Goal: Task Accomplishment & Management: Manage account settings

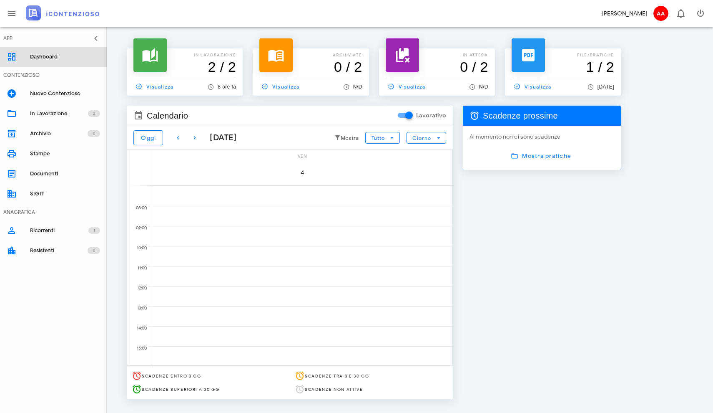
click at [35, 56] on div "Dashboard" at bounding box center [65, 56] width 70 height 7
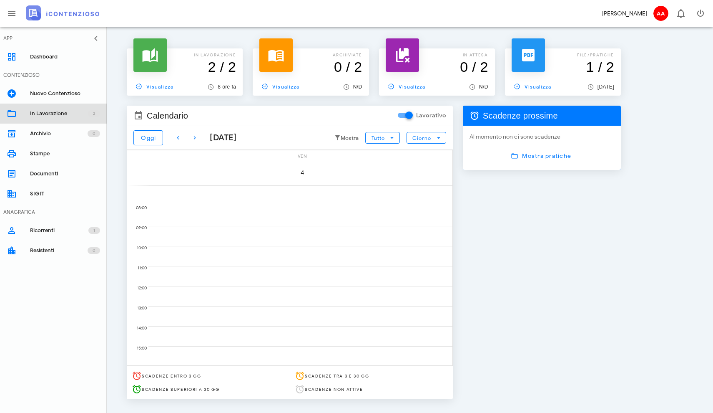
click at [46, 112] on div "In Lavorazione" at bounding box center [59, 113] width 58 height 7
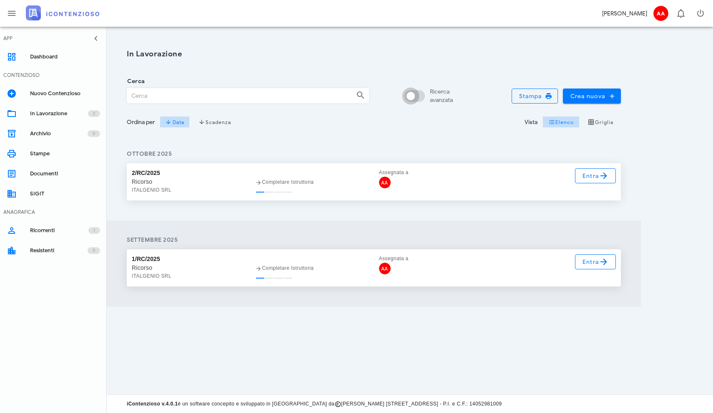
click at [410, 95] on div at bounding box center [411, 96] width 14 height 14
checkbox input "true"
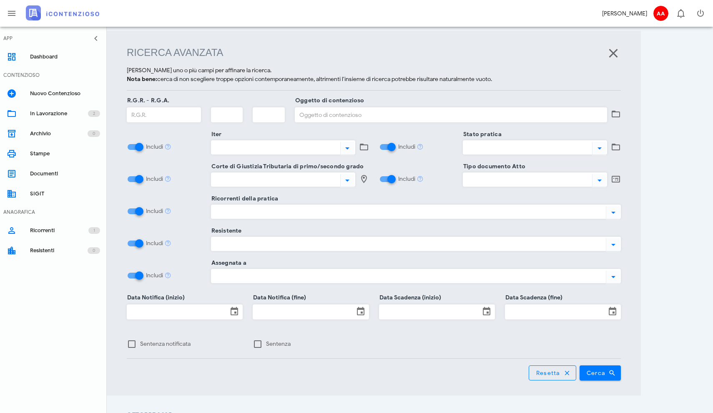
scroll to position [108, 0]
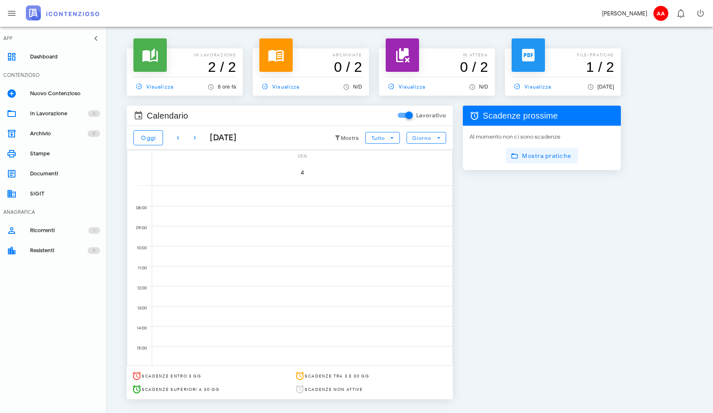
click at [525, 158] on span "Mostra pratiche" at bounding box center [542, 156] width 59 height 8
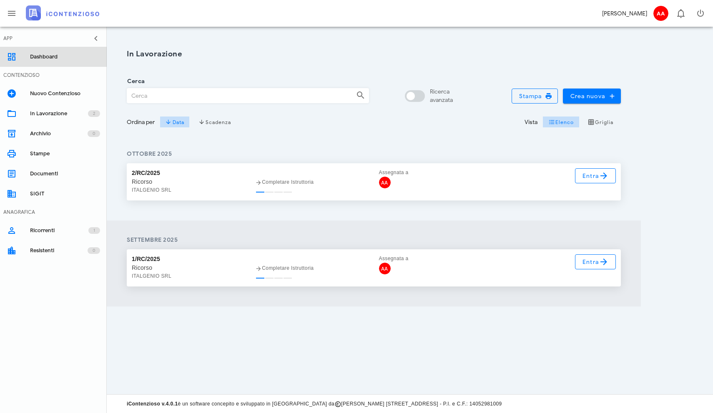
click at [42, 55] on div "Dashboard" at bounding box center [65, 56] width 70 height 7
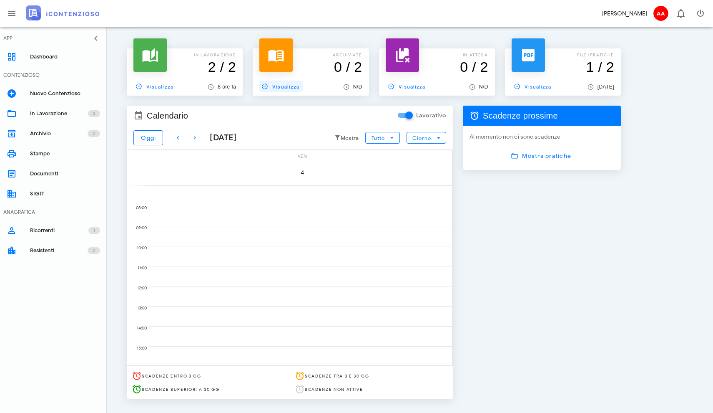
click at [288, 86] on span "Visualizza" at bounding box center [280, 87] width 40 height 8
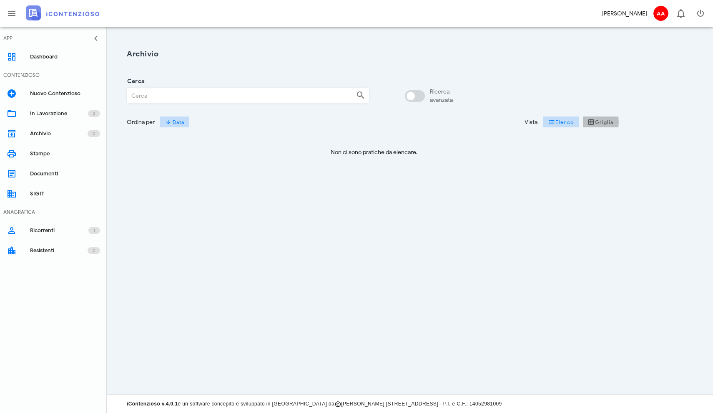
click at [601, 124] on span "Griglia" at bounding box center [601, 121] width 26 height 7
click at [10, 15] on icon "button" at bounding box center [12, 13] width 10 height 10
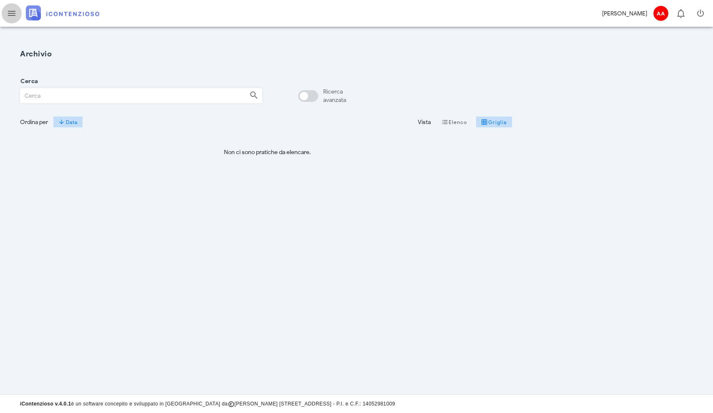
click at [10, 15] on icon "button" at bounding box center [12, 13] width 10 height 10
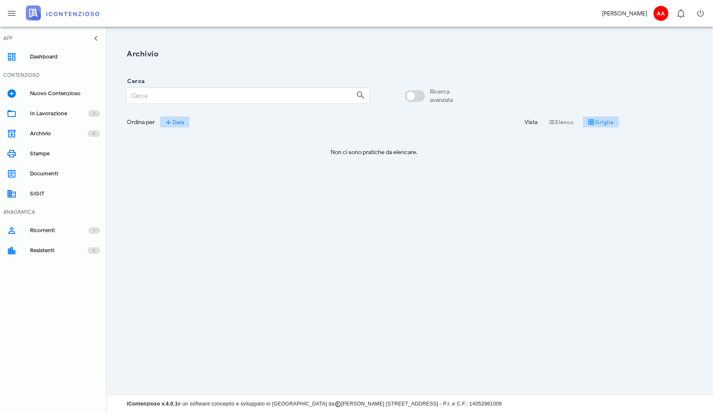
click at [13, 37] on div "APP" at bounding box center [53, 38] width 107 height 17
click at [98, 37] on icon "button" at bounding box center [96, 38] width 10 height 10
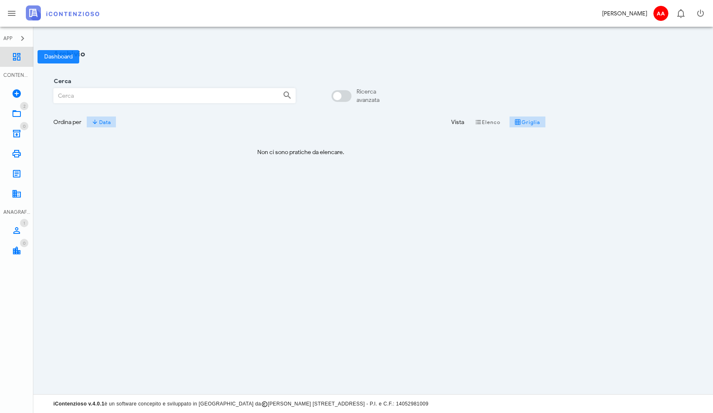
click at [10, 54] on link "Dashboard" at bounding box center [16, 57] width 33 height 20
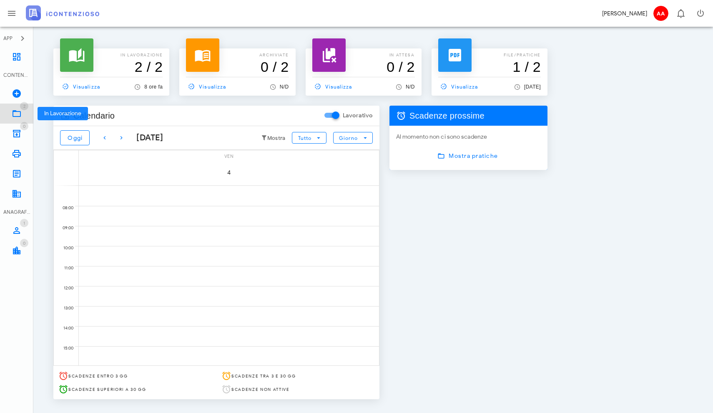
click at [24, 106] on span "2" at bounding box center [24, 105] width 2 height 5
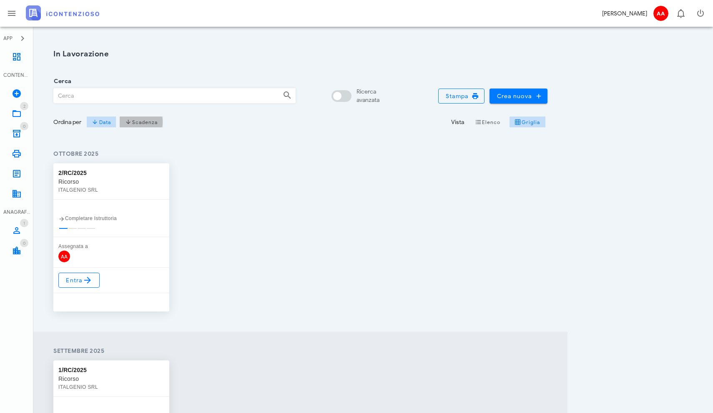
click at [139, 121] on span "Scadenza" at bounding box center [141, 121] width 33 height 7
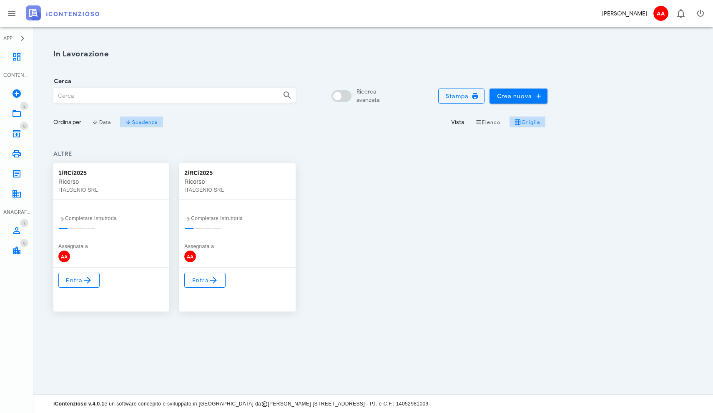
click at [98, 249] on div "Assegnata a" at bounding box center [111, 246] width 106 height 8
click at [368, 264] on div "1/RC/2025 Ricorso ITALGENIO SRL Completare Istruttoria Assegnata a AA Entra 2/R…" at bounding box center [300, 237] width 504 height 158
click at [459, 123] on div "Vista" at bounding box center [457, 122] width 13 height 9
click at [526, 122] on span "Griglia" at bounding box center [528, 121] width 26 height 7
click at [491, 120] on span "Elenco" at bounding box center [488, 121] width 26 height 7
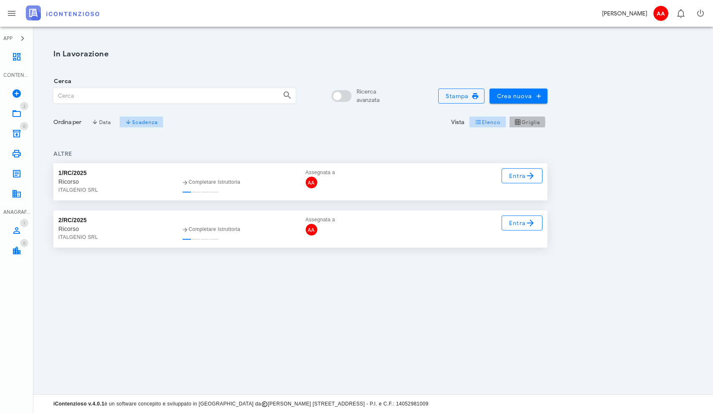
click at [524, 122] on span "Griglia" at bounding box center [528, 121] width 26 height 7
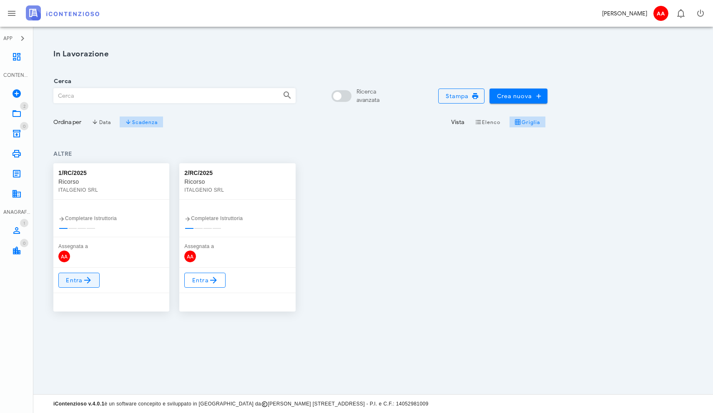
click at [90, 280] on icon at bounding box center [88, 280] width 10 height 10
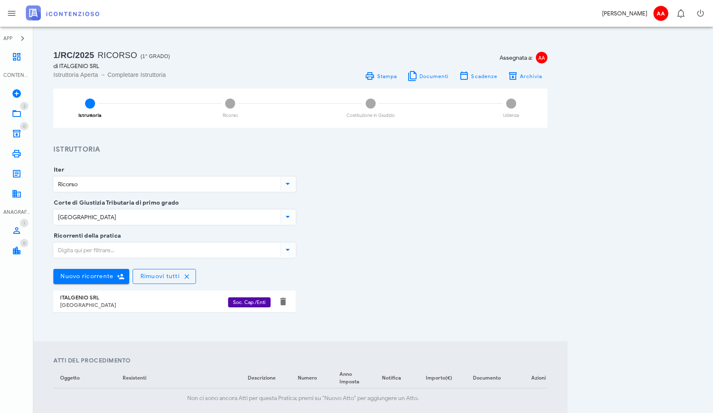
click at [431, 219] on div "Corte di Giustizia Tributaria di primo grado Prato" at bounding box center [300, 219] width 504 height 33
click at [186, 276] on icon "button" at bounding box center [187, 276] width 8 height 8
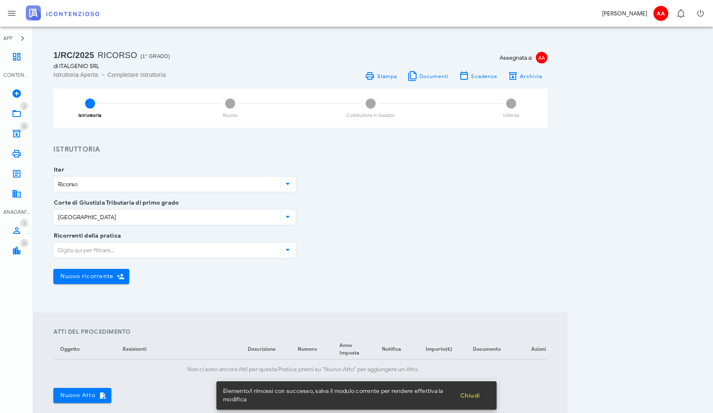
click at [462, 293] on div "Ricorrenti della pratica Nuovo ricorrente Elemento/i rimossi con successo, salv…" at bounding box center [300, 266] width 504 height 61
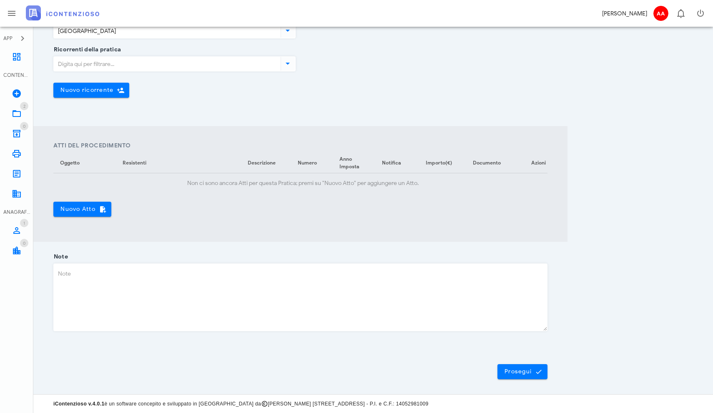
scroll to position [186, 0]
click at [509, 373] on span "Prosegui" at bounding box center [522, 372] width 37 height 8
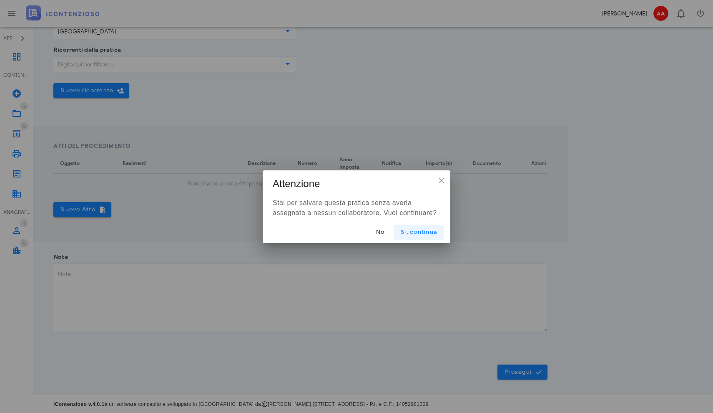
click at [416, 233] on span "Sì, continua" at bounding box center [419, 231] width 37 height 7
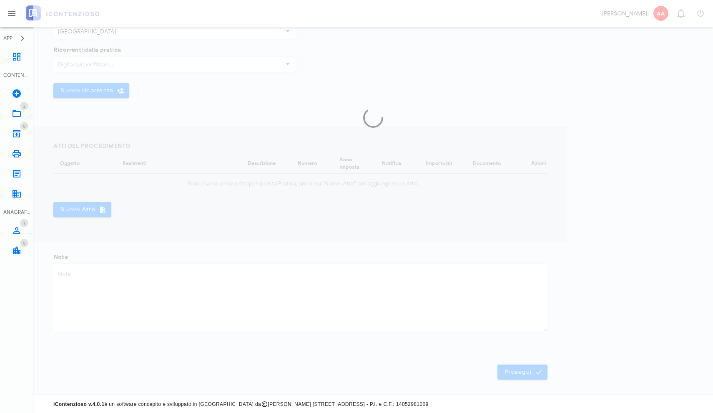
scroll to position [0, 0]
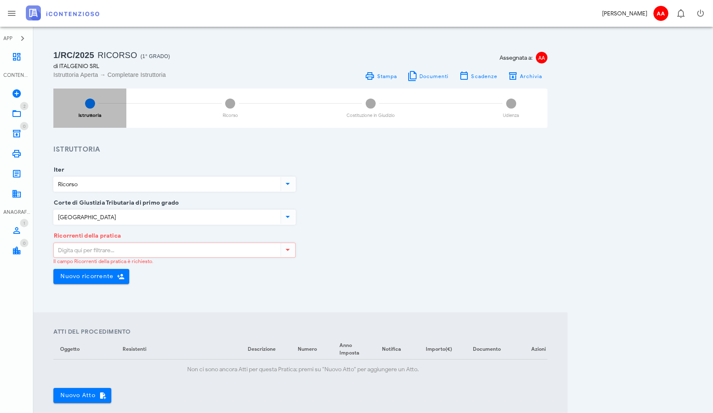
click at [92, 103] on span "1" at bounding box center [90, 103] width 10 height 10
click at [116, 250] on input "Ricorrenti della pratica" at bounding box center [166, 250] width 225 height 14
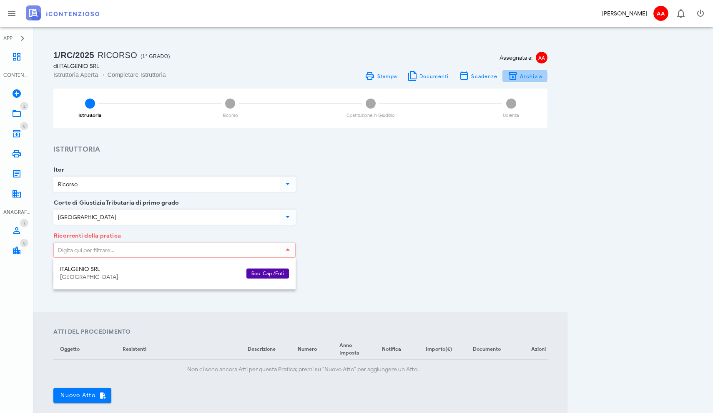
click at [529, 77] on span "Archivia" at bounding box center [531, 76] width 23 height 6
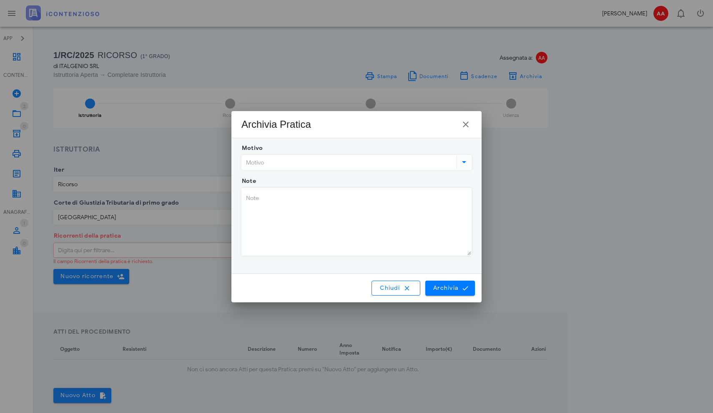
click at [465, 161] on icon at bounding box center [464, 162] width 10 height 10
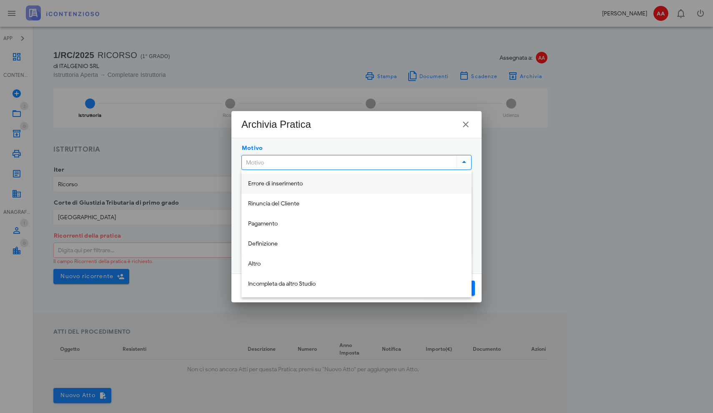
click at [403, 183] on div "Errore di inserimento" at bounding box center [356, 183] width 217 height 7
type input "Errore di inserimento"
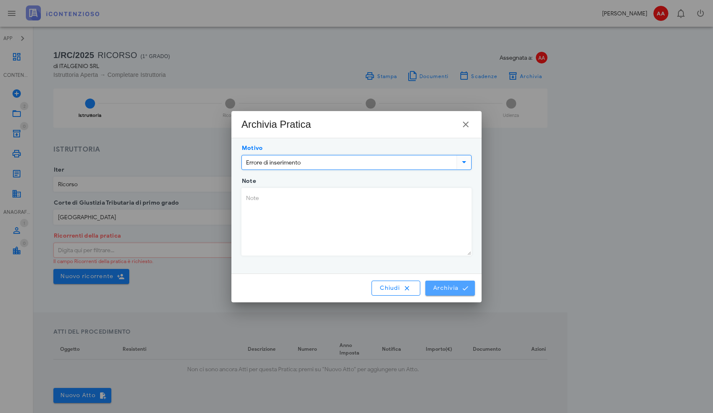
click at [442, 289] on span "Archivia" at bounding box center [450, 288] width 35 height 8
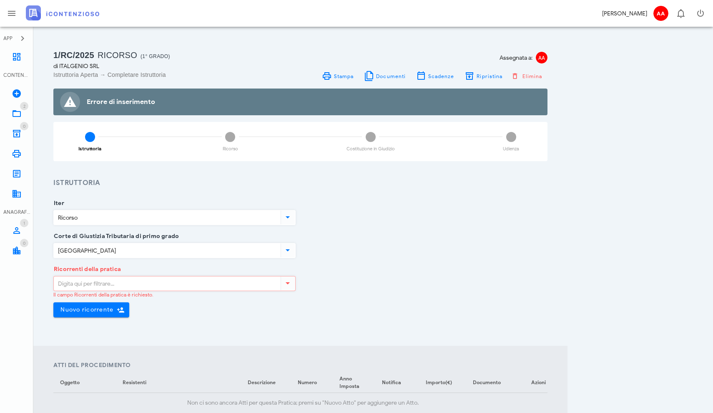
click at [136, 283] on input "Ricorrenti della pratica" at bounding box center [166, 283] width 225 height 14
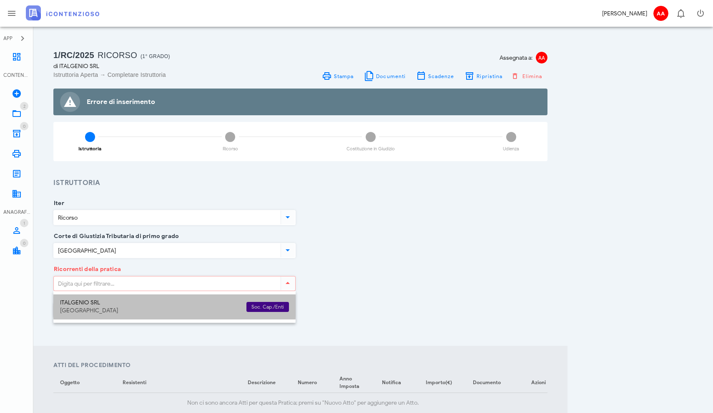
click at [114, 305] on div "ITALGENIO SRL" at bounding box center [150, 302] width 180 height 7
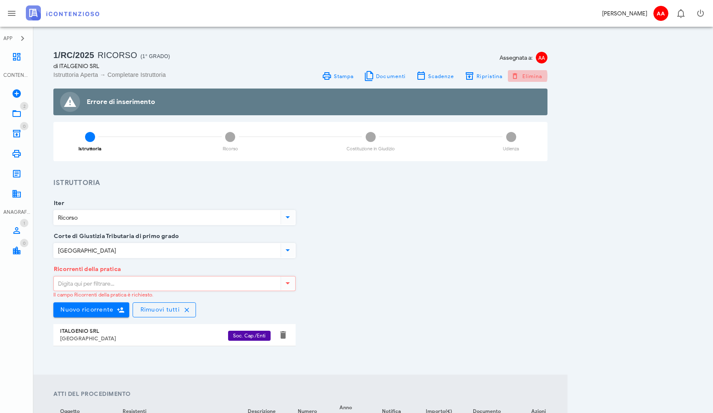
click at [529, 77] on span "Elimina" at bounding box center [528, 76] width 30 height 8
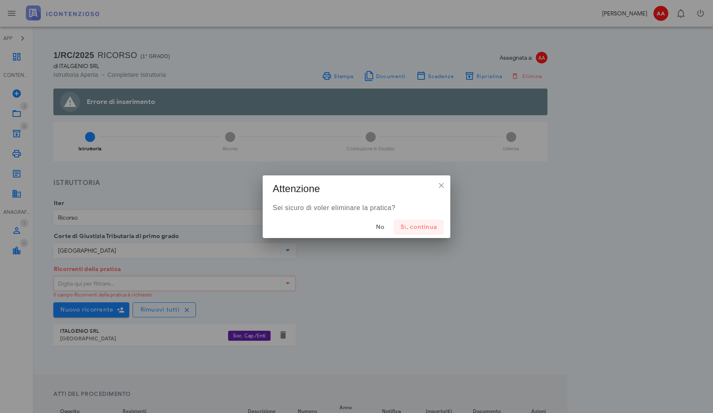
click at [422, 227] on span "Sì, continua" at bounding box center [419, 226] width 37 height 7
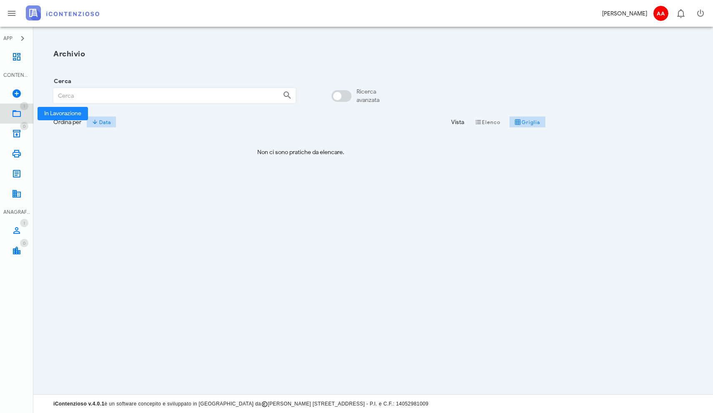
click at [20, 111] on icon at bounding box center [17, 113] width 10 height 10
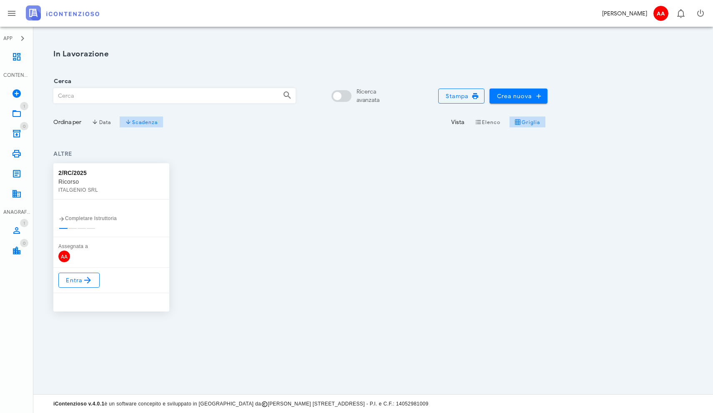
click at [61, 217] on icon at bounding box center [61, 218] width 7 height 7
click at [139, 123] on span "Scadenza" at bounding box center [141, 121] width 33 height 7
click at [81, 284] on span "Entra" at bounding box center [79, 280] width 27 height 10
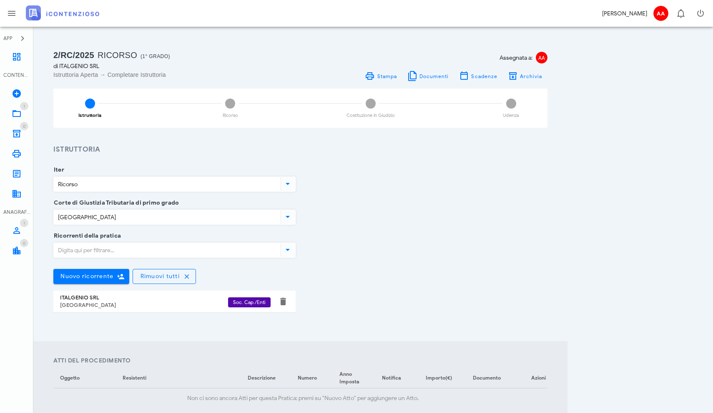
click at [128, 253] on input "Ricorrenti della pratica" at bounding box center [166, 250] width 225 height 14
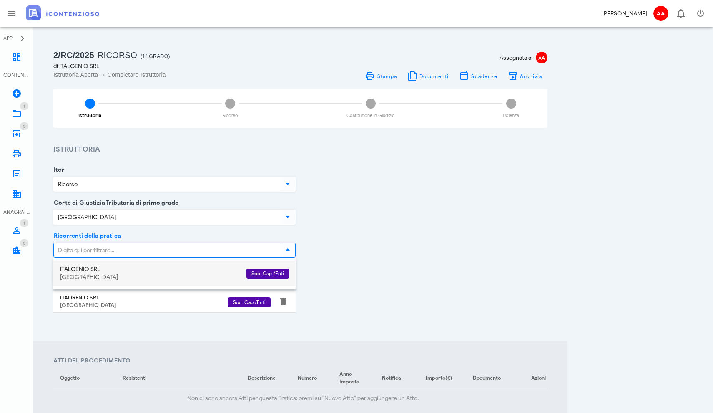
click at [117, 273] on div "ITALGENIO SRL Prato" at bounding box center [150, 273] width 180 height 25
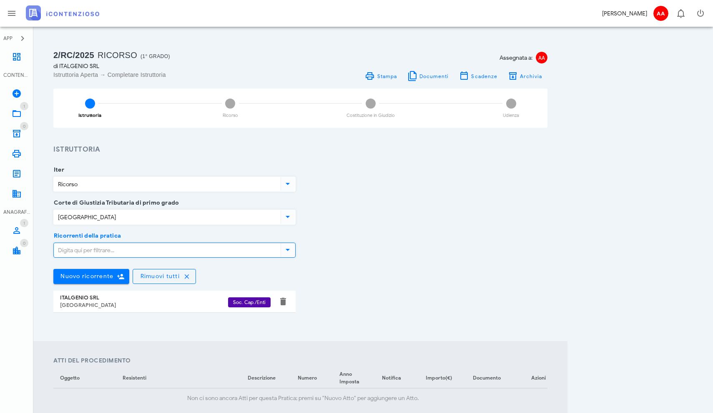
click at [328, 249] on div "Ricorrenti della pratica Nuovo ricorrente Rimuovi tutti ITALGENIO SRL Prato Soc…" at bounding box center [300, 281] width 504 height 90
click at [474, 77] on span "Scadenze" at bounding box center [484, 76] width 27 height 6
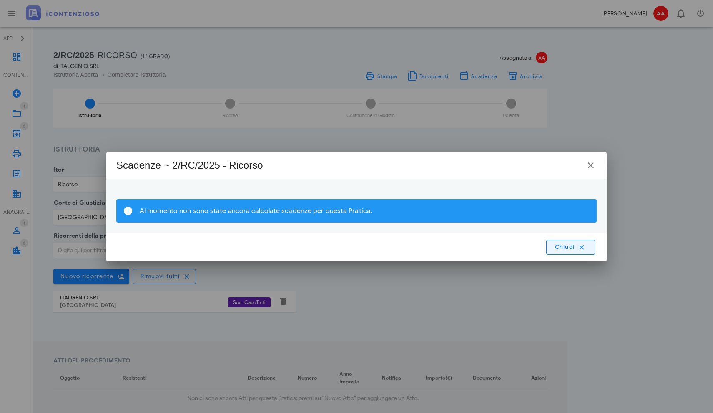
click at [570, 249] on span "Chiudi" at bounding box center [570, 247] width 33 height 8
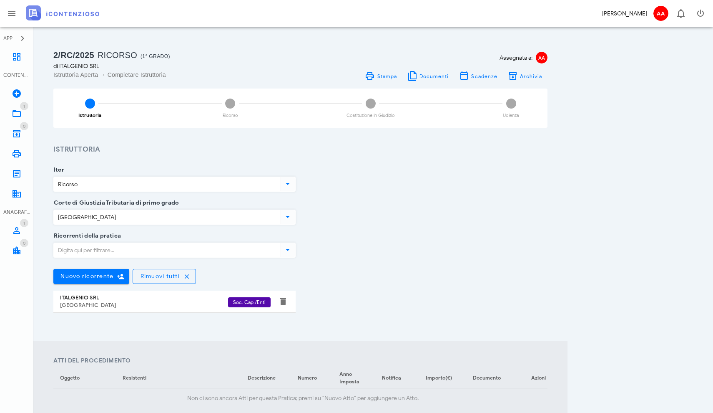
click at [131, 149] on h3 "Istruttoria" at bounding box center [300, 149] width 494 height 10
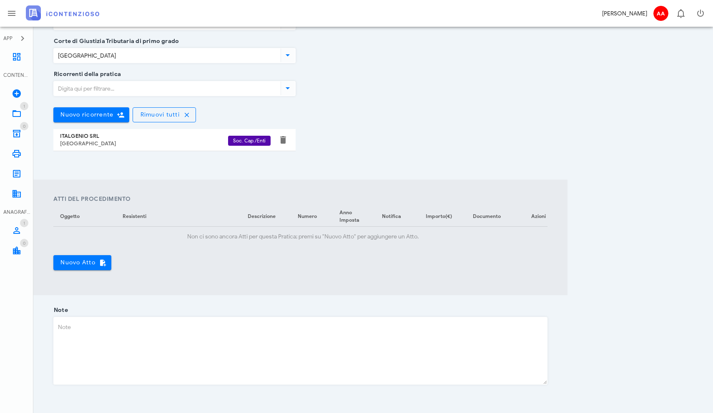
click at [131, 149] on div "Iter Ricorso Corte di Giustizia Tributaria di primo grado Prato Ricorrenti dell…" at bounding box center [300, 212] width 494 height 439
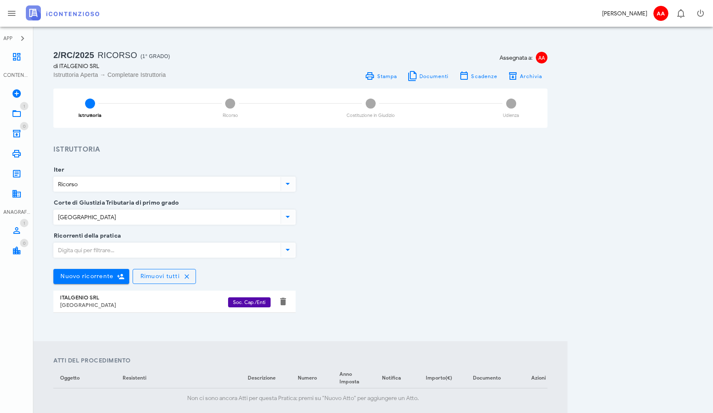
click at [131, 149] on div "2/RC/2025 Ricorso (1° Grado) di ITALGENIO SRL Istruttoria Aperta → Completare I…" at bounding box center [300, 320] width 494 height 545
click at [422, 78] on span "Documenti" at bounding box center [434, 76] width 30 height 6
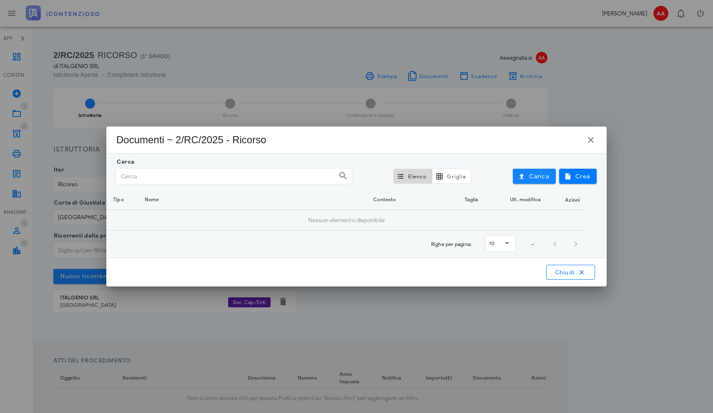
click at [542, 176] on span "Carica" at bounding box center [535, 176] width 30 height 8
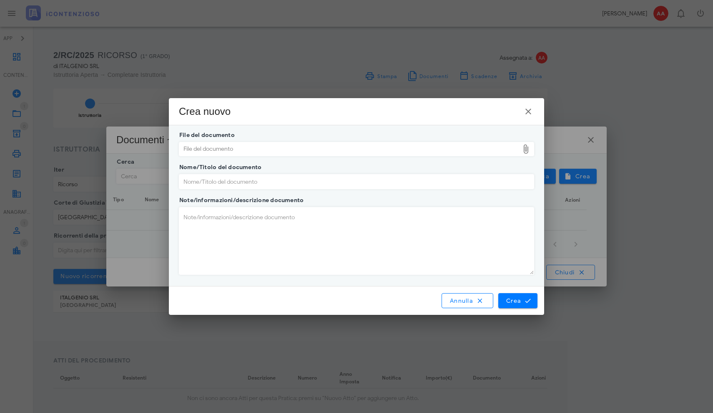
click at [385, 149] on div "File del documento" at bounding box center [349, 148] width 340 height 13
click at [527, 111] on icon "button" at bounding box center [529, 111] width 10 height 10
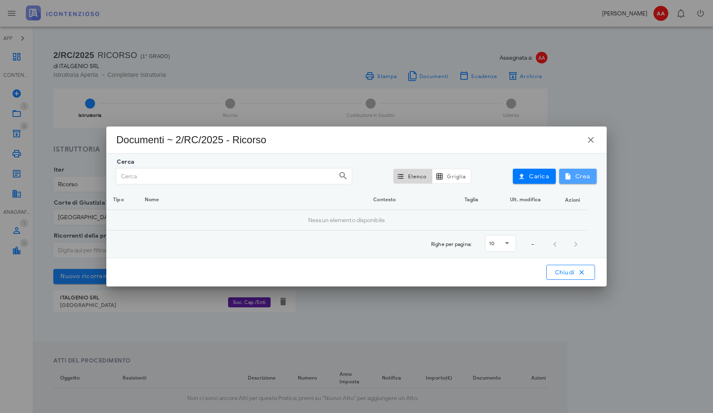
click at [568, 176] on icon "button" at bounding box center [569, 176] width 8 height 8
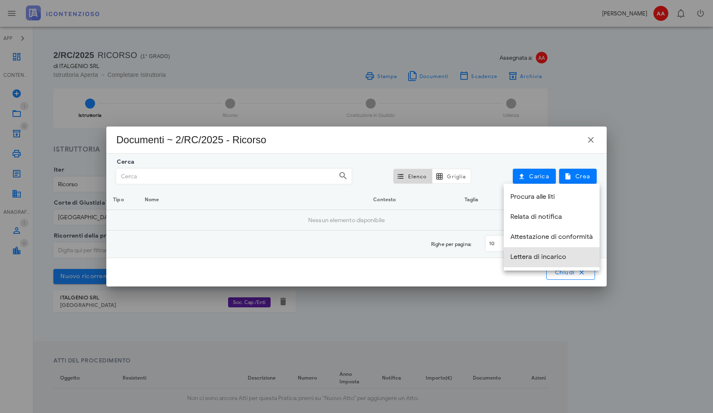
click at [527, 257] on div "Lettera di incarico" at bounding box center [552, 257] width 83 height 8
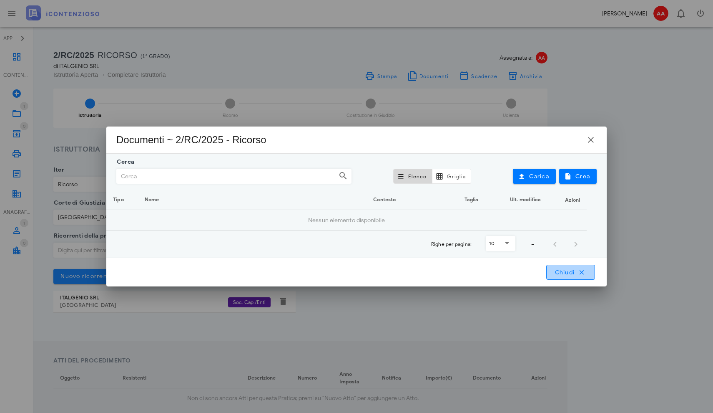
click at [587, 273] on button "Chiudi" at bounding box center [571, 272] width 49 height 15
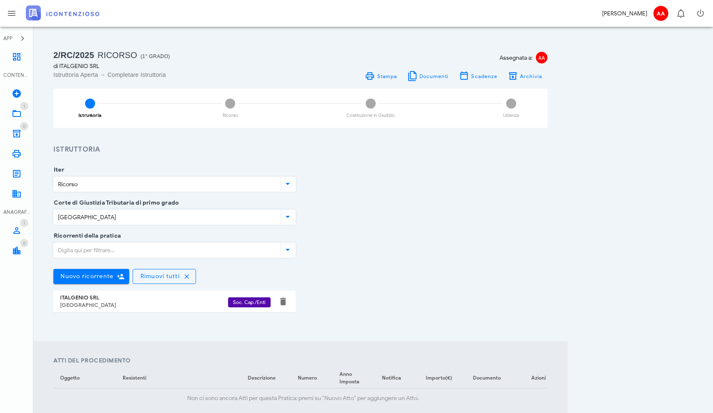
click at [354, 258] on div "Ricorrenti della pratica Nuovo ricorrente Rimuovi tutti ITALGENIO SRL Prato Soc…" at bounding box center [300, 281] width 504 height 90
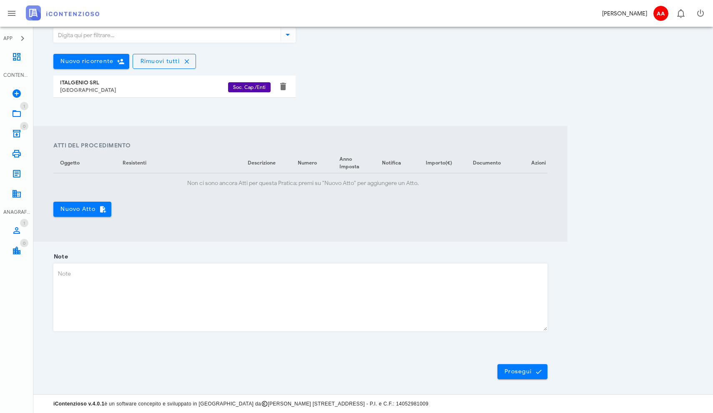
scroll to position [214, 0]
click at [515, 376] on button "Prosegui" at bounding box center [523, 371] width 50 height 15
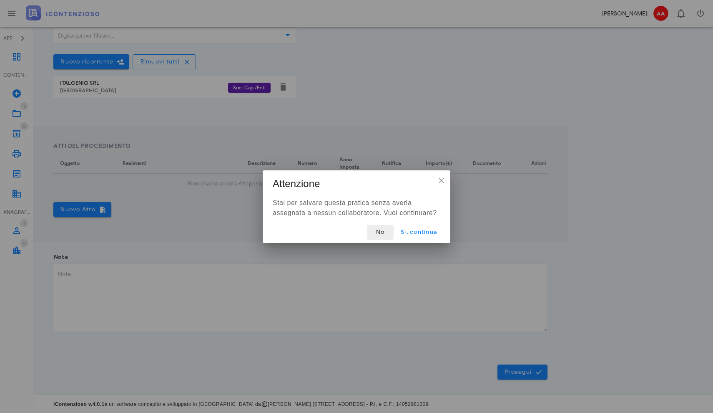
click at [378, 233] on span "No" at bounding box center [380, 231] width 13 height 7
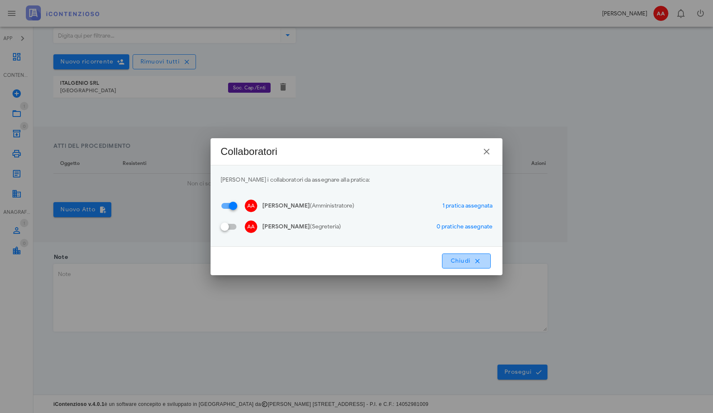
click at [458, 262] on span "Chiudi" at bounding box center [466, 261] width 33 height 8
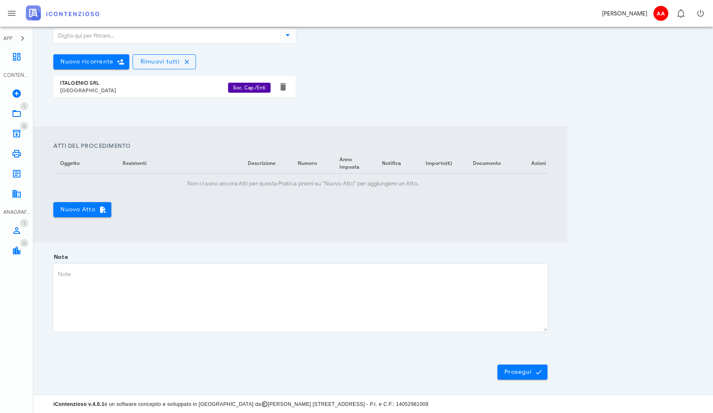
click at [520, 96] on div "Ricorrenti della pratica Nuovo ricorrente Rimuovi tutti ITALGENIO SRL Prato Soc…" at bounding box center [300, 66] width 504 height 90
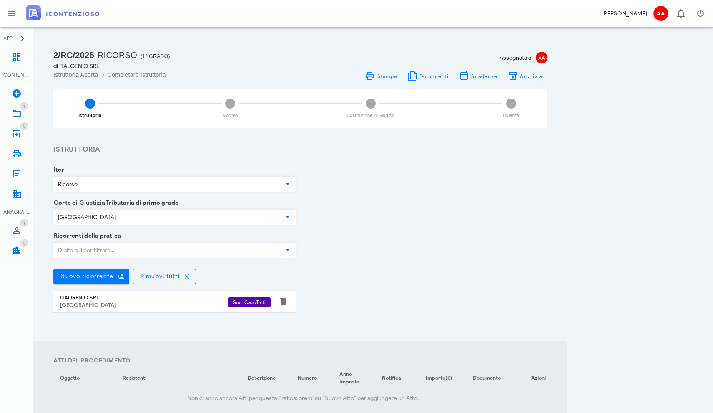
scroll to position [0, 0]
click at [523, 75] on span "Archivia" at bounding box center [531, 76] width 23 height 6
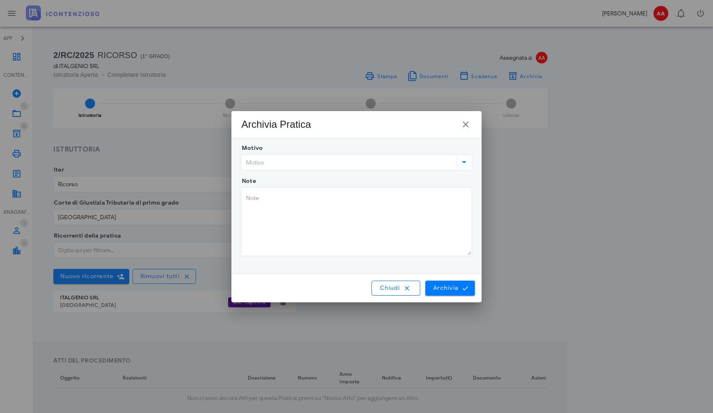
click at [347, 159] on input "Motivo" at bounding box center [348, 162] width 213 height 14
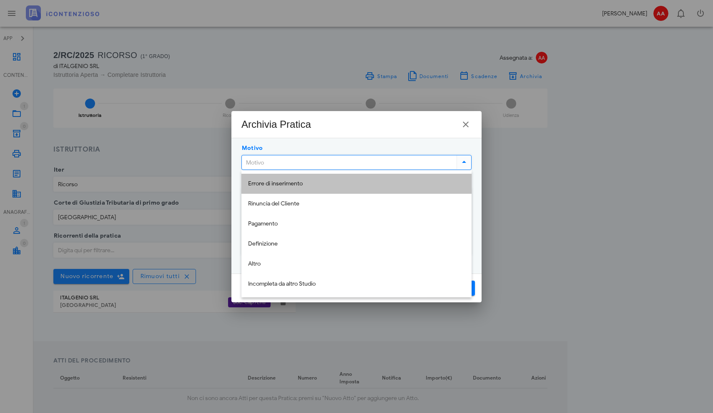
click at [307, 181] on div "Errore di inserimento" at bounding box center [356, 183] width 217 height 7
type input "Errore di inserimento"
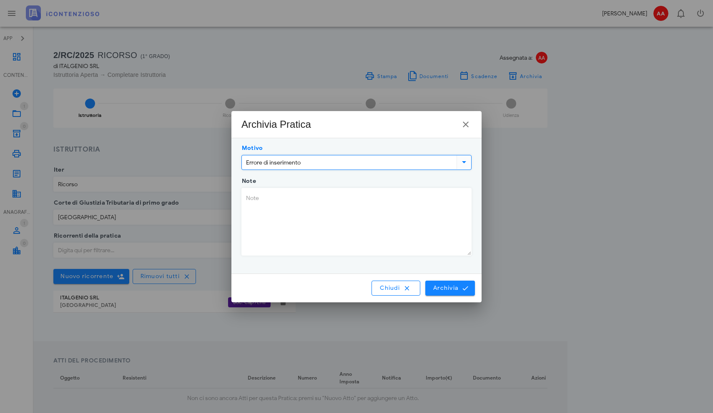
click at [445, 288] on span "Archivia" at bounding box center [450, 288] width 35 height 8
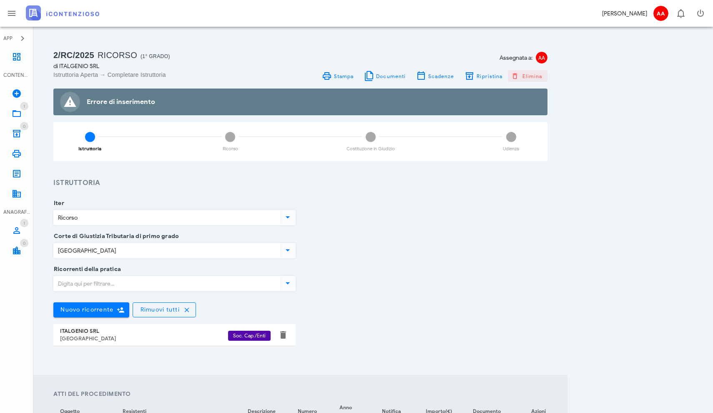
click at [531, 77] on span "Elimina" at bounding box center [528, 76] width 30 height 8
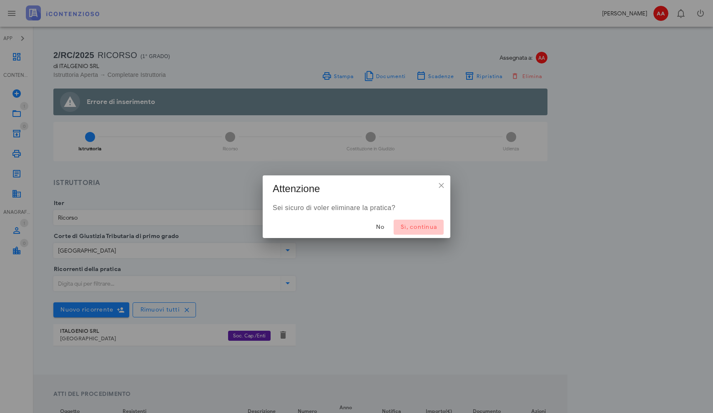
click at [419, 227] on span "Sì, continua" at bounding box center [419, 226] width 37 height 7
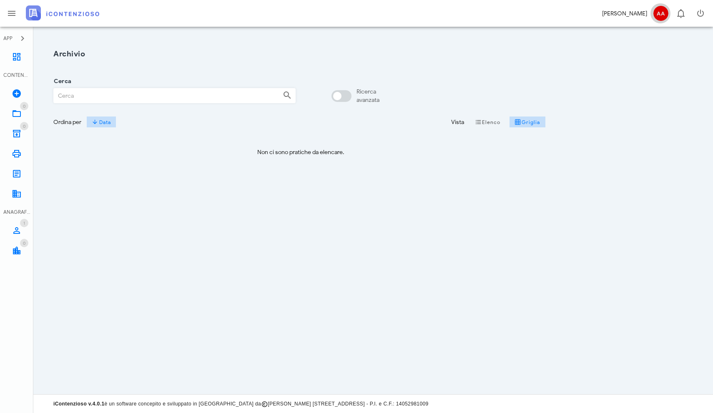
click at [651, 13] on span "AA" at bounding box center [661, 13] width 20 height 15
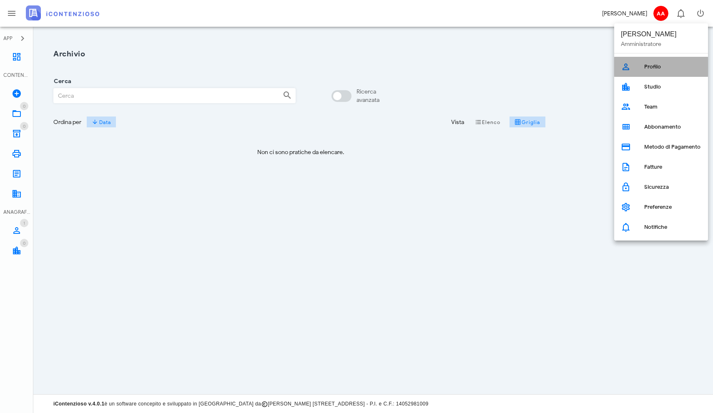
click at [641, 66] on link "Profilo" at bounding box center [662, 67] width 94 height 20
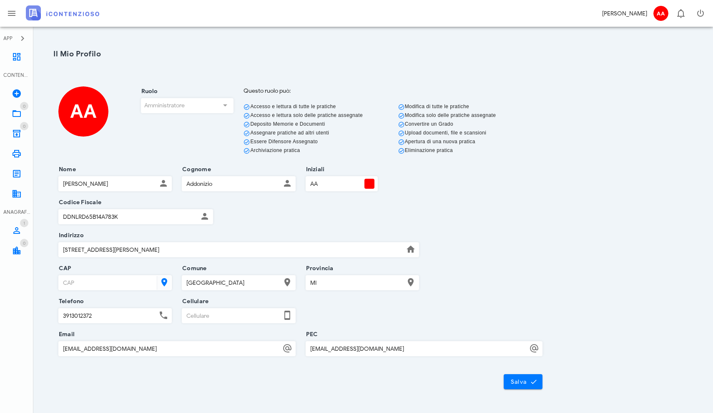
click at [247, 107] on icon at bounding box center [247, 106] width 7 height 7
click at [318, 224] on div "Codice Fiscale DDNLRD65B14A783K" at bounding box center [300, 218] width 494 height 33
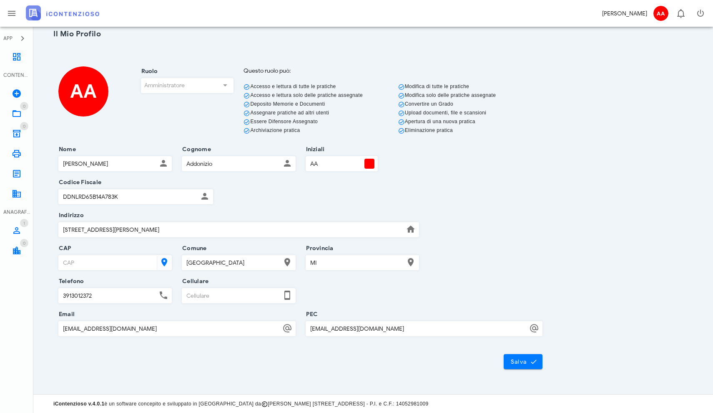
scroll to position [20, 0]
click at [98, 264] on input "CAP" at bounding box center [107, 262] width 96 height 14
type input "20124"
click at [340, 287] on div "Telefono 3913012372 Cellulare" at bounding box center [300, 297] width 494 height 33
type input "3913012372"
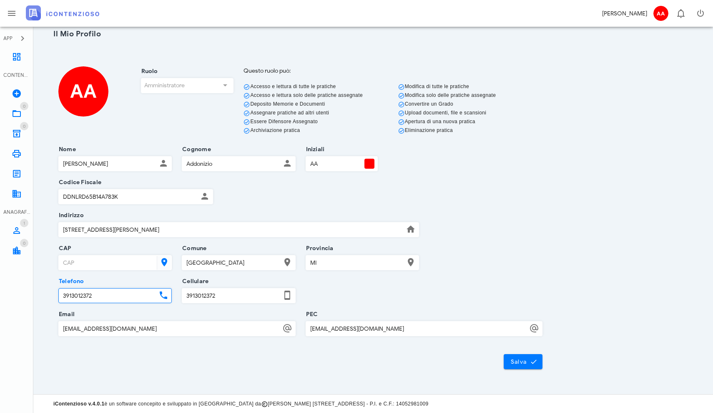
drag, startPoint x: 106, startPoint y: 296, endPoint x: 71, endPoint y: 296, distance: 35.9
click at [71, 296] on input "3913012372" at bounding box center [108, 295] width 98 height 14
type input "0292870930"
click at [522, 362] on span "Salva" at bounding box center [524, 362] width 26 height 8
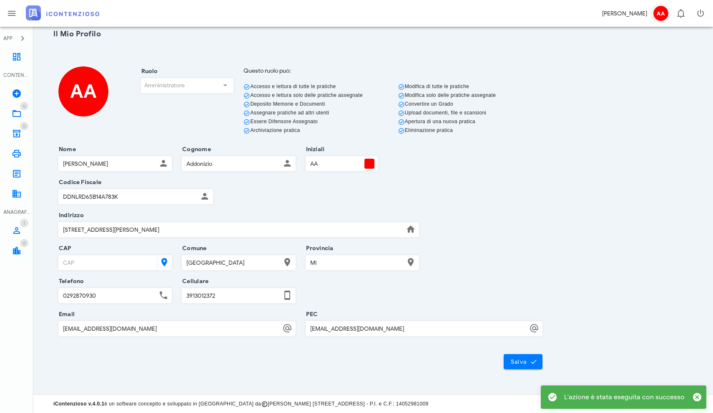
click at [658, 13] on span "AA" at bounding box center [661, 13] width 15 height 15
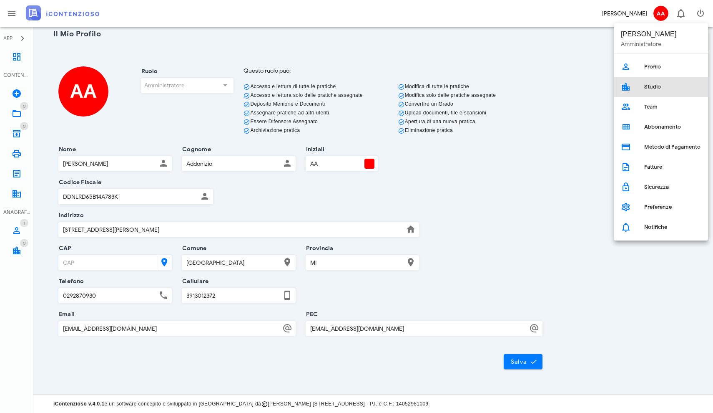
click at [628, 85] on icon at bounding box center [626, 87] width 10 height 10
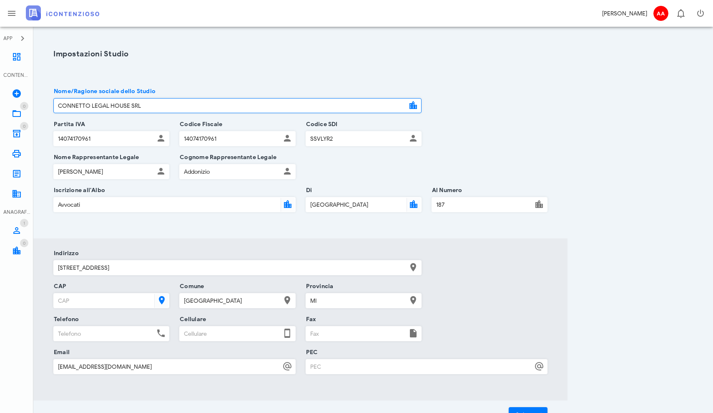
type input "CONNETTO LEGAL HOUSE SRL"
click at [112, 207] on input "Avvocati" at bounding box center [166, 204] width 225 height 14
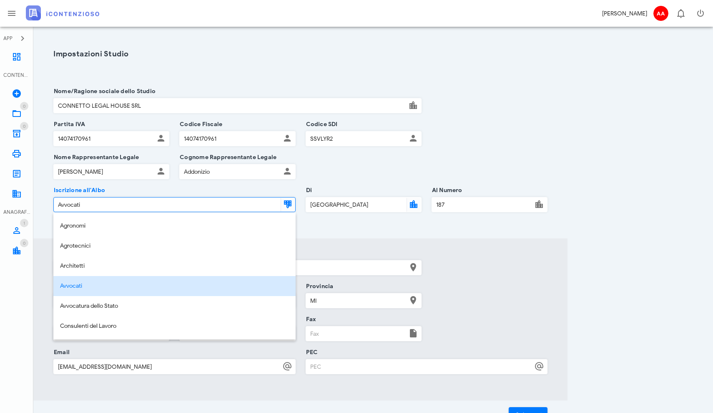
click at [96, 284] on div "Avvocati" at bounding box center [174, 285] width 229 height 7
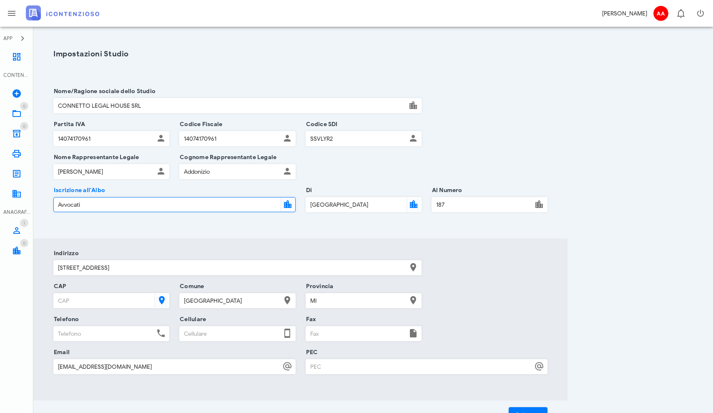
click at [346, 226] on section "Nome/Ragione sociale dello Studio CONNETTO LEGAL HOUSE SRL Partita IVA 14074170…" at bounding box center [300, 157] width 534 height 162
click at [272, 201] on input "Avvocati" at bounding box center [166, 204] width 225 height 14
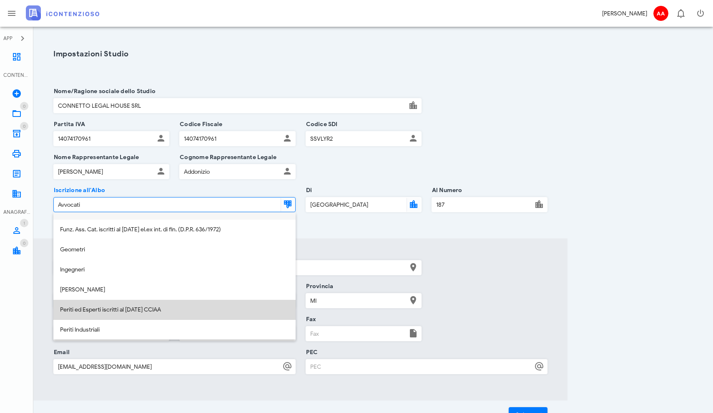
scroll to position [197, 0]
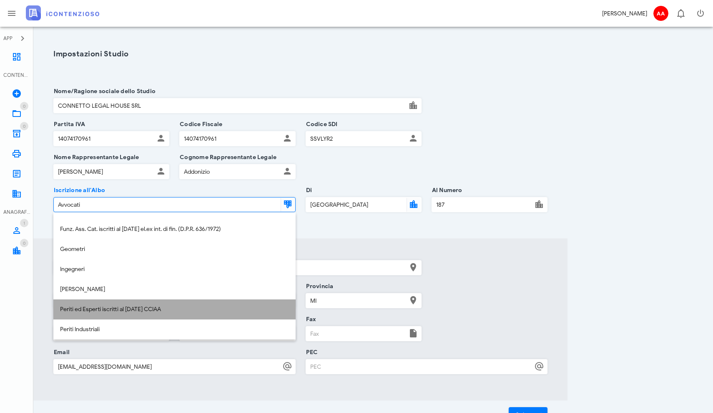
click at [115, 310] on div "Periti ed Esperti iscritti al [DATE] CCIAA" at bounding box center [174, 309] width 229 height 7
type input "Periti ed Esperti iscritti al [DATE] CCIAA"
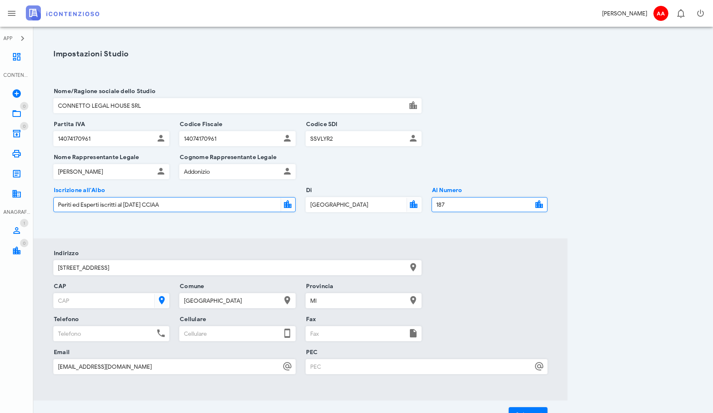
click at [451, 205] on input "187" at bounding box center [482, 204] width 101 height 14
type input "1"
type input "212"
click at [227, 229] on section "Nome/Ragione sociale dello Studio CONNETTO LEGAL HOUSE SRL Partita IVA 14074170…" at bounding box center [300, 157] width 534 height 162
click at [344, 227] on section "Nome/Ragione sociale dello Studio CONNETTO LEGAL HOUSE SRL Partita IVA 14074170…" at bounding box center [300, 157] width 534 height 162
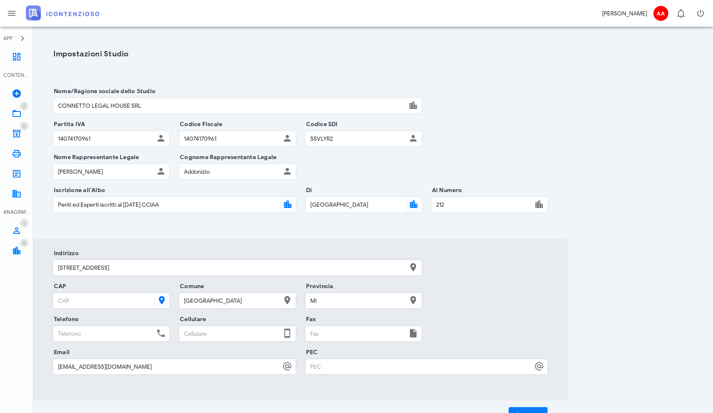
click at [335, 208] on input "[GEOGRAPHIC_DATA]" at bounding box center [355, 204] width 99 height 14
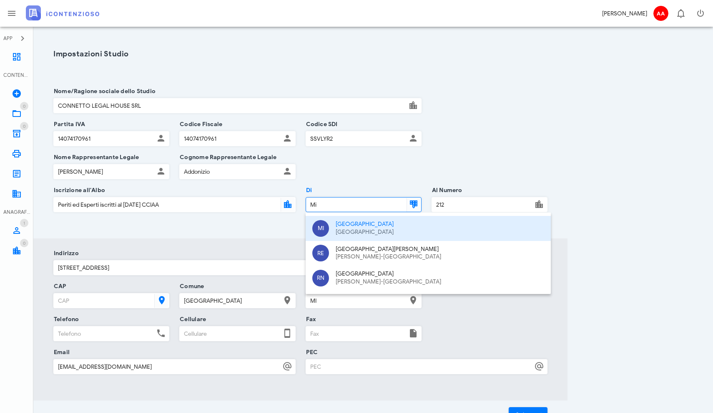
type input "M"
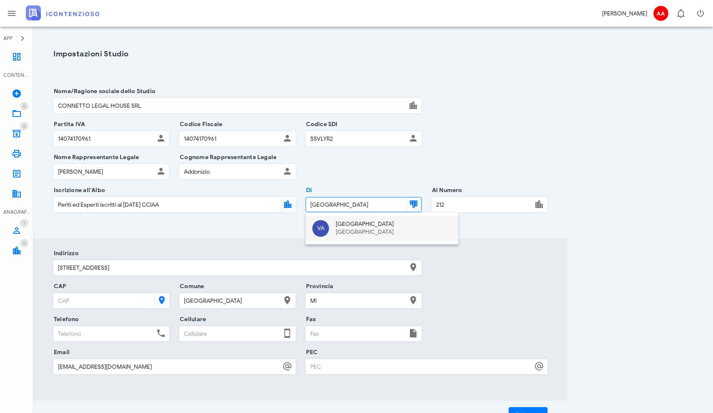
click at [358, 233] on div "Lombardia" at bounding box center [394, 232] width 116 height 7
type input "Varese"
click at [456, 205] on input "212" at bounding box center [482, 204] width 101 height 14
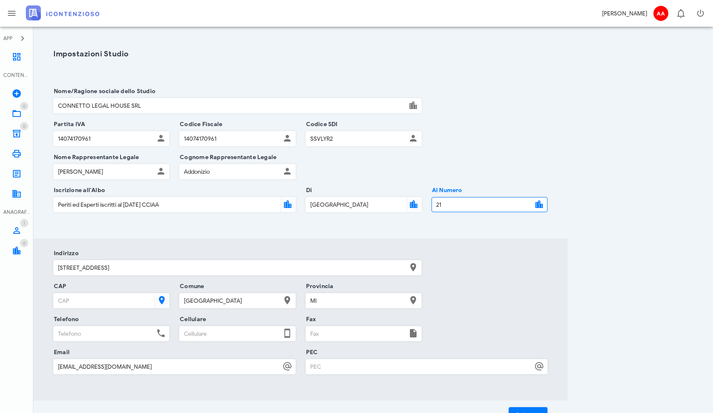
type input "2"
click at [365, 204] on input "Varese" at bounding box center [355, 204] width 99 height 14
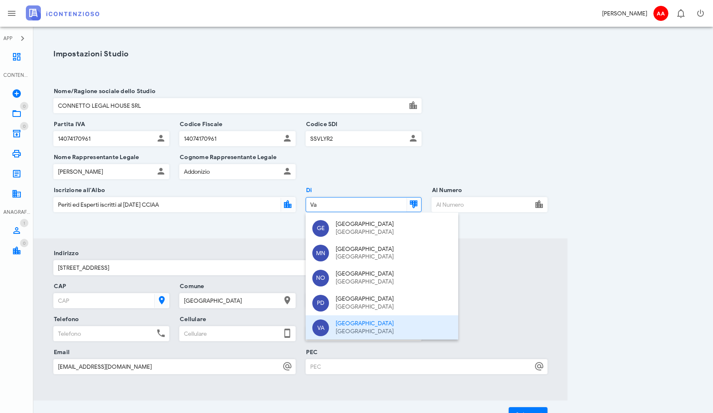
type input "V"
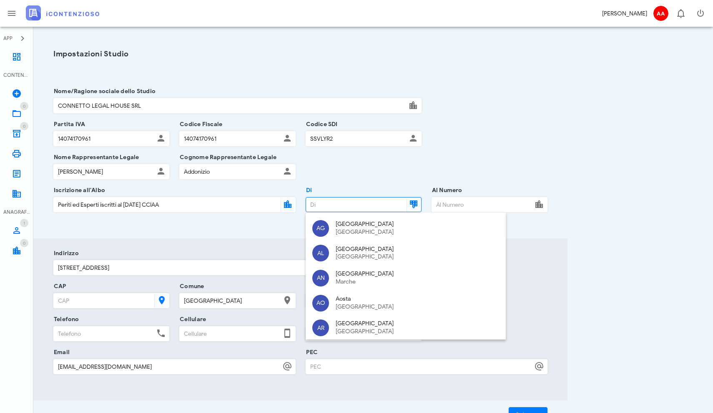
click at [446, 205] on input "Al Numero" at bounding box center [482, 204] width 101 height 14
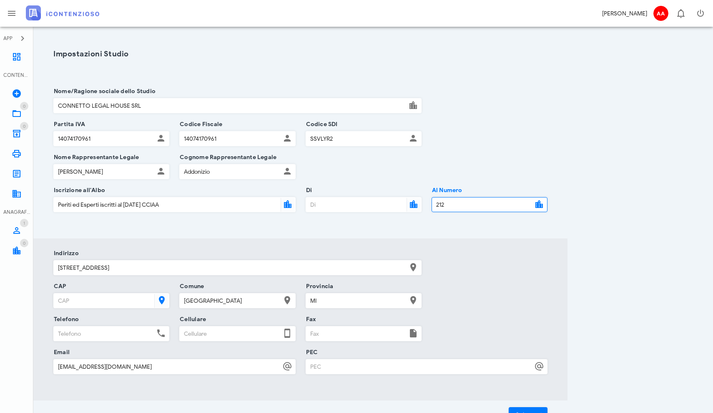
type input "212"
click at [354, 204] on input "Di" at bounding box center [355, 204] width 99 height 14
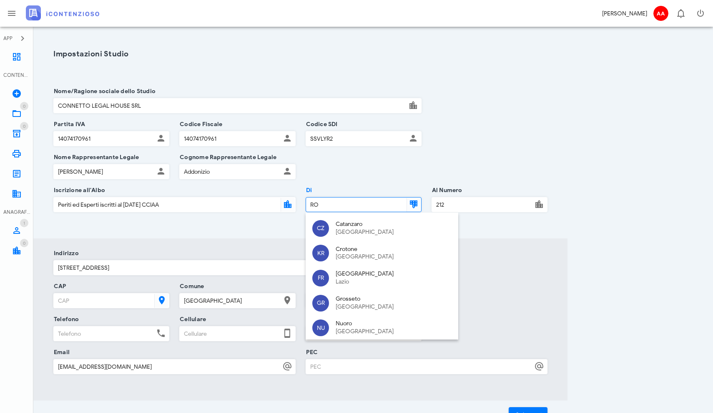
type input "R"
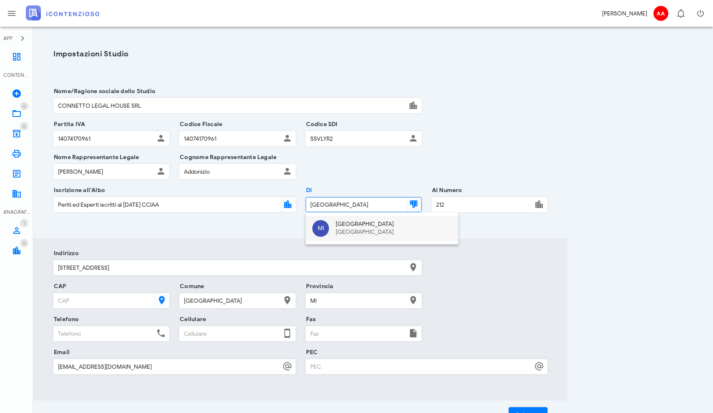
click at [348, 232] on div "Lombardia" at bounding box center [394, 232] width 116 height 7
type input "[GEOGRAPHIC_DATA]"
click at [208, 225] on section "Nome/Ragione sociale dello Studio CONNETTO LEGAL HOUSE SRL Partita IVA 14074170…" at bounding box center [300, 157] width 534 height 162
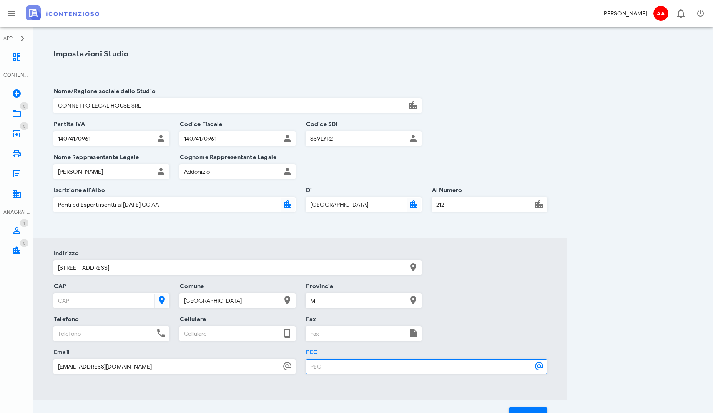
click at [323, 366] on input "PEC" at bounding box center [419, 366] width 227 height 14
type input "a"
click at [517, 411] on span "Salva" at bounding box center [529, 415] width 26 height 8
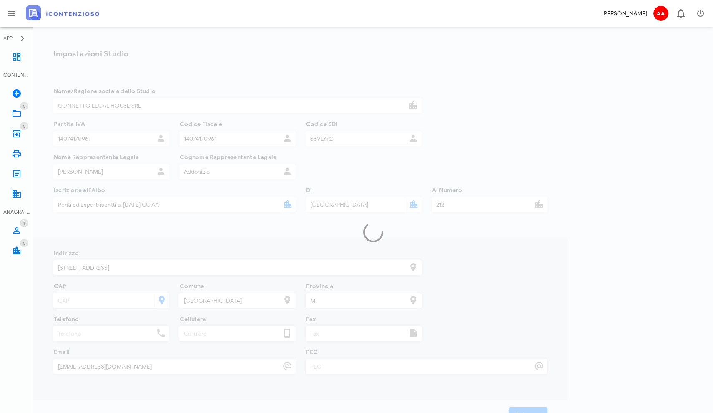
type input "CONNETTO LEGAL HOUSE SRL"
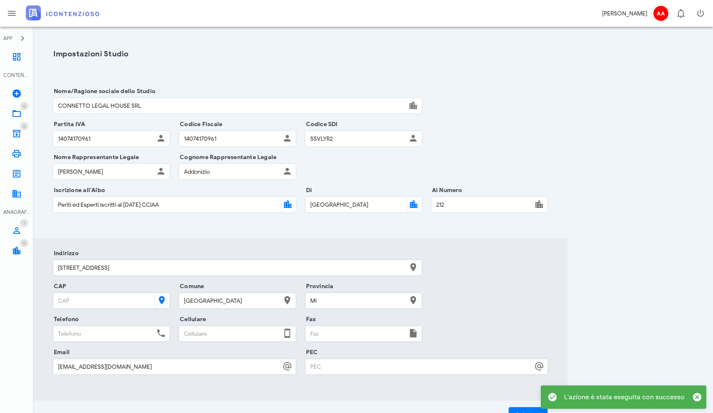
click at [663, 11] on span "AA" at bounding box center [661, 13] width 15 height 15
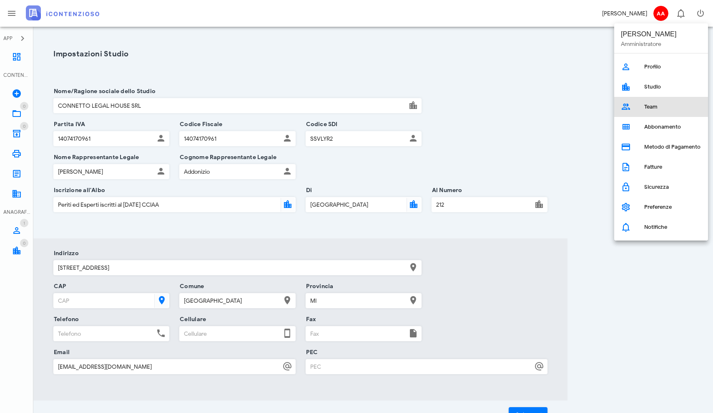
click at [635, 104] on link "Team" at bounding box center [662, 107] width 94 height 20
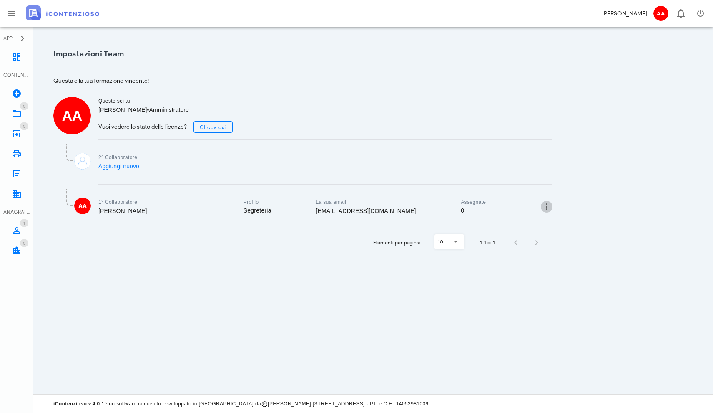
click at [546, 209] on icon "button" at bounding box center [547, 207] width 10 height 10
click at [534, 212] on div "Modifica" at bounding box center [535, 212] width 22 height 7
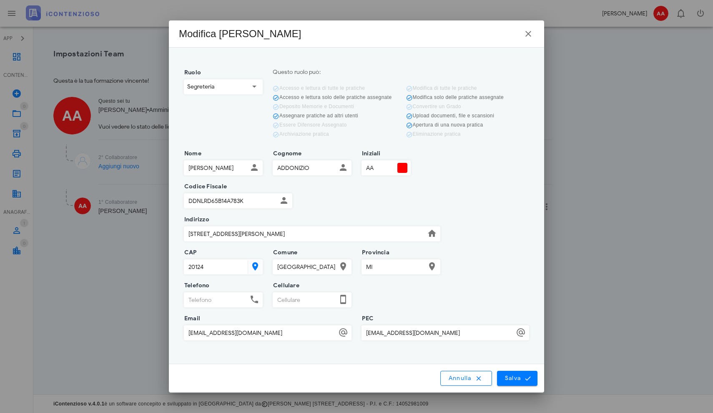
click at [256, 87] on icon at bounding box center [255, 86] width 10 height 10
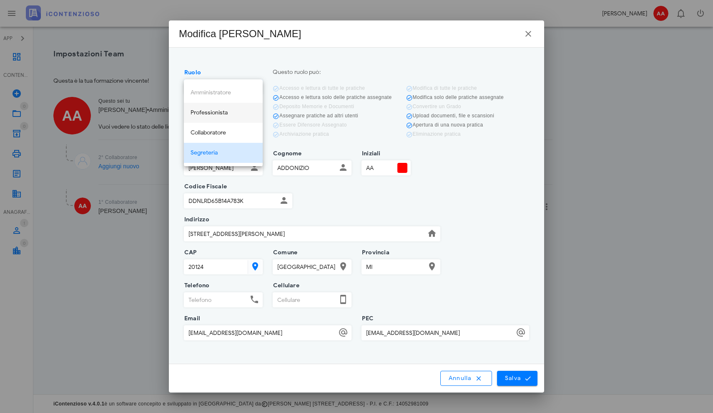
click at [223, 112] on div "Professionista" at bounding box center [224, 112] width 66 height 7
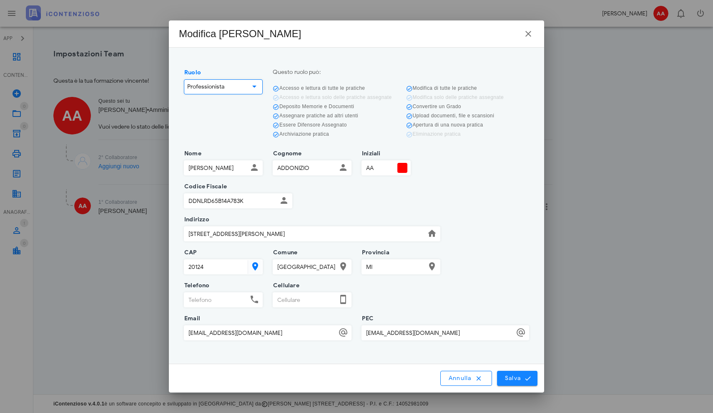
click at [510, 378] on span "Salva" at bounding box center [518, 378] width 26 height 8
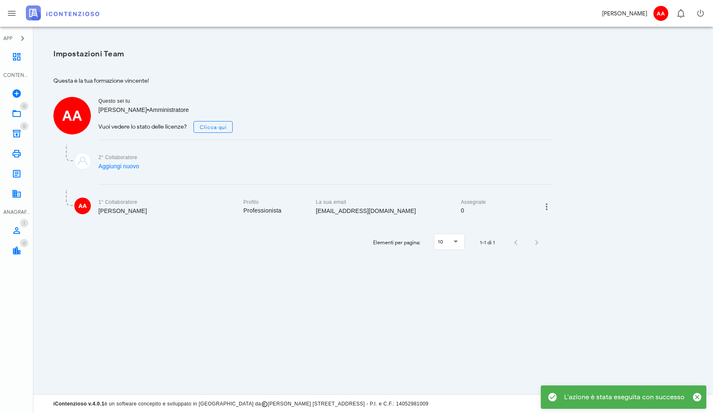
click at [122, 164] on link "Aggiungi nuovo" at bounding box center [118, 166] width 41 height 7
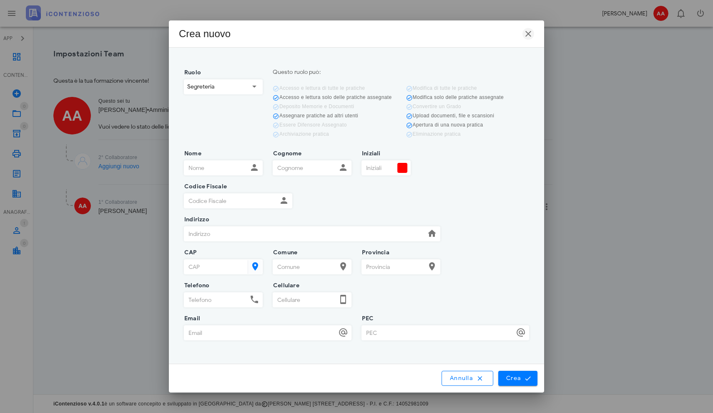
click at [529, 33] on icon "button" at bounding box center [529, 34] width 10 height 10
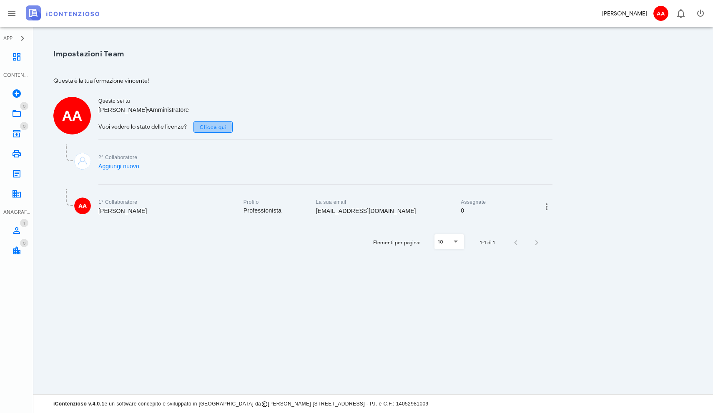
click at [222, 127] on span "Clicca qui" at bounding box center [213, 127] width 28 height 6
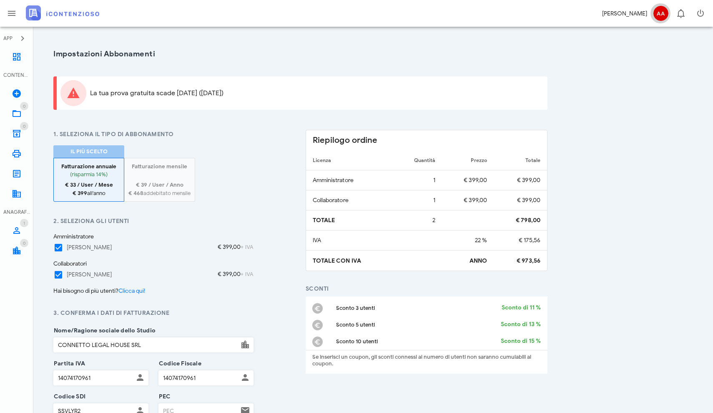
click at [661, 18] on span "AA" at bounding box center [661, 13] width 15 height 15
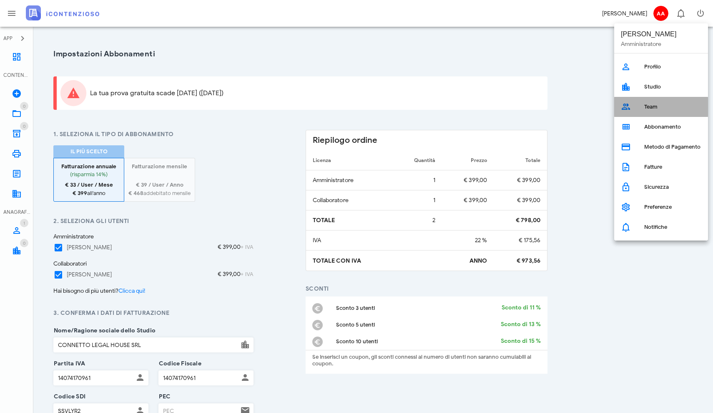
click at [645, 106] on div "Team" at bounding box center [673, 106] width 57 height 7
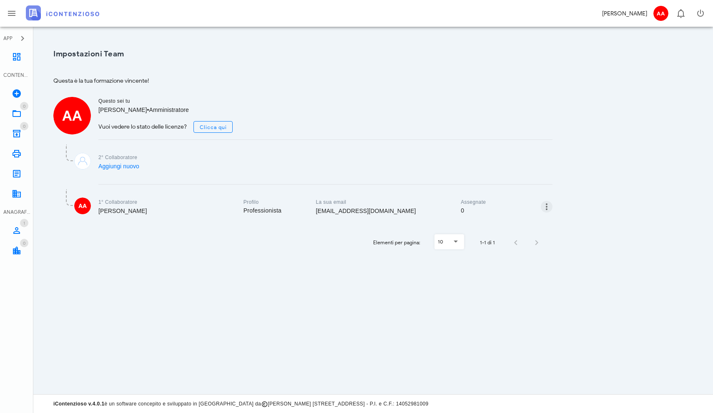
click at [547, 206] on icon "button" at bounding box center [547, 207] width 10 height 10
click at [530, 212] on div "Modifica" at bounding box center [535, 212] width 22 height 7
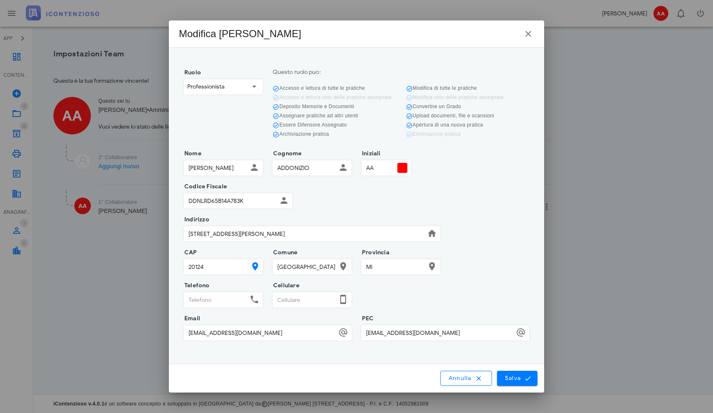
click at [257, 88] on icon at bounding box center [255, 86] width 10 height 10
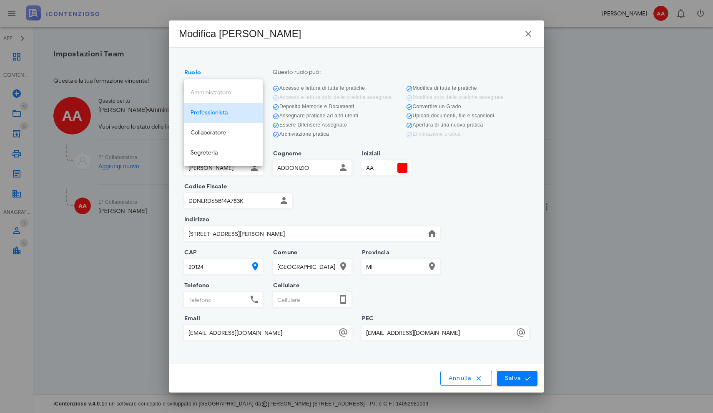
click at [240, 89] on div "Amministratore Professionista Collaboratore Segreteria" at bounding box center [223, 122] width 79 height 87
click at [315, 196] on div "Codice Fiscale DDNLRD65B14A783K" at bounding box center [356, 203] width 355 height 33
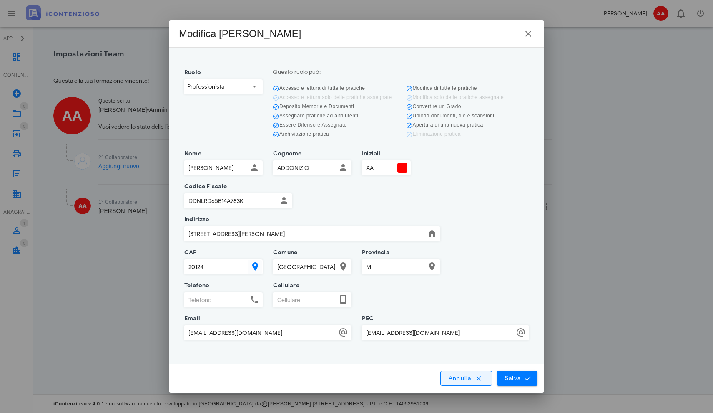
click at [479, 381] on icon "button" at bounding box center [479, 378] width 8 height 8
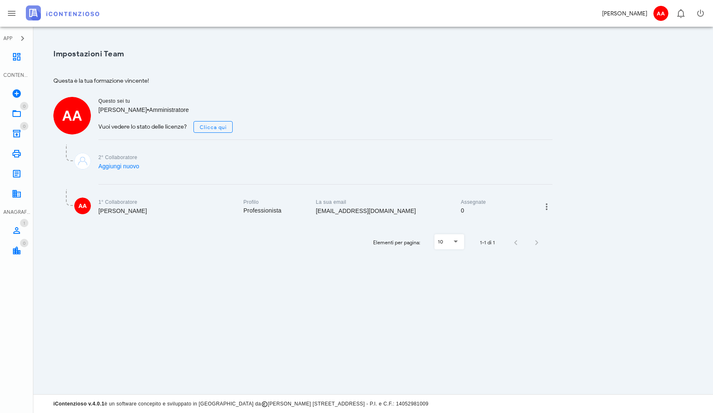
click at [83, 211] on span "AA" at bounding box center [82, 205] width 17 height 17
click at [372, 210] on div "[EMAIL_ADDRESS][DOMAIN_NAME]" at bounding box center [383, 210] width 135 height 9
click at [267, 210] on div "Professionista" at bounding box center [275, 210] width 63 height 8
click at [130, 199] on div "1° Collaboratore" at bounding box center [165, 202] width 135 height 8
click at [117, 207] on div "[PERSON_NAME]" at bounding box center [165, 210] width 135 height 9
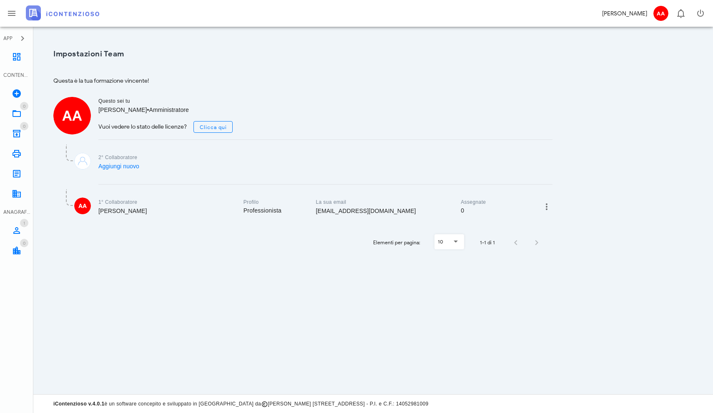
click at [80, 163] on img at bounding box center [82, 161] width 17 height 17
click at [546, 202] on icon "button" at bounding box center [547, 207] width 10 height 10
click at [534, 214] on div "Modifica" at bounding box center [535, 212] width 22 height 7
type input "20124"
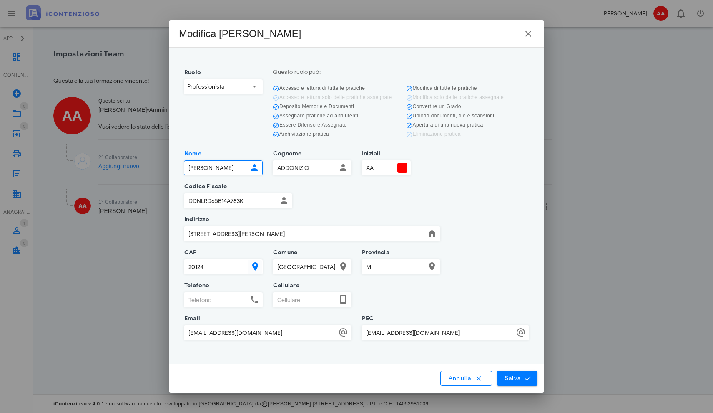
drag, startPoint x: 241, startPoint y: 171, endPoint x: 181, endPoint y: 170, distance: 60.1
type input "A"
click at [376, 168] on input "Iniziali" at bounding box center [379, 168] width 34 height 14
drag, startPoint x: 272, startPoint y: 200, endPoint x: 144, endPoint y: 200, distance: 128.5
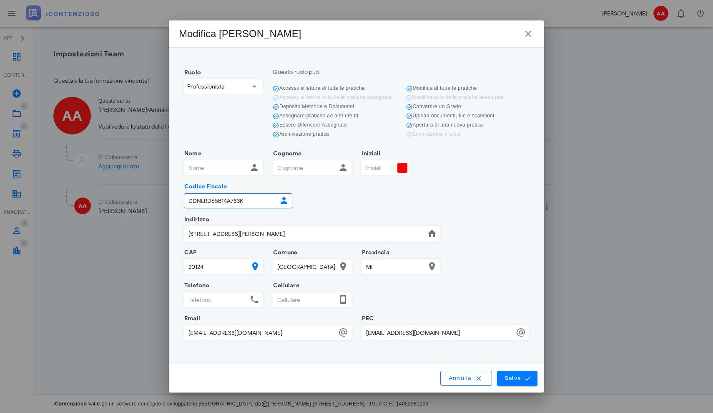
click at [144, 200] on div "APP Dashboard CONTENZIOSO Nuovo Contenzioso 0 In Lavorazione 0 0 Archivio 0 Sta…" at bounding box center [356, 206] width 713 height 413
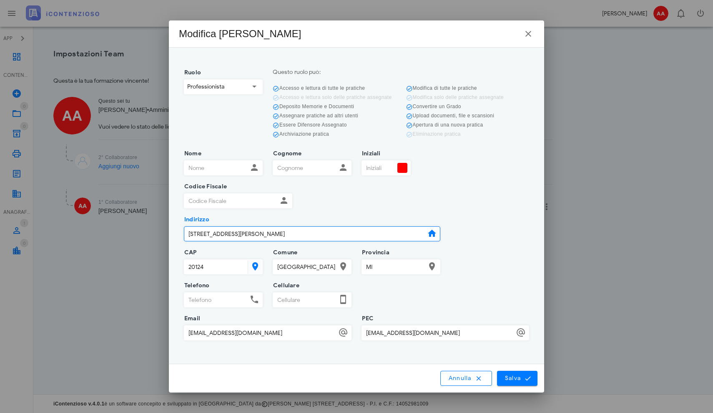
drag, startPoint x: 264, startPoint y: 234, endPoint x: 160, endPoint y: 233, distance: 103.9
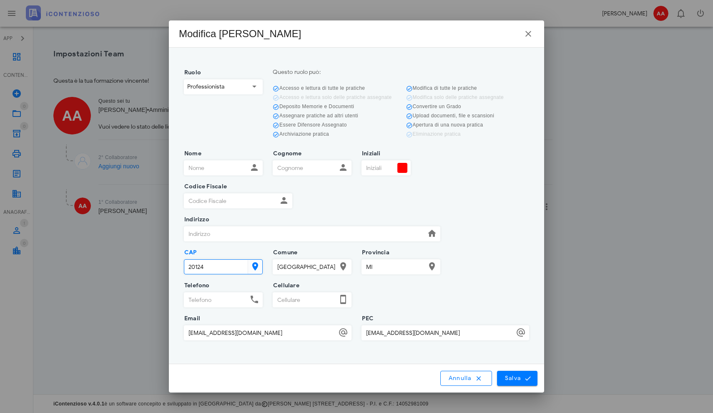
drag, startPoint x: 209, startPoint y: 266, endPoint x: 183, endPoint y: 266, distance: 26.3
click at [183, 266] on div "CAP 20124" at bounding box center [223, 268] width 89 height 33
drag, startPoint x: 308, startPoint y: 270, endPoint x: 259, endPoint y: 272, distance: 48.8
click at [258, 272] on div "CAP 20124 Comune Milano Provincia MI" at bounding box center [356, 268] width 355 height 33
drag, startPoint x: 385, startPoint y: 266, endPoint x: 359, endPoint y: 266, distance: 26.3
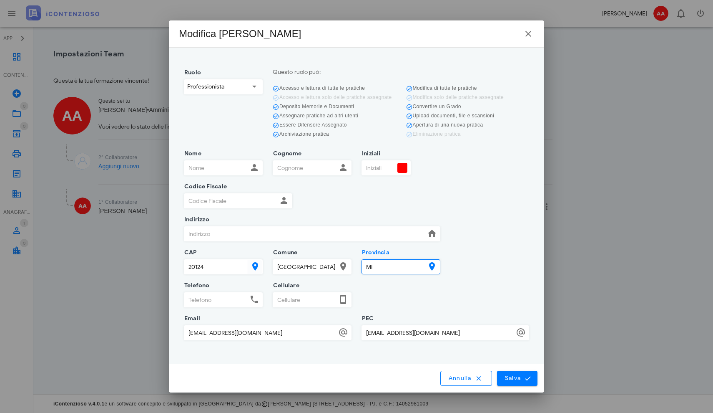
click at [359, 266] on div "Provincia MI" at bounding box center [401, 268] width 89 height 33
drag, startPoint x: 286, startPoint y: 337, endPoint x: 116, endPoint y: 330, distance: 169.9
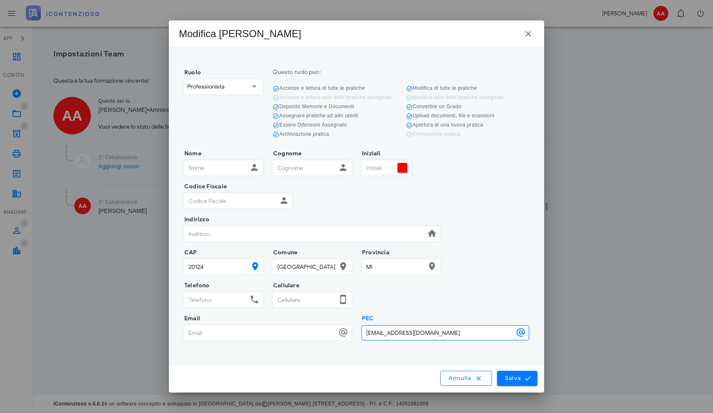
drag, startPoint x: 455, startPoint y: 333, endPoint x: 350, endPoint y: 334, distance: 104.7
click at [350, 334] on div "Email PEC addonizioalfredo@legalmail.it" at bounding box center [356, 334] width 355 height 33
drag, startPoint x: 449, startPoint y: 333, endPoint x: 355, endPoint y: 331, distance: 93.1
click at [355, 331] on div "Email PEC addonizioalfredo@legalmail.it" at bounding box center [356, 334] width 355 height 33
click at [234, 82] on input "Ruolo" at bounding box center [237, 87] width 22 height 14
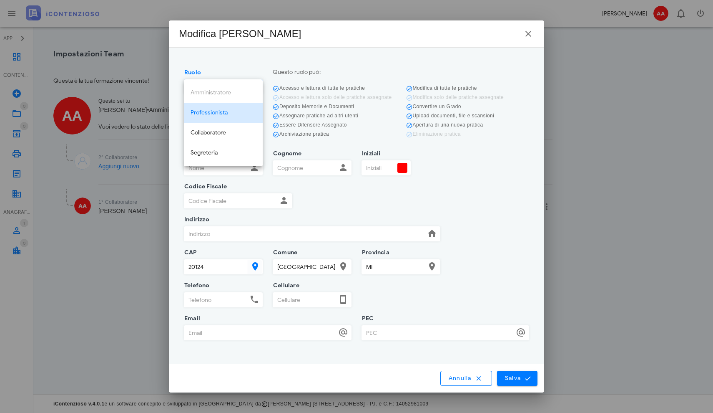
click at [223, 91] on div "Amministratore Professionista Collaboratore Segreteria" at bounding box center [223, 122] width 79 height 87
click at [513, 378] on span "Salva" at bounding box center [518, 378] width 26 height 8
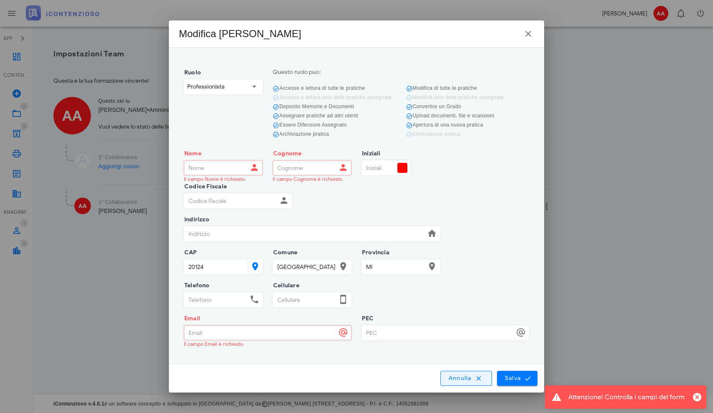
click at [481, 376] on icon "button" at bounding box center [479, 378] width 8 height 8
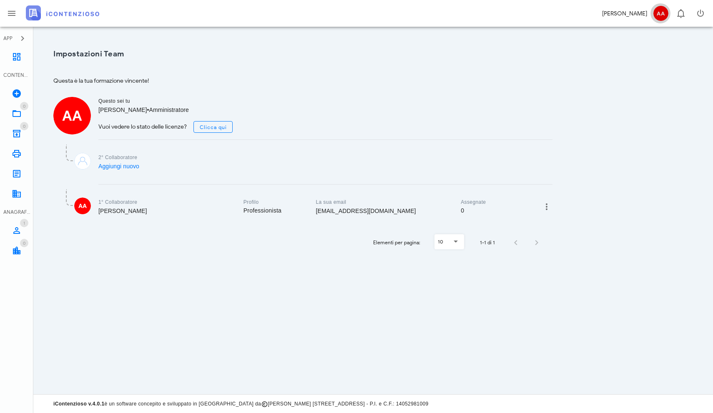
click at [661, 14] on span "AA" at bounding box center [661, 13] width 15 height 15
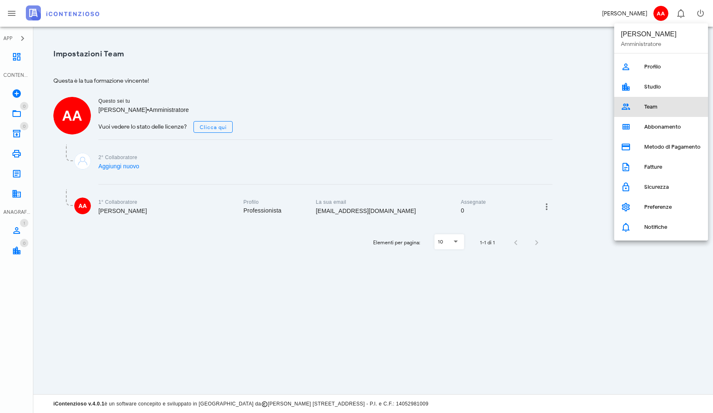
click at [632, 108] on link "Team" at bounding box center [662, 107] width 94 height 20
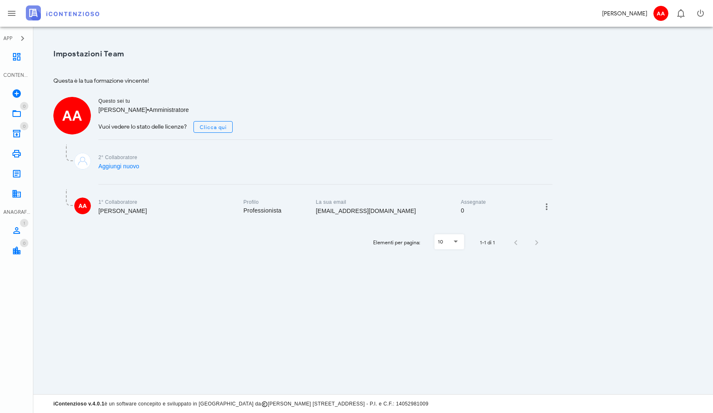
click at [318, 214] on div "[EMAIL_ADDRESS][DOMAIN_NAME]" at bounding box center [383, 210] width 135 height 9
click at [131, 218] on div "1° Collaboratore [PERSON_NAME]" at bounding box center [165, 207] width 145 height 28
click at [126, 212] on div "[PERSON_NAME]" at bounding box center [165, 210] width 135 height 9
click at [88, 208] on span "AA" at bounding box center [82, 205] width 17 height 17
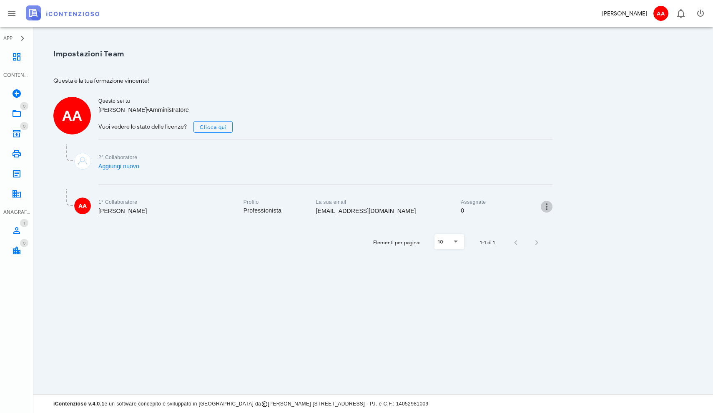
click at [546, 209] on icon "button" at bounding box center [547, 207] width 10 height 10
click at [535, 212] on div "Modifica" at bounding box center [535, 212] width 22 height 7
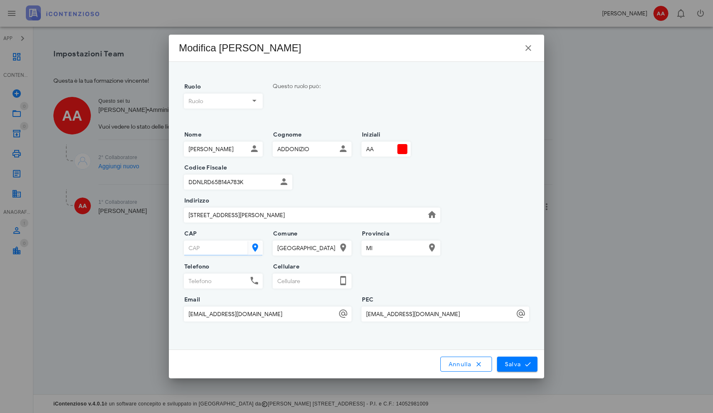
type input "20124"
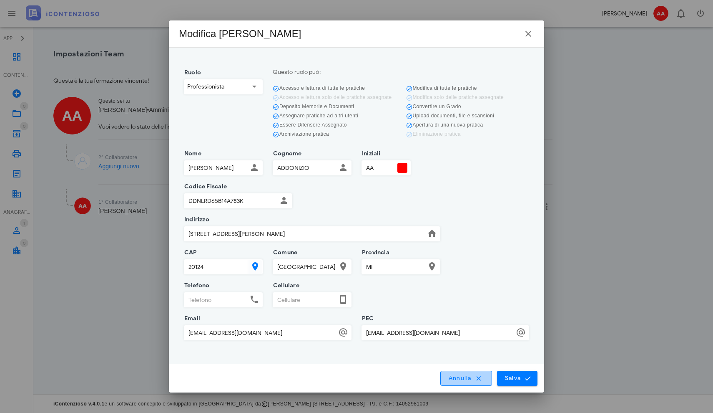
click at [480, 376] on icon "button" at bounding box center [479, 378] width 8 height 8
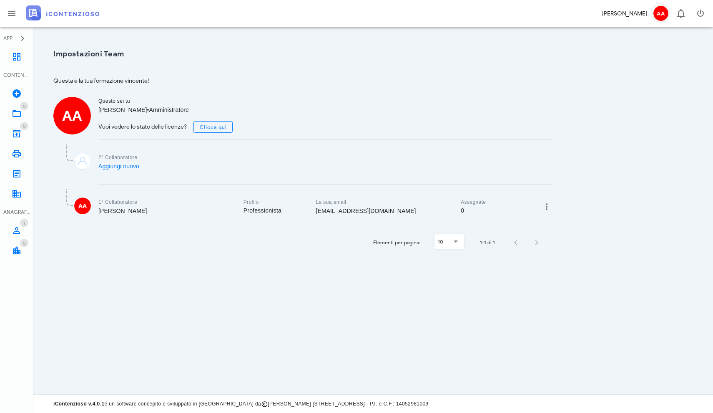
click at [654, 13] on span "AA" at bounding box center [661, 13] width 15 height 15
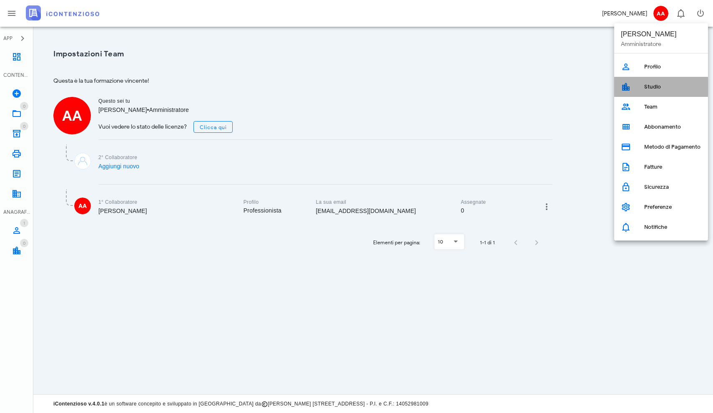
click at [636, 86] on link "Studio" at bounding box center [662, 87] width 94 height 20
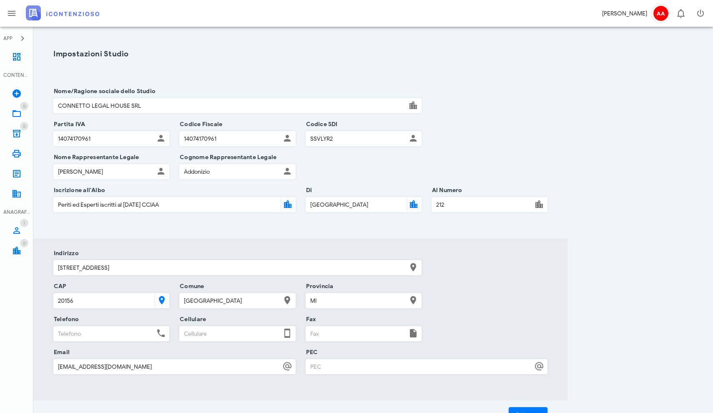
click at [662, 16] on span "AA" at bounding box center [661, 13] width 15 height 15
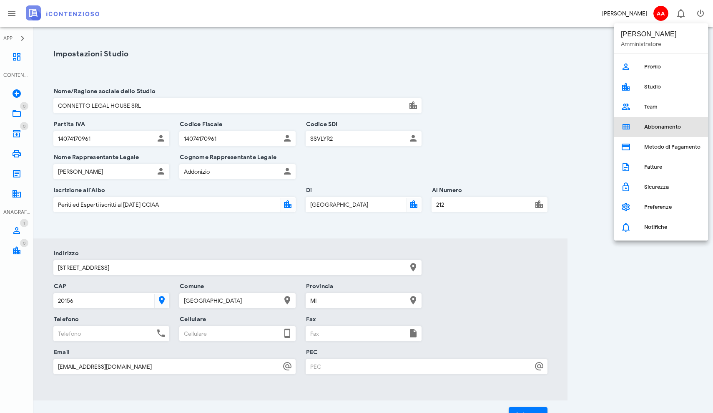
click at [643, 125] on link "Abbonamento" at bounding box center [662, 127] width 94 height 20
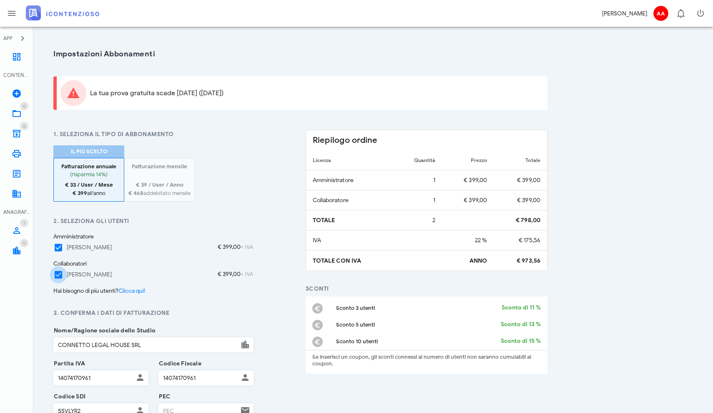
click at [58, 275] on div at bounding box center [58, 274] width 14 height 14
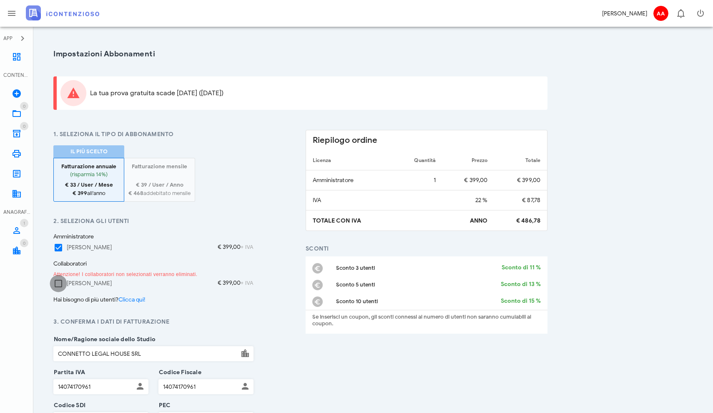
checkbox input "false"
click at [44, 315] on div "1. Seleziona il tipo di abbonamento Il più scelto Fatturazione annuale (risparm…" at bounding box center [300, 400] width 534 height 571
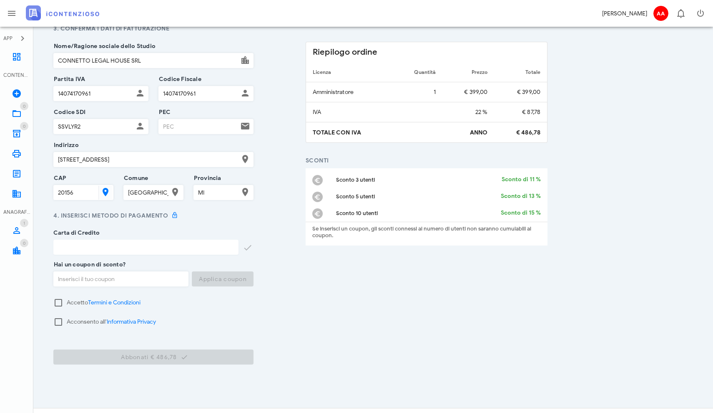
scroll to position [306, 0]
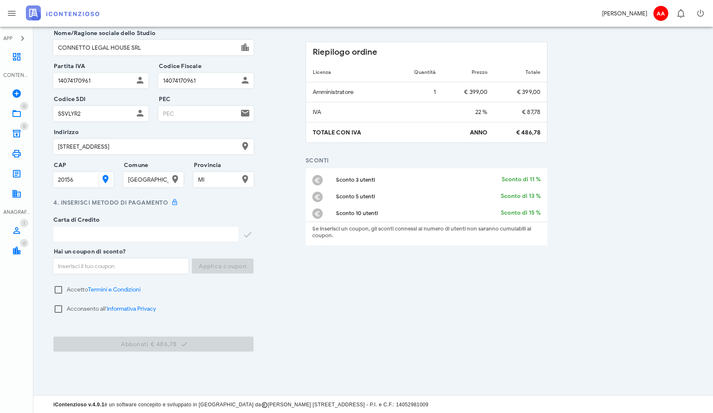
click at [627, 10] on div "[PERSON_NAME]" at bounding box center [624, 13] width 45 height 9
click at [658, 13] on span "AA" at bounding box center [661, 13] width 15 height 15
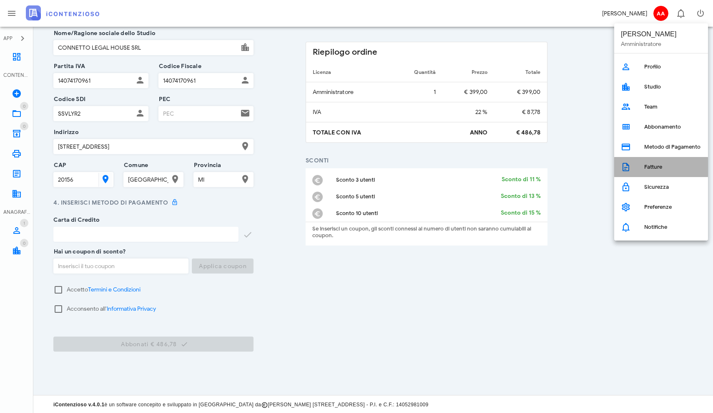
click at [628, 164] on icon at bounding box center [626, 167] width 10 height 10
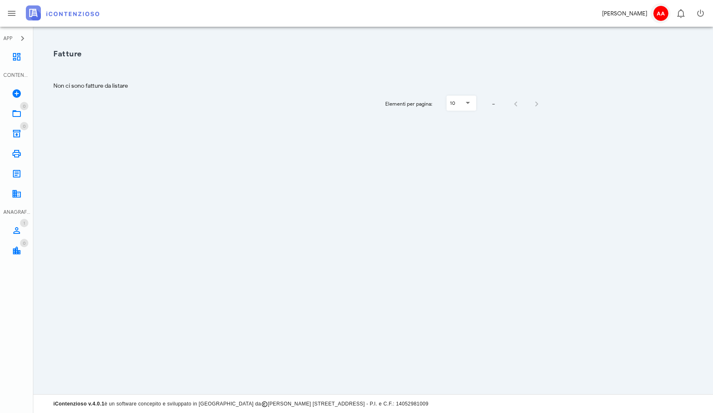
click at [661, 14] on span "AA" at bounding box center [661, 13] width 15 height 15
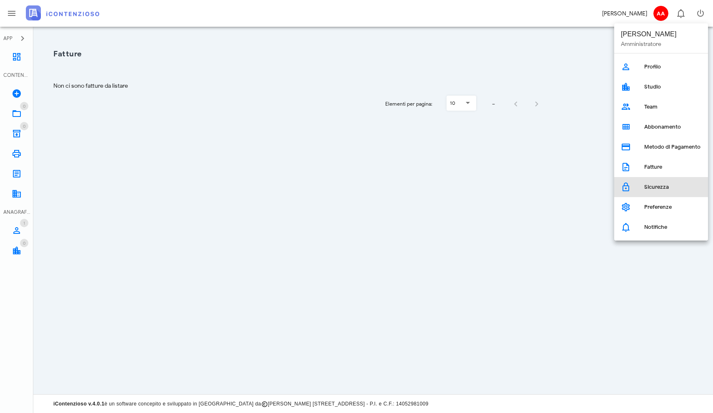
click at [640, 186] on link "Sicurezza" at bounding box center [662, 187] width 94 height 20
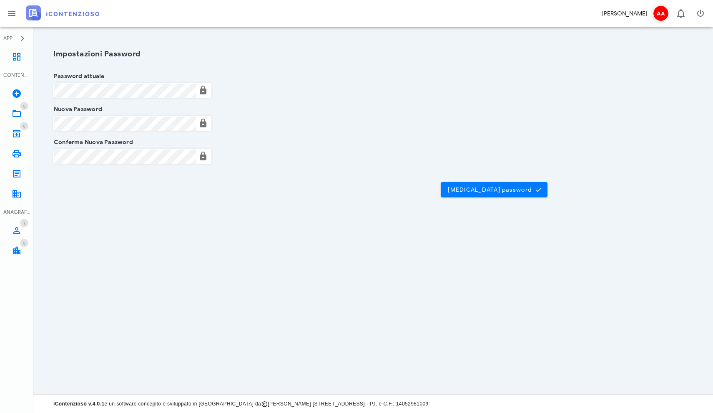
click at [667, 13] on span "AA" at bounding box center [661, 13] width 15 height 15
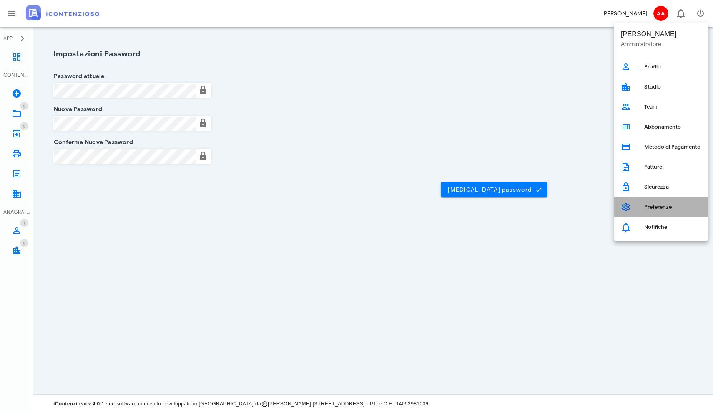
click at [640, 208] on link "Preferenze" at bounding box center [662, 207] width 94 height 20
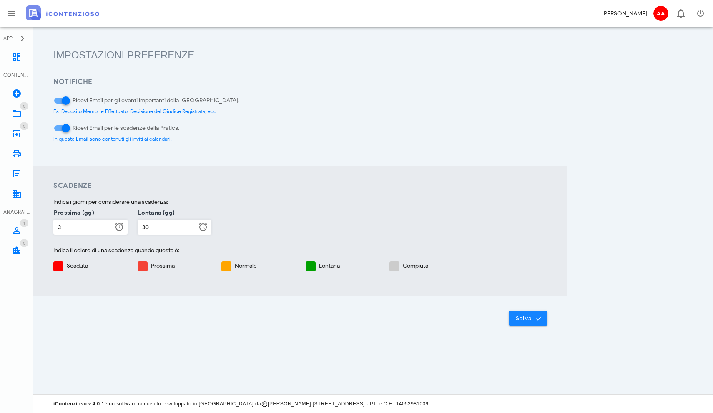
click at [530, 319] on span "Salva" at bounding box center [529, 318] width 26 height 8
click at [15, 231] on icon at bounding box center [17, 230] width 10 height 10
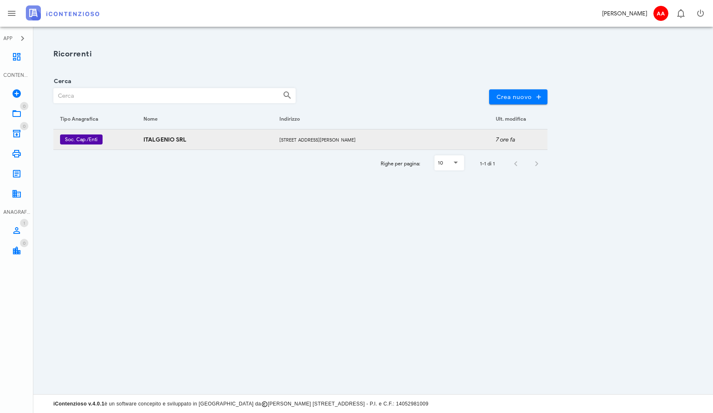
click at [301, 141] on small "[STREET_ADDRESS][PERSON_NAME]" at bounding box center [318, 140] width 76 height 6
type input "Società di capitali ed enti equiparati"
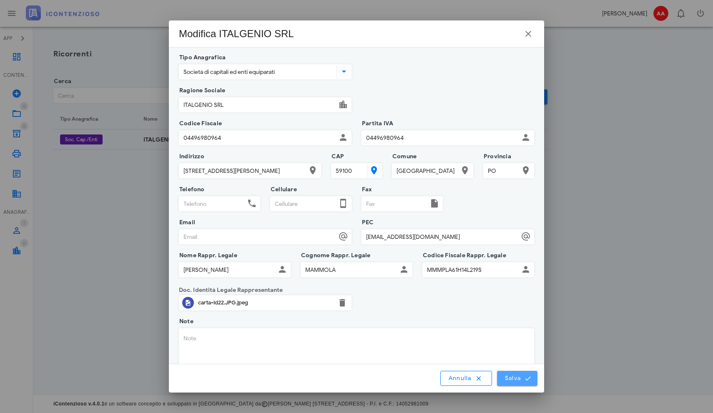
click at [513, 381] on span "Salva" at bounding box center [518, 378] width 26 height 8
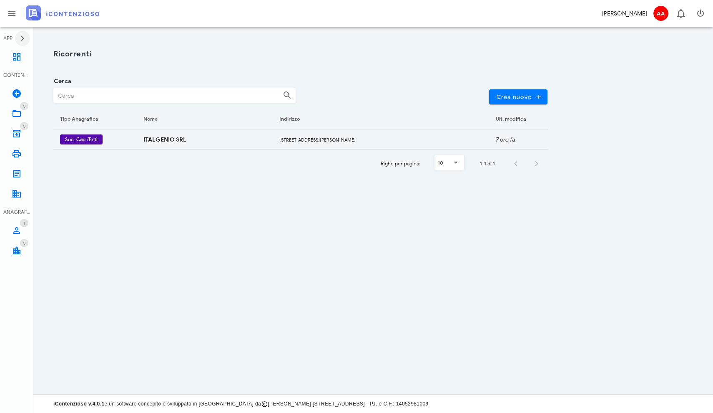
click at [21, 40] on icon "button" at bounding box center [23, 38] width 10 height 10
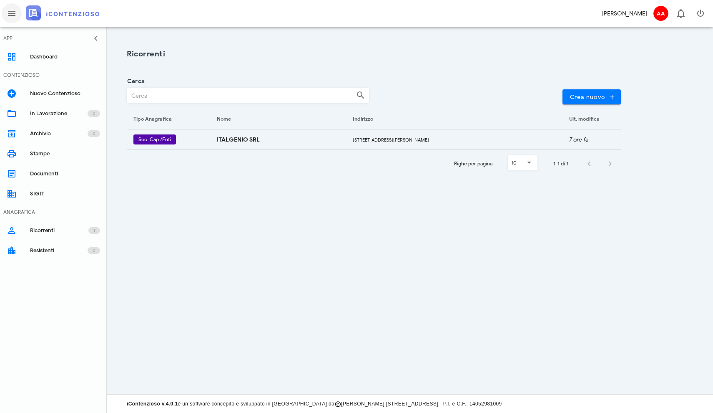
click at [13, 15] on icon "button" at bounding box center [12, 13] width 10 height 10
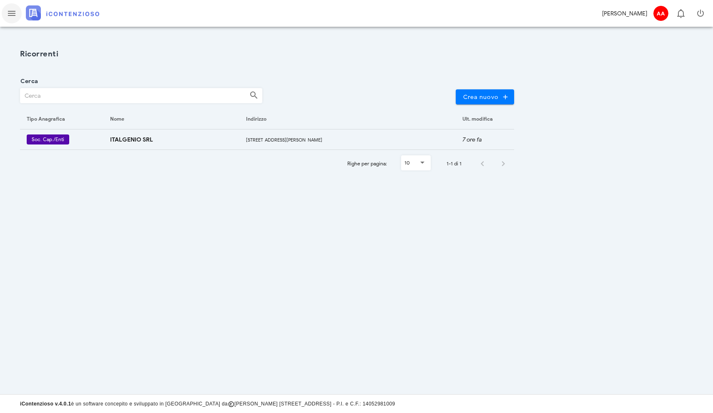
click at [13, 15] on icon "button" at bounding box center [12, 13] width 10 height 10
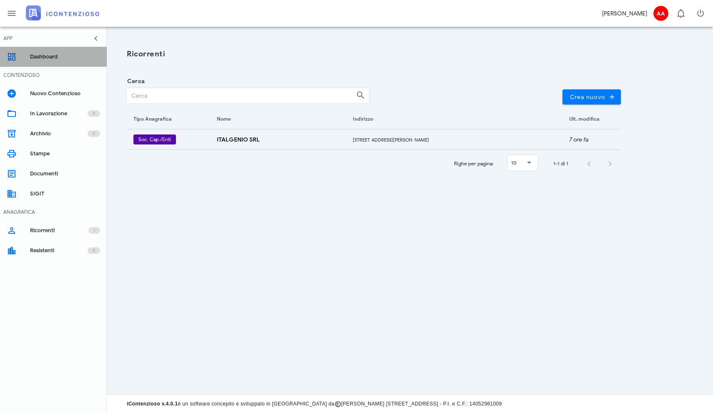
click at [20, 57] on link "Dashboard" at bounding box center [53, 57] width 107 height 20
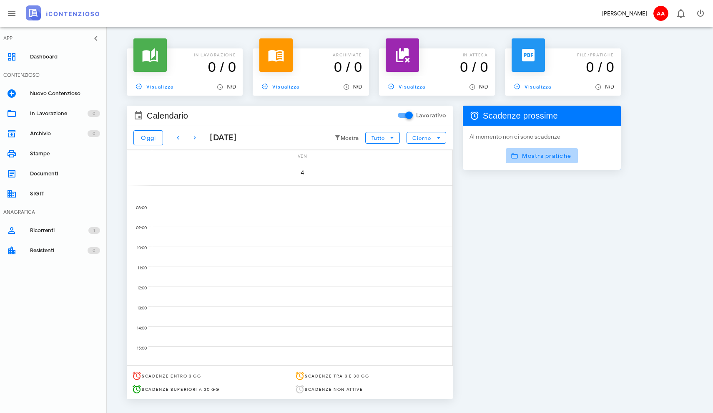
click at [532, 156] on span "Mostra pratiche" at bounding box center [542, 156] width 59 height 8
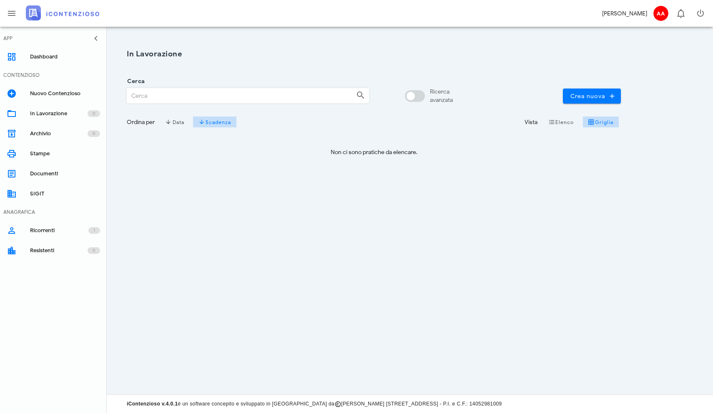
click at [360, 93] on icon at bounding box center [361, 95] width 10 height 10
click at [412, 95] on div at bounding box center [411, 96] width 14 height 14
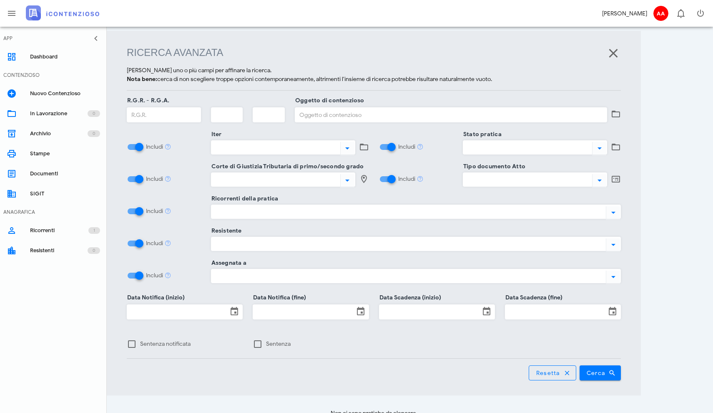
scroll to position [108, 0]
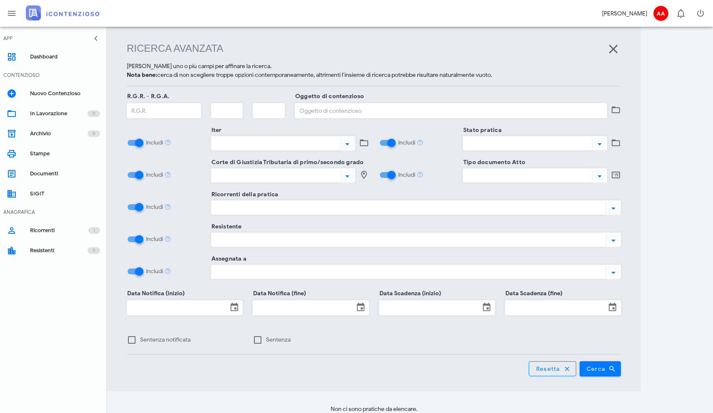
click at [615, 48] on button "button" at bounding box center [613, 49] width 15 height 15
checkbox input "false"
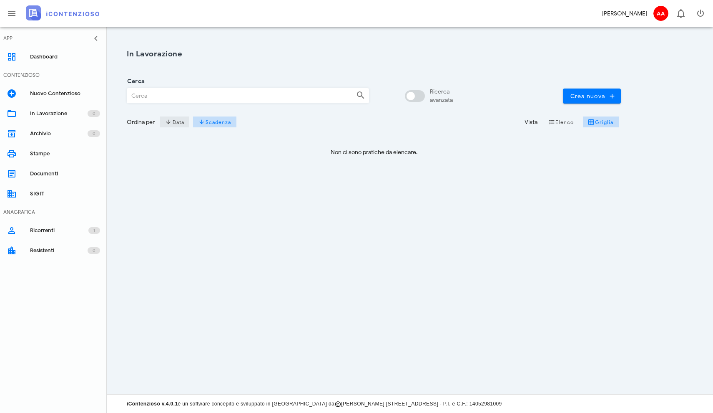
click at [181, 123] on span "Data" at bounding box center [174, 121] width 19 height 7
click at [138, 126] on div "Ordina per" at bounding box center [141, 122] width 28 height 9
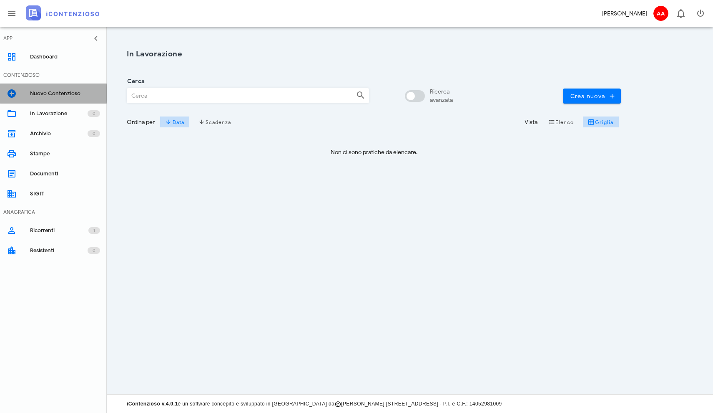
click at [47, 93] on div "Nuovo Contenzioso" at bounding box center [65, 93] width 70 height 7
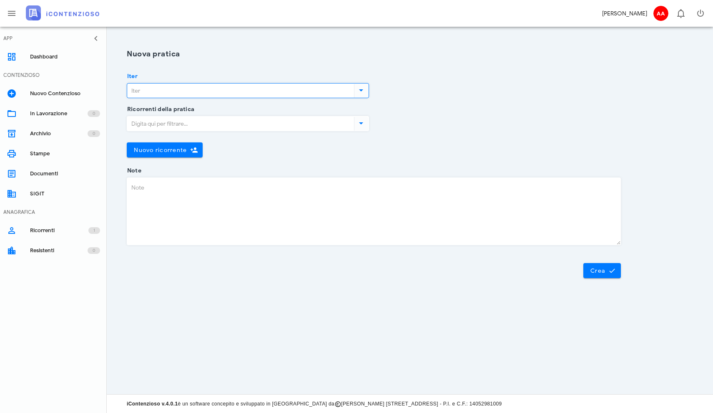
click at [164, 88] on input "Iter" at bounding box center [239, 90] width 225 height 14
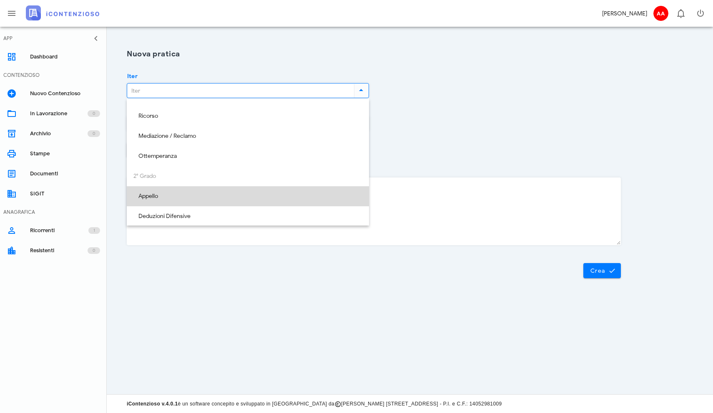
scroll to position [77, 0]
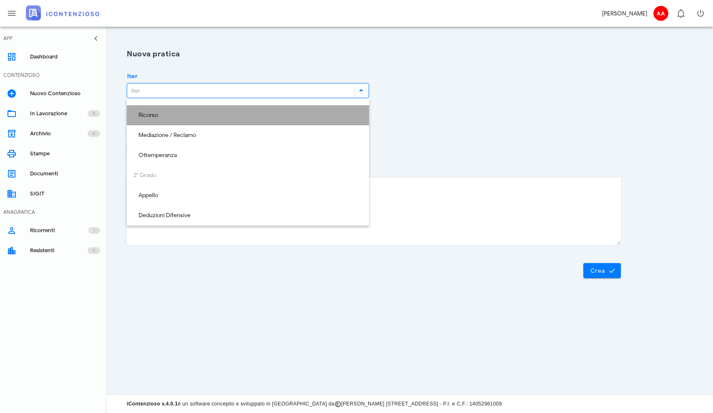
click at [143, 114] on div "Ricorso" at bounding box center [248, 115] width 229 height 7
type input "Ricorso"
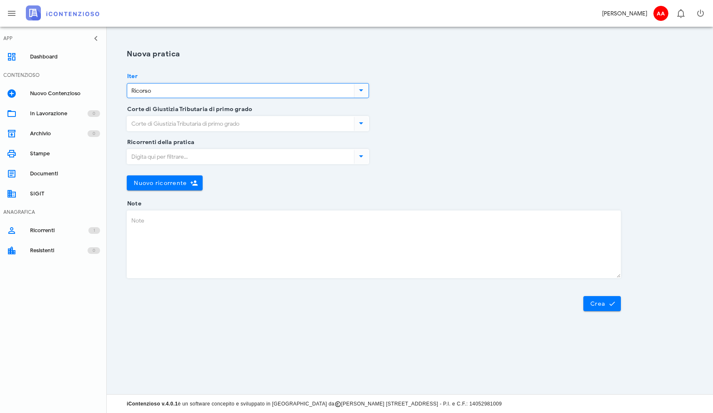
click at [252, 122] on input "Corte di Giustizia Tributaria di primo grado" at bounding box center [239, 123] width 225 height 14
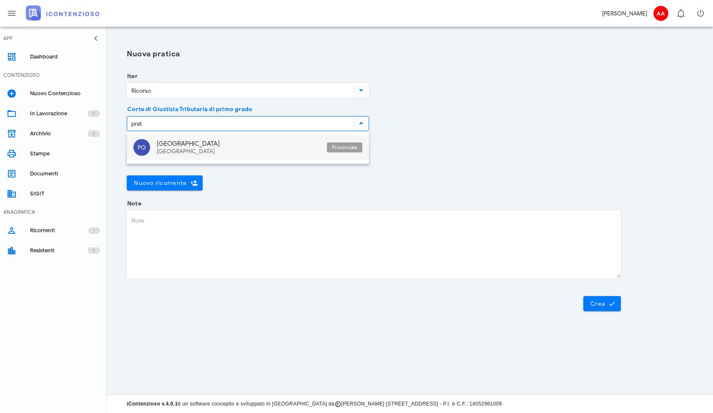
click at [194, 150] on div "[GEOGRAPHIC_DATA]" at bounding box center [239, 151] width 164 height 7
type input "[GEOGRAPHIC_DATA]"
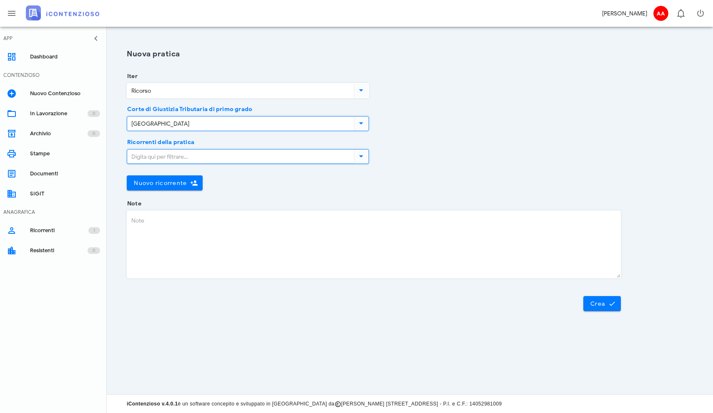
click at [194, 159] on input "Ricorrenti della pratica" at bounding box center [239, 156] width 225 height 14
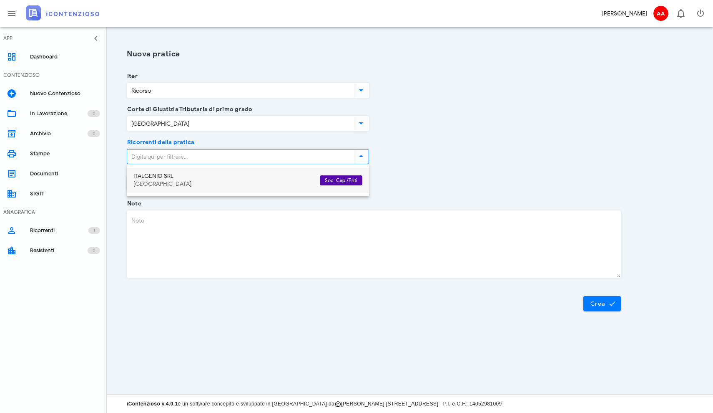
click at [176, 179] on div "ITALGENIO SRL" at bounding box center [224, 176] width 180 height 7
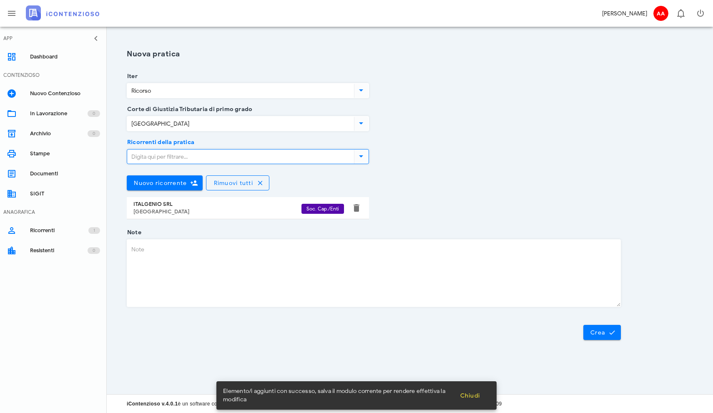
click at [158, 207] on div "ITALGENIO SRL Prato" at bounding box center [218, 207] width 168 height 21
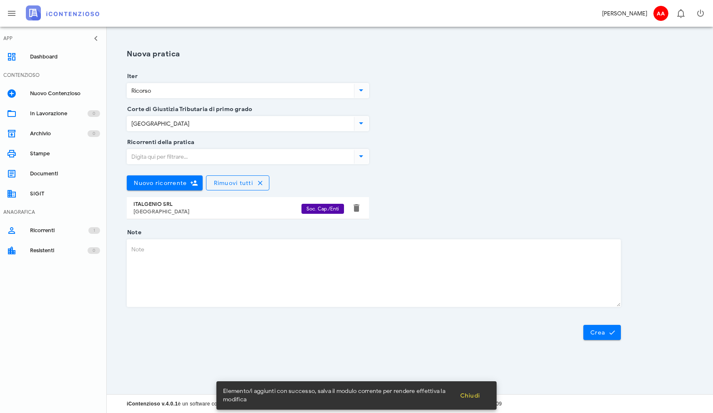
click at [158, 207] on div "ITALGENIO SRL Prato" at bounding box center [218, 207] width 168 height 21
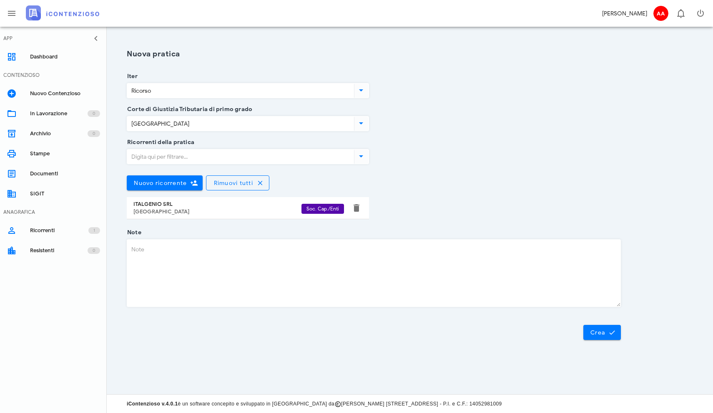
click at [172, 204] on div "ITALGENIO SRL" at bounding box center [218, 204] width 168 height 7
click at [230, 255] on textarea "Note" at bounding box center [374, 272] width 494 height 67
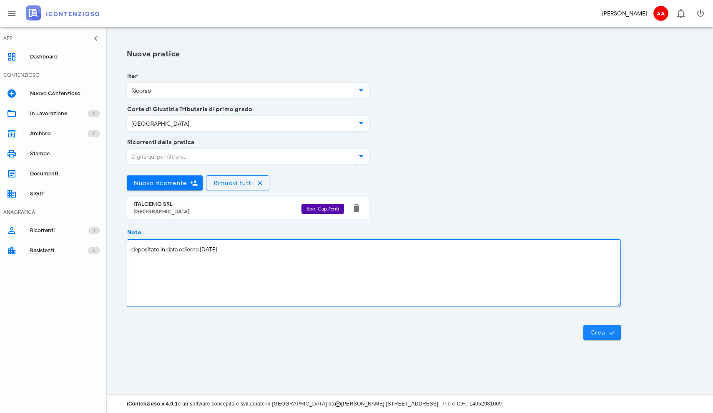
type textarea "depositato in data odierna 02.10.2025"
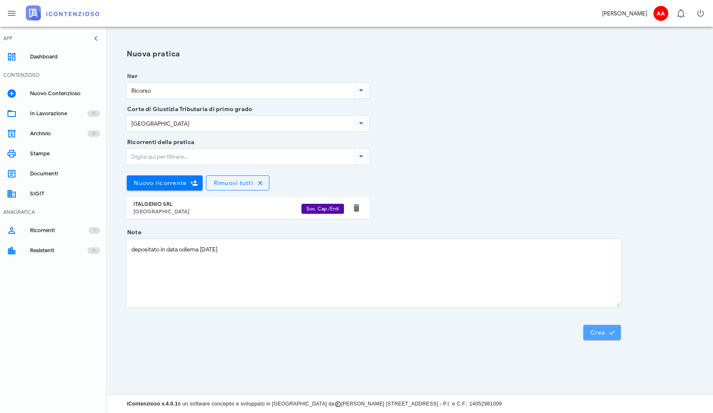
click at [600, 333] on span "Crea" at bounding box center [602, 332] width 24 height 8
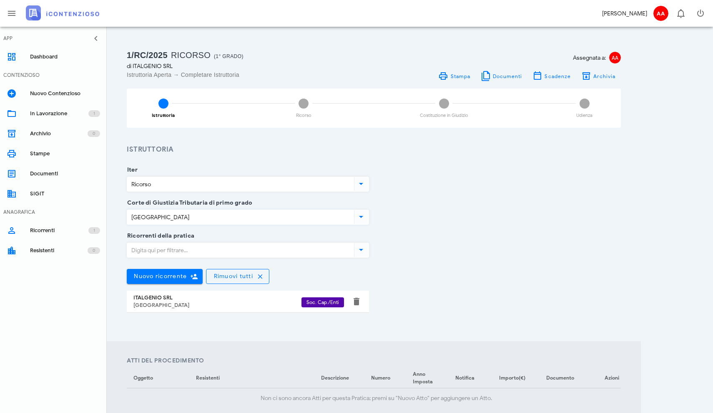
click at [193, 251] on input "Ricorrenti della pratica" at bounding box center [239, 250] width 225 height 14
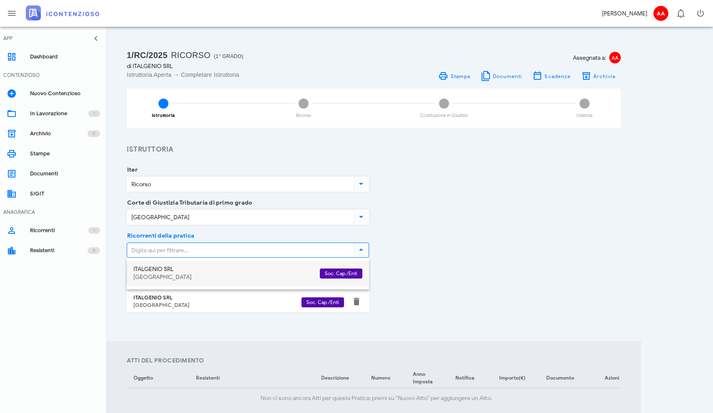
click at [146, 279] on div "Prato" at bounding box center [224, 277] width 180 height 7
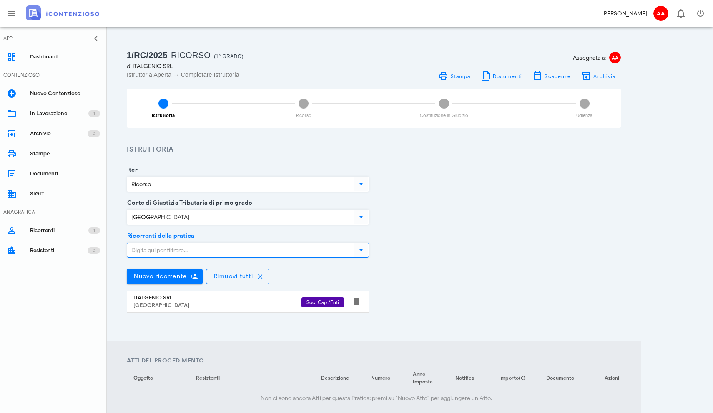
click at [148, 299] on div "ITALGENIO SRL" at bounding box center [218, 297] width 168 height 7
click at [424, 247] on div "Ricorrenti della pratica Nuovo ricorrente Rimuovi tutti ITALGENIO SRL Prato Soc…" at bounding box center [374, 281] width 504 height 90
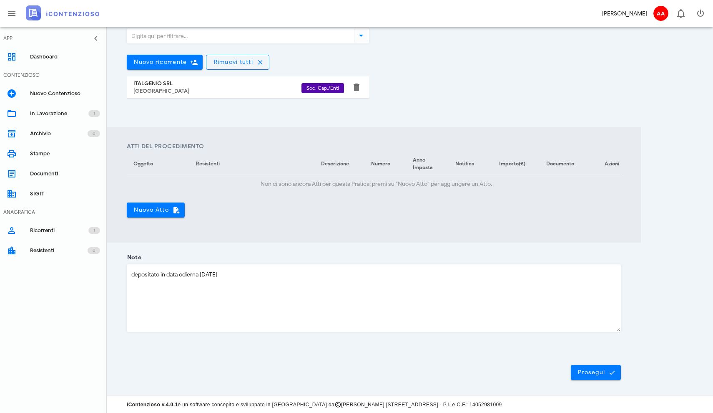
scroll to position [214, 0]
click at [159, 207] on span "Nuovo Atto" at bounding box center [156, 210] width 45 height 8
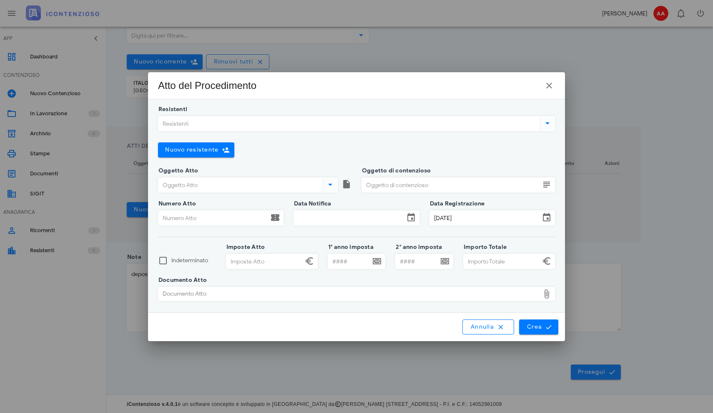
click at [215, 126] on input "Resistenti" at bounding box center [349, 123] width 380 height 14
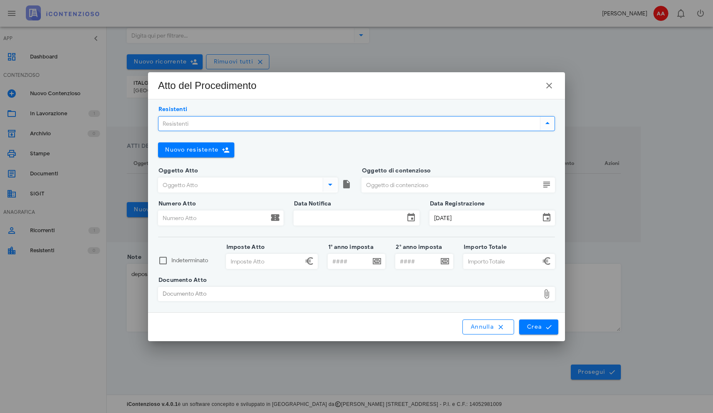
click at [547, 123] on icon at bounding box center [548, 123] width 10 height 10
click at [247, 126] on input "Resistenti" at bounding box center [349, 123] width 380 height 14
click at [213, 188] on input "Oggetto Atto" at bounding box center [240, 185] width 163 height 14
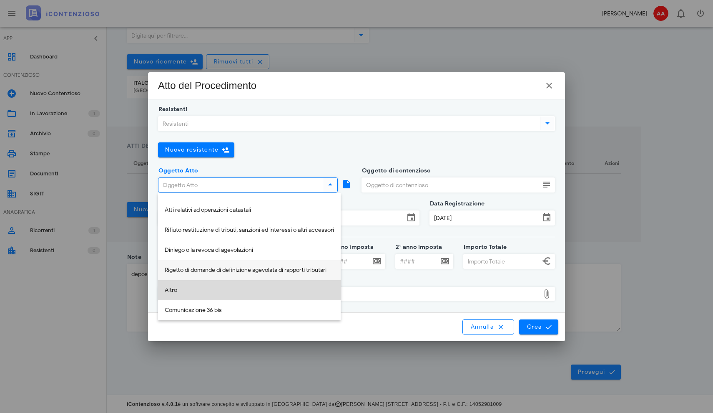
scroll to position [137, 0]
type input "Altro"
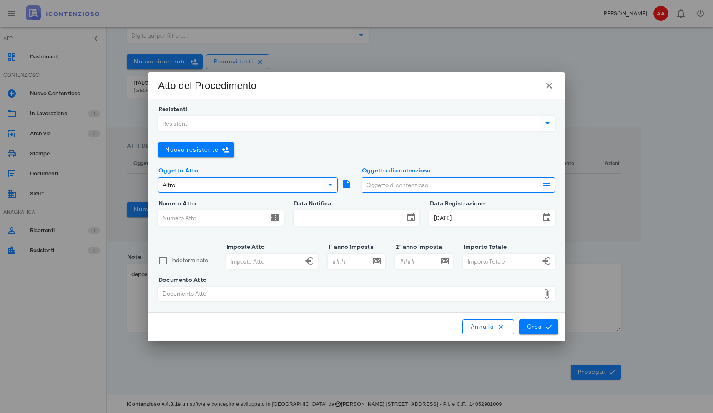
click at [388, 187] on input "Oggetto di contenzioso" at bounding box center [451, 185] width 178 height 14
type input "c"
click at [542, 185] on icon at bounding box center [547, 184] width 10 height 10
click at [548, 185] on icon at bounding box center [547, 184] width 10 height 10
click at [413, 192] on div "Oggetto di contenzioso" at bounding box center [459, 184] width 194 height 15
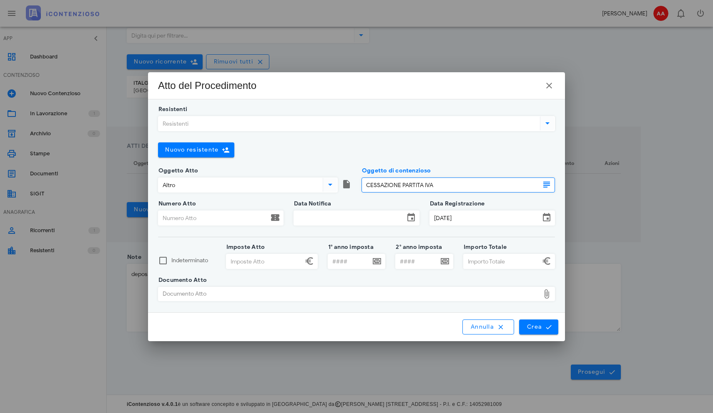
type input "CESSAZIONE PARTITA IVA"
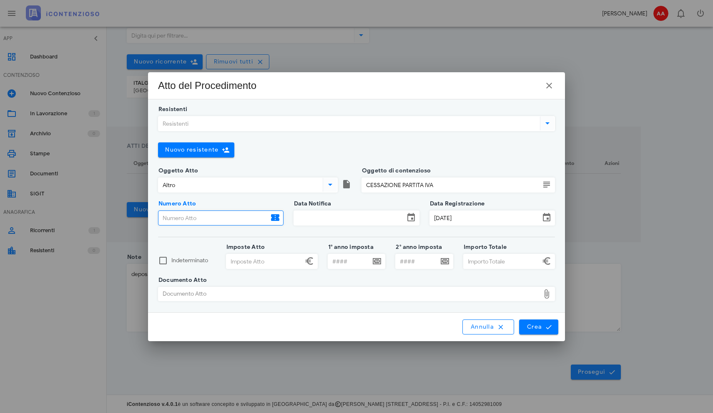
click at [181, 218] on input "Numero Atto" at bounding box center [214, 218] width 110 height 14
click at [311, 221] on input "Data Notifica" at bounding box center [349, 218] width 110 height 14
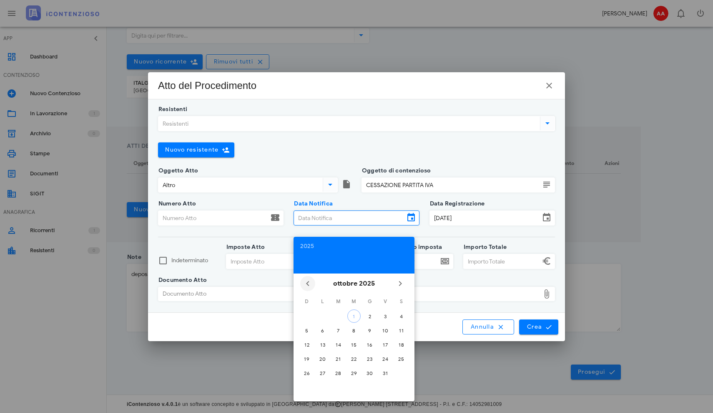
click at [308, 282] on icon "Il mese scorso" at bounding box center [308, 283] width 10 height 10
click at [387, 316] on div "4" at bounding box center [385, 316] width 13 height 6
type input "[DATE]"
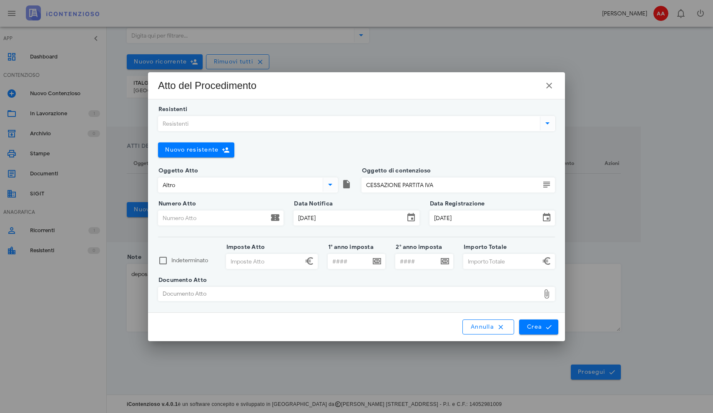
click at [233, 217] on input "Numero Atto" at bounding box center [214, 218] width 110 height 14
type input "0001"
click at [214, 299] on div "Documento Atto" at bounding box center [350, 293] width 382 height 13
type input "C:\fakepath\AGEDP-PO_45054_2025_601 Ispezione 11.6.25.PDF"
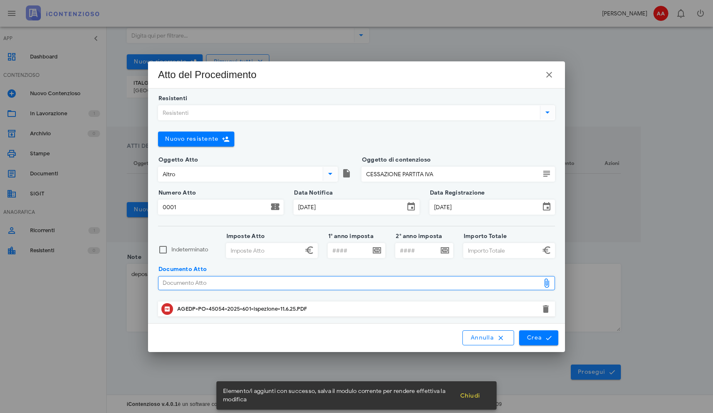
click at [204, 310] on div "AGEDP-PO-45054-2025-601-Ispezione-11.6.25.PDF" at bounding box center [356, 308] width 359 height 7
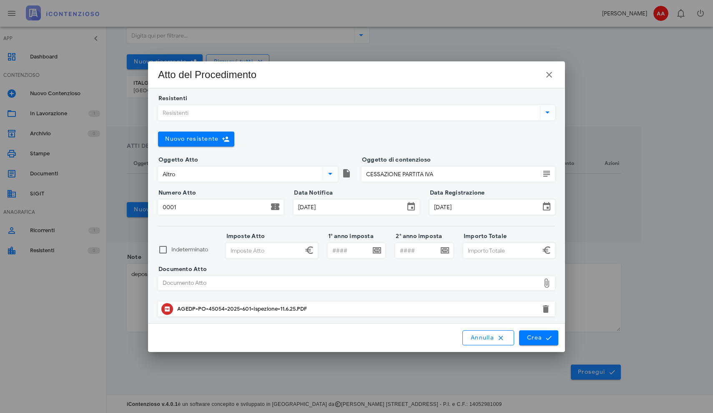
click at [547, 282] on icon at bounding box center [547, 283] width 10 height 10
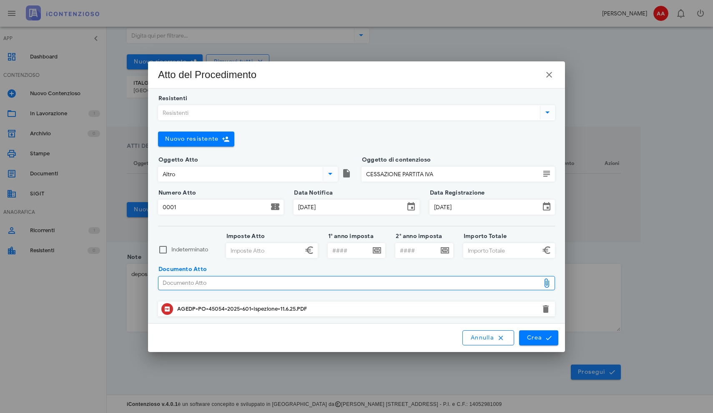
click at [547, 282] on icon at bounding box center [547, 283] width 10 height 10
click at [545, 306] on button "button" at bounding box center [546, 309] width 10 height 10
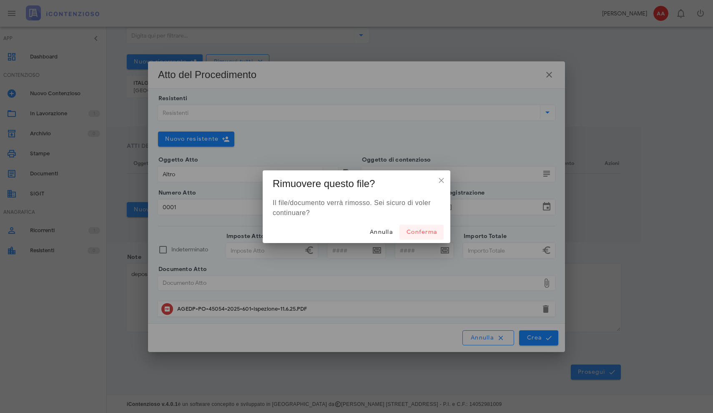
click at [420, 230] on span "Conferma" at bounding box center [421, 231] width 31 height 7
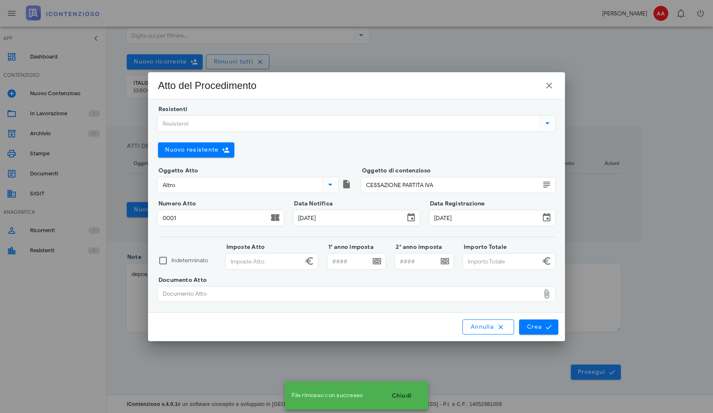
click at [548, 292] on icon at bounding box center [547, 294] width 10 height 10
click at [546, 292] on icon at bounding box center [547, 294] width 10 height 10
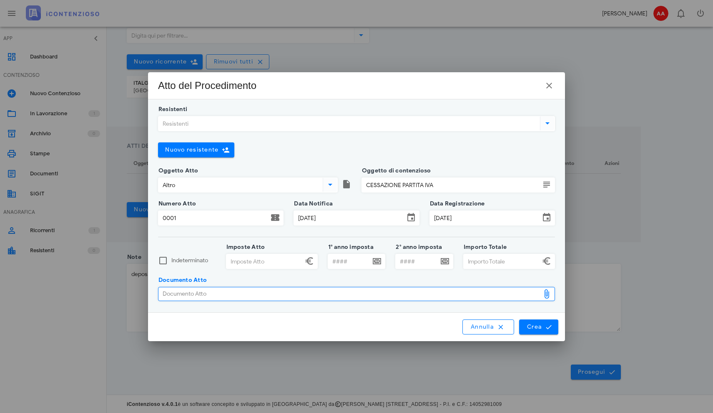
click at [357, 295] on div "Documento Atto" at bounding box center [350, 293] width 382 height 13
type input "C:\fakepath\PROVVDIMENTO.pdf"
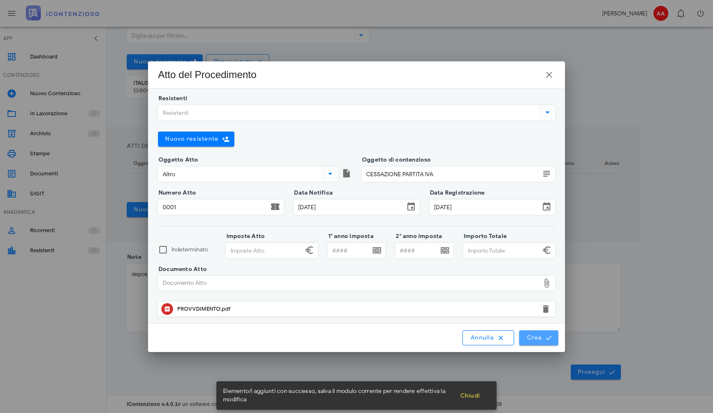
click at [533, 342] on button "Crea" at bounding box center [538, 337] width 39 height 15
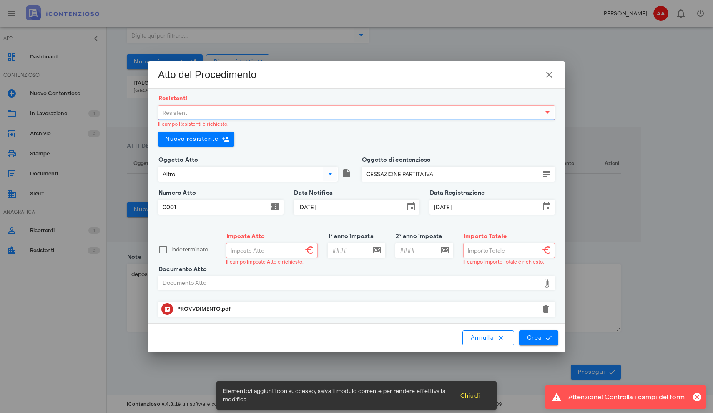
click at [247, 113] on input "Resistenti" at bounding box center [349, 113] width 380 height 14
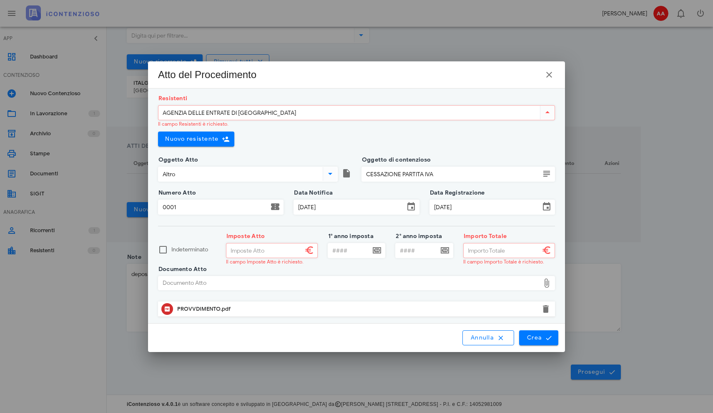
type input "AGENZIA DELLE ENTRATE DI PRATO"
click at [280, 158] on div "Resistenti AGENZIA DELLE ENTRATE DI PRATO Il campo Resistenti è richiesto. Nuov…" at bounding box center [356, 128] width 407 height 61
click at [289, 248] on input "Imposte Atto" at bounding box center [265, 250] width 76 height 14
click at [231, 114] on input "Resistenti" at bounding box center [349, 113] width 380 height 14
click at [543, 116] on icon at bounding box center [548, 112] width 10 height 10
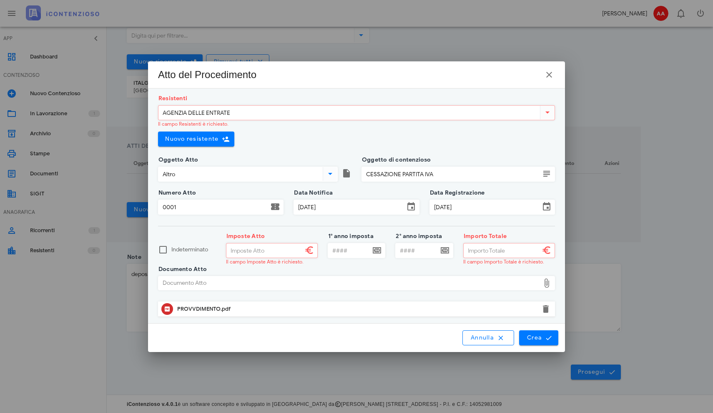
click at [549, 112] on icon at bounding box center [548, 112] width 10 height 10
type input "AGENZIA DELLE ENTRATE"
click at [549, 74] on icon "button" at bounding box center [549, 75] width 10 height 10
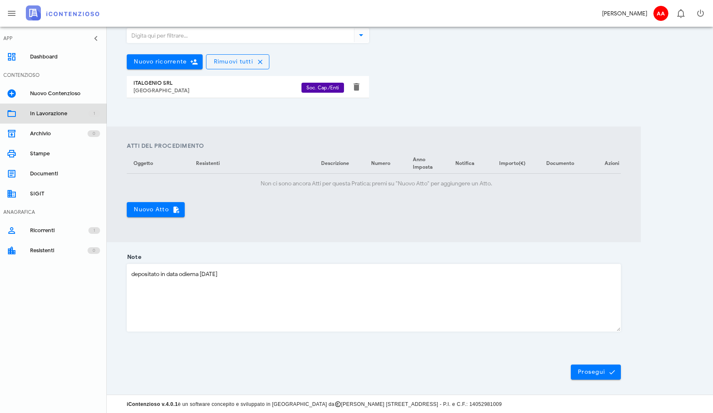
click at [52, 113] on div "In Lavorazione" at bounding box center [59, 113] width 58 height 7
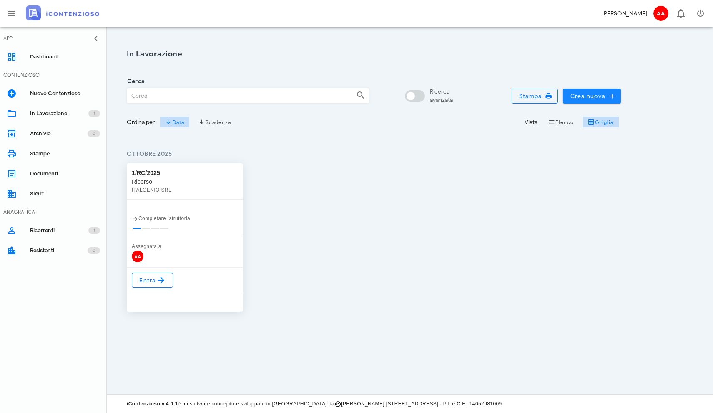
click at [590, 96] on span "Crea nuova" at bounding box center [592, 96] width 45 height 8
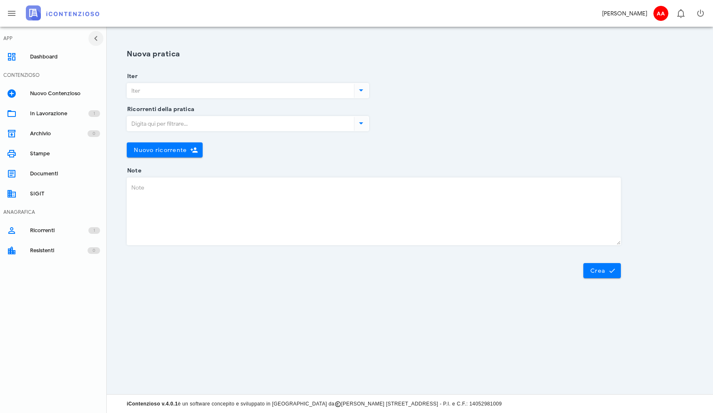
click at [95, 39] on icon "button" at bounding box center [96, 38] width 10 height 10
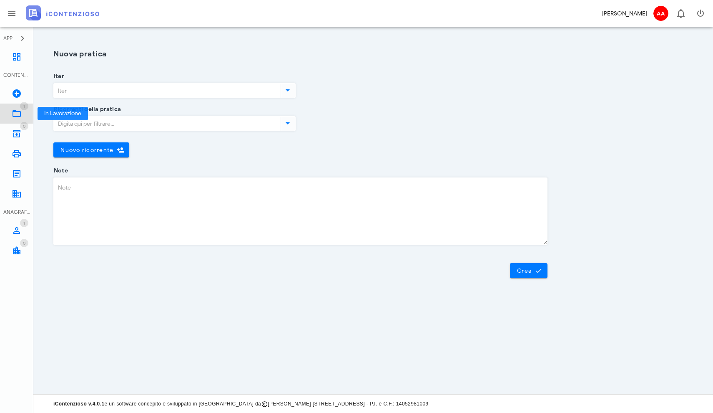
click at [21, 108] on span "1" at bounding box center [24, 106] width 8 height 8
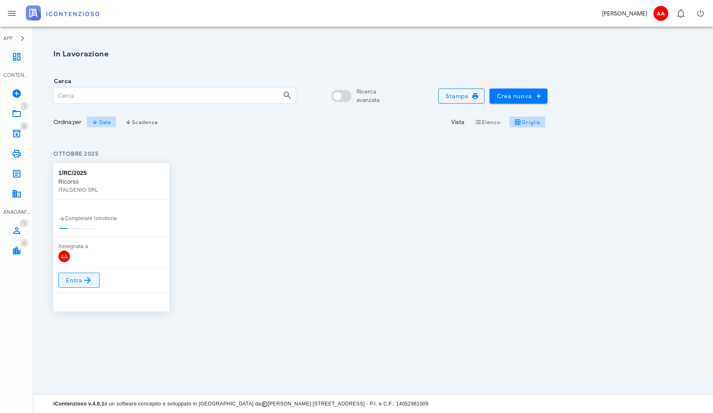
click at [83, 278] on icon at bounding box center [88, 280] width 10 height 10
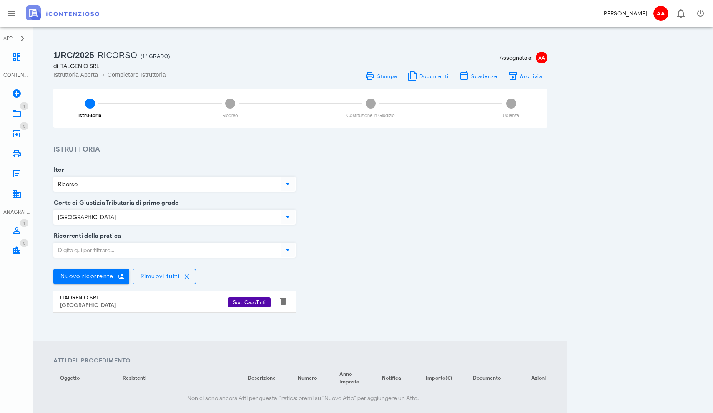
click at [189, 142] on div "1/RC/2025 Ricorso (1° Grado) di ITALGENIO SRL Istruttoria Aperta → Completare I…" at bounding box center [300, 320] width 494 height 545
click at [475, 74] on span "Scadenze" at bounding box center [484, 76] width 27 height 6
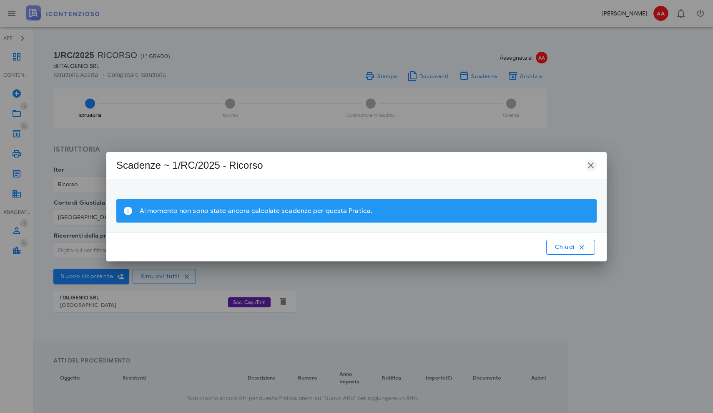
click at [592, 166] on icon "button" at bounding box center [591, 165] width 10 height 10
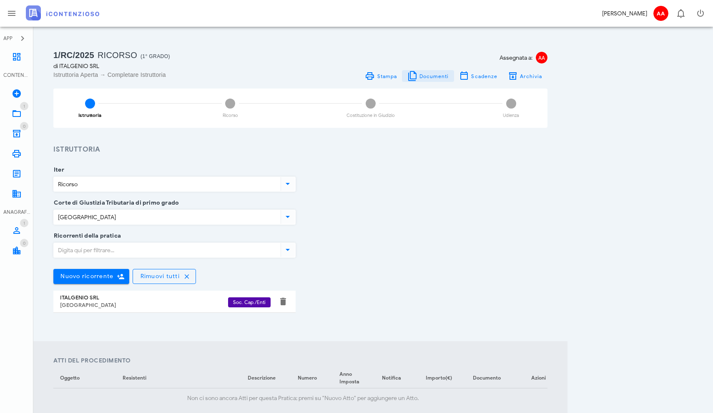
click at [423, 79] on span "Documenti" at bounding box center [434, 76] width 30 height 6
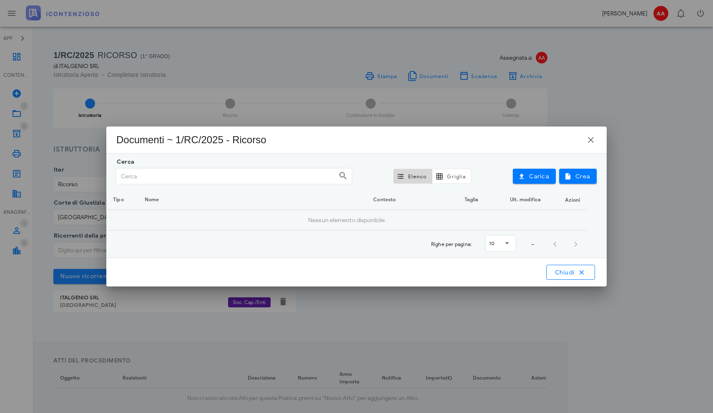
click at [331, 175] on input "Cerca" at bounding box center [227, 176] width 220 height 14
click at [347, 174] on icon at bounding box center [343, 176] width 10 height 10
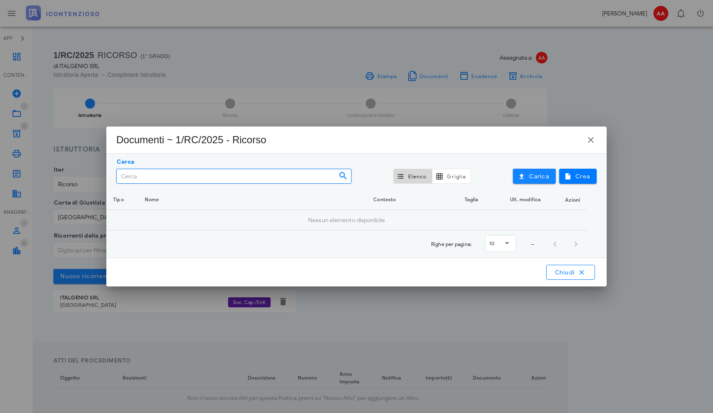
click at [525, 177] on icon "button" at bounding box center [522, 176] width 8 height 8
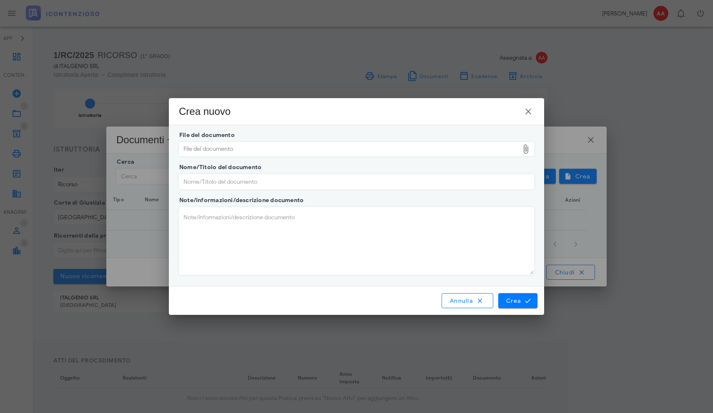
click at [272, 145] on div "File del documento" at bounding box center [349, 148] width 340 height 13
type input "C:\fakepath\PER DEPOSITO CORTE DI GIUSTIZIA TRIBUTARIA DI PRIMO GRADO[4] copia …"
type input "PER-DEPOSITO-CORTE-DI-GIUSTIZIA-TRIBUTARIA-DI-PRIMO-GRADO4-copia-copia.pdf"
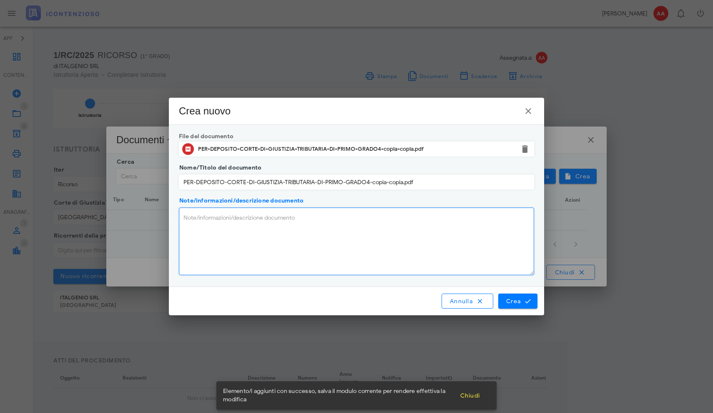
click at [363, 222] on textarea "Note/informazioni/descrizione documento" at bounding box center [356, 241] width 355 height 67
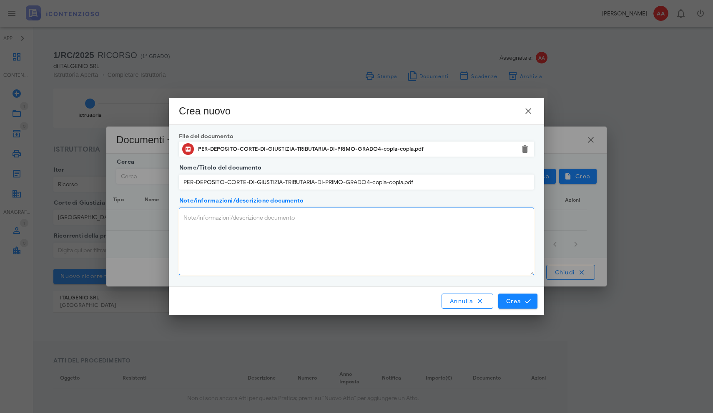
click at [514, 298] on span "Crea" at bounding box center [518, 301] width 24 height 8
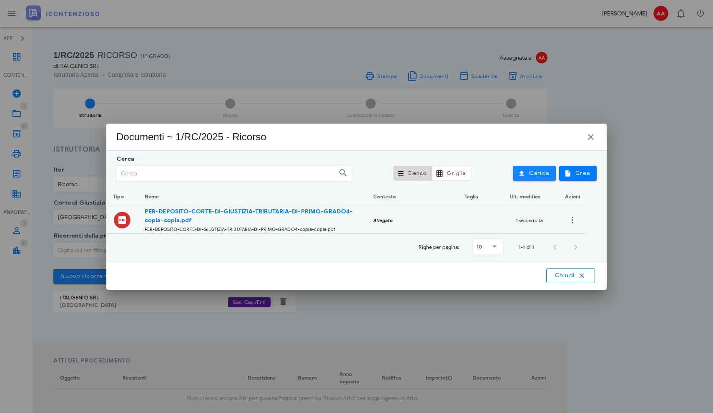
click at [534, 174] on span "Carica" at bounding box center [535, 173] width 30 height 8
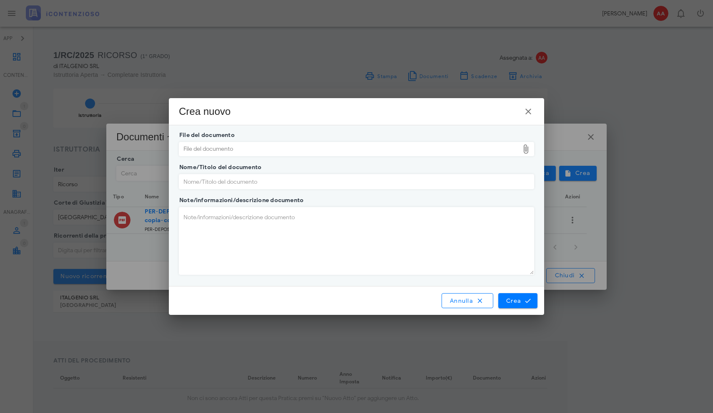
click at [437, 144] on div "File del documento" at bounding box center [349, 148] width 340 height 13
type input "C:\fakepath\procura PER DEPOSITO CORTE DI GIUSTIZIA TRIBUTARIA DI PRIMO GRADO[4…"
type input "procura-PER-DEPOSITO-CORTE-DI-GIUSTIZIA-TRIBUTARIA-DI-PRIMO-GRADO4-copia-copia.…"
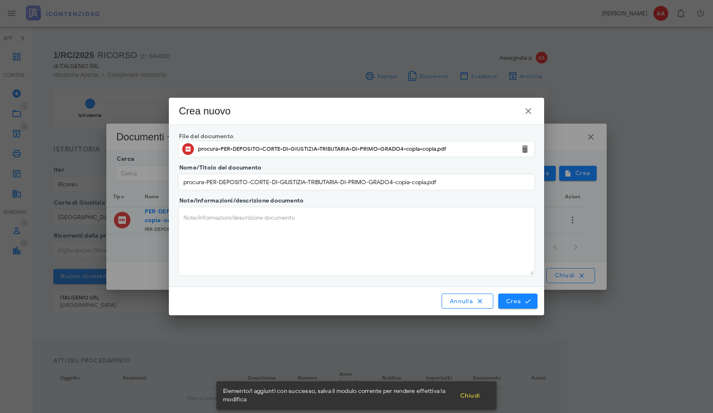
click at [517, 301] on span "Crea" at bounding box center [518, 301] width 24 height 8
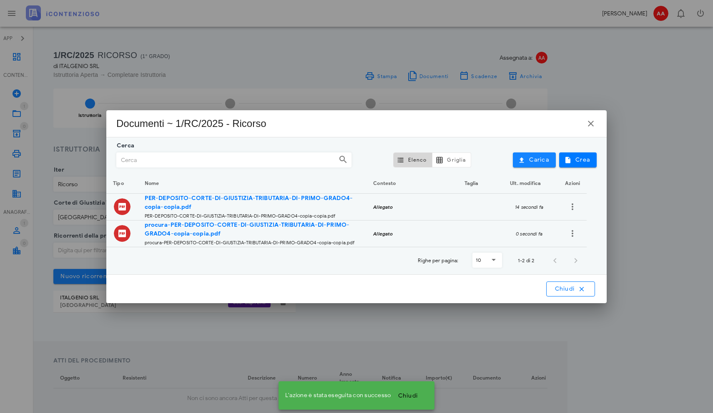
click at [544, 163] on span "Carica" at bounding box center [535, 160] width 30 height 8
click at [544, 163] on div at bounding box center [356, 206] width 713 height 413
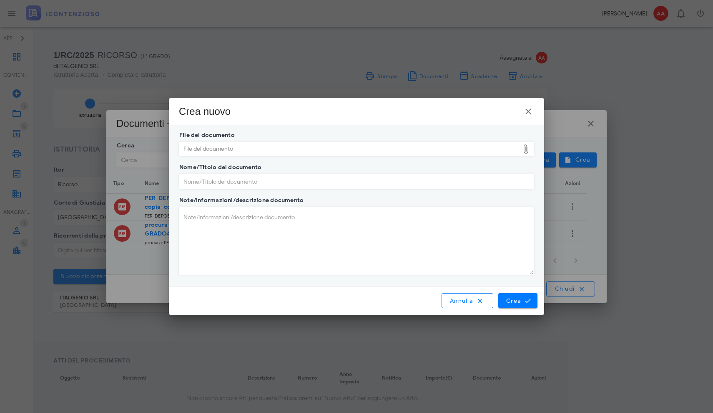
click at [507, 148] on div "File del documento" at bounding box center [349, 148] width 340 height 13
type input "C:\fakepath\RELATA DI NOTIFICA DEP copia.pdf"
type input "RELATA-DI-NOTIFICA-DEP-copia.pdf"
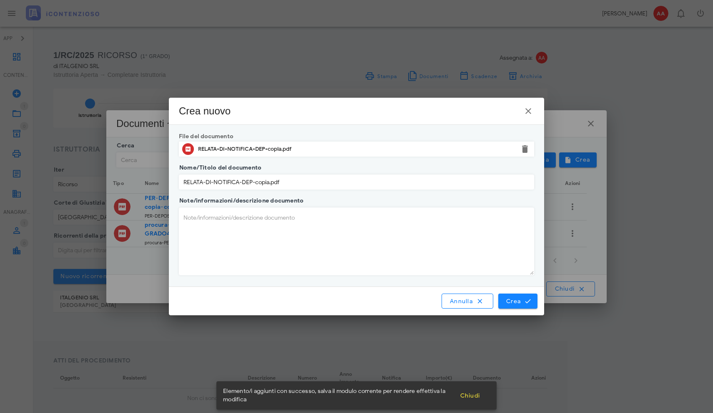
click at [511, 298] on span "Crea" at bounding box center [518, 301] width 24 height 8
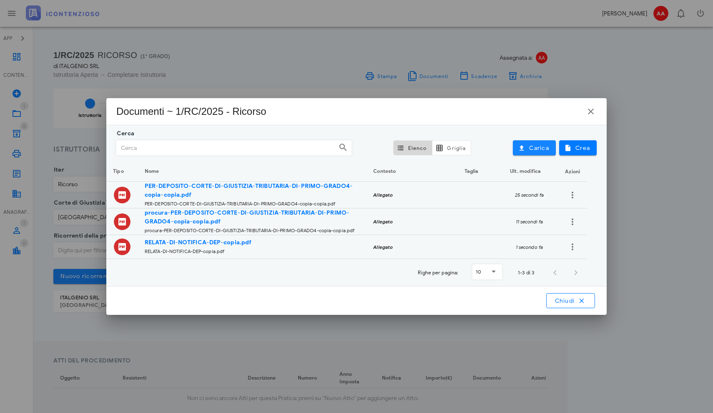
click at [532, 147] on span "Carica" at bounding box center [535, 148] width 30 height 8
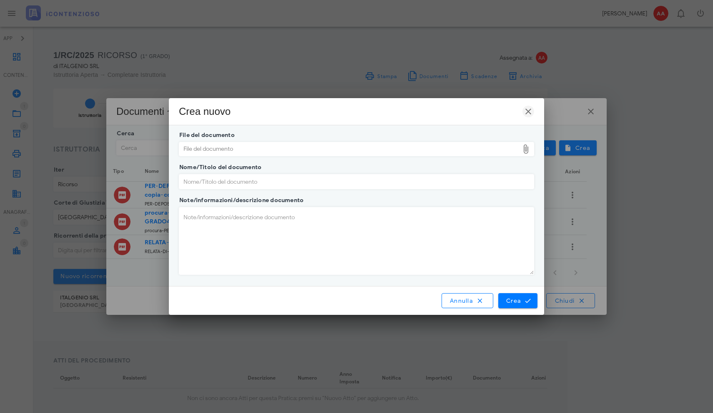
click at [529, 108] on icon "button" at bounding box center [529, 111] width 10 height 10
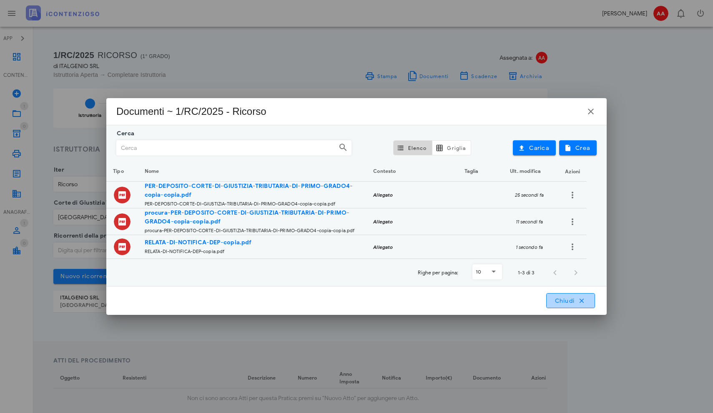
click at [570, 300] on span "Chiudi" at bounding box center [570, 301] width 33 height 8
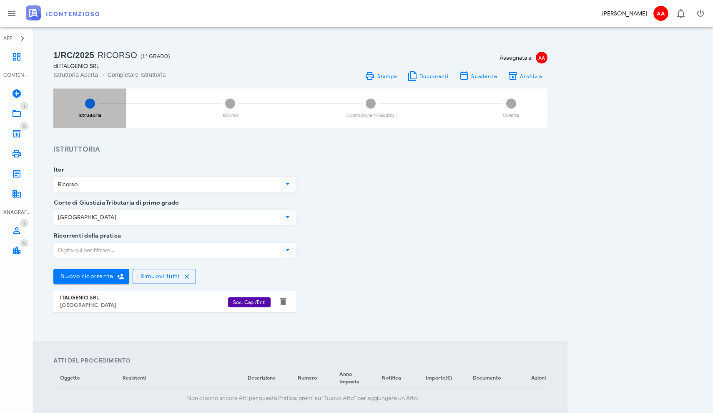
click at [87, 103] on span "1" at bounding box center [90, 103] width 10 height 10
click at [230, 111] on div "2 Ricorso" at bounding box center [230, 107] width 73 height 39
click at [267, 145] on h3 "Istruttoria" at bounding box center [300, 149] width 494 height 10
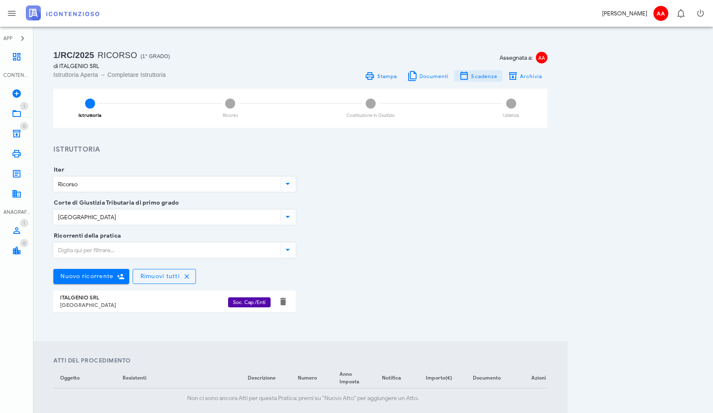
click at [472, 76] on span "Scadenze" at bounding box center [478, 76] width 38 height 10
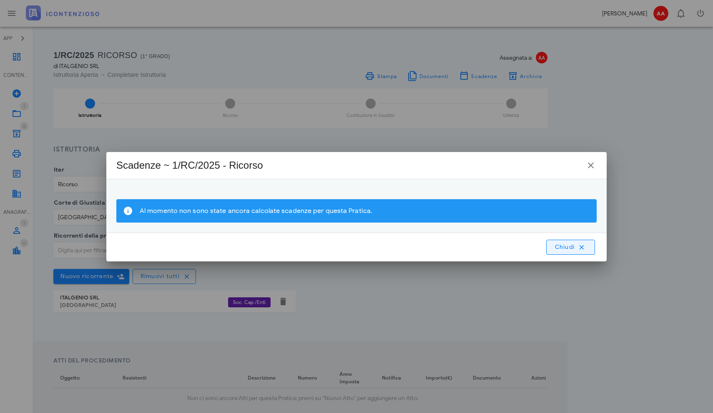
click at [554, 247] on span "Chiudi" at bounding box center [570, 247] width 33 height 8
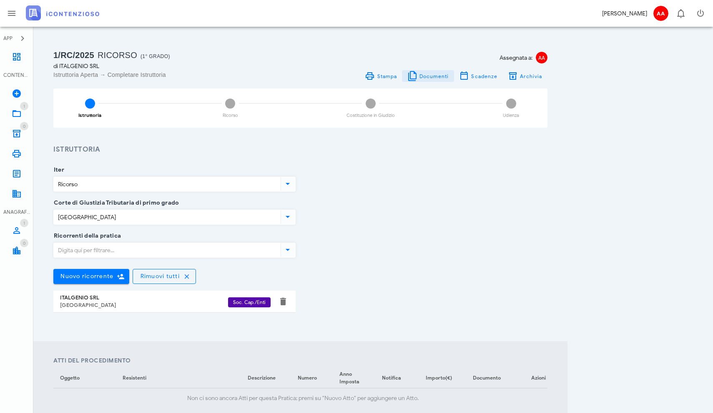
click at [425, 74] on span "Documenti" at bounding box center [434, 76] width 30 height 6
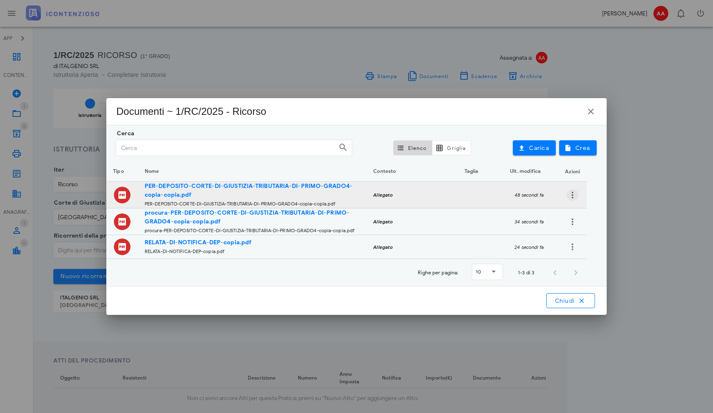
click at [573, 196] on icon "button" at bounding box center [573, 195] width 10 height 10
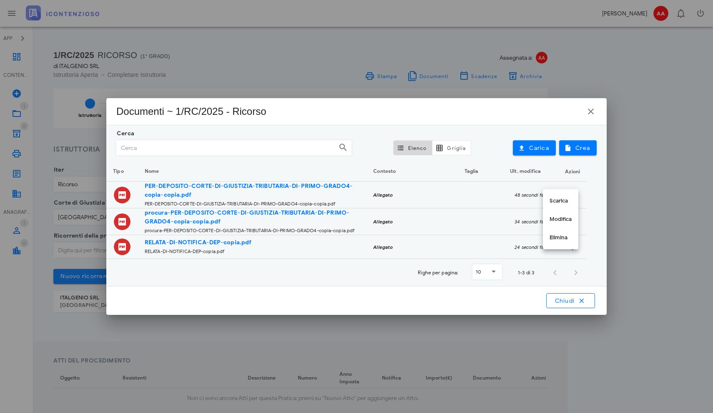
click at [625, 216] on div at bounding box center [356, 206] width 713 height 413
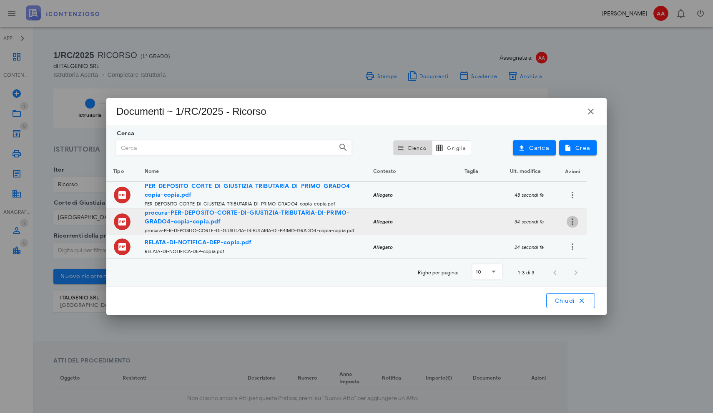
click at [573, 223] on icon "button" at bounding box center [573, 222] width 10 height 10
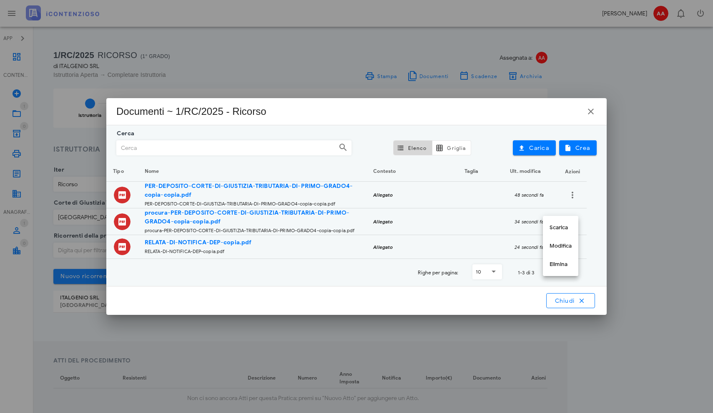
click at [623, 252] on div at bounding box center [356, 206] width 713 height 413
click at [572, 151] on span "Crea" at bounding box center [578, 148] width 24 height 8
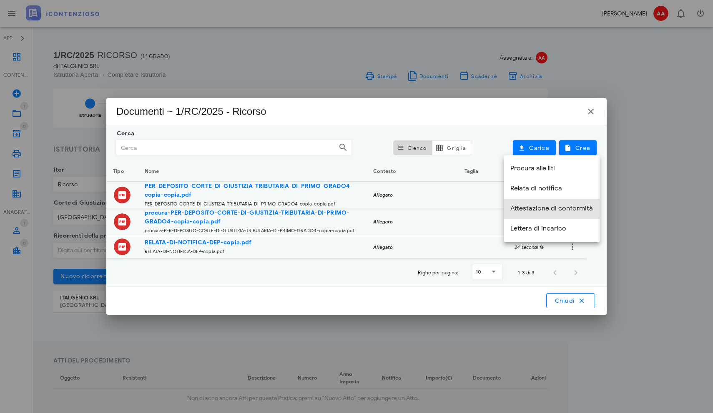
click at [526, 207] on div "Attestazione di conformità" at bounding box center [552, 208] width 83 height 8
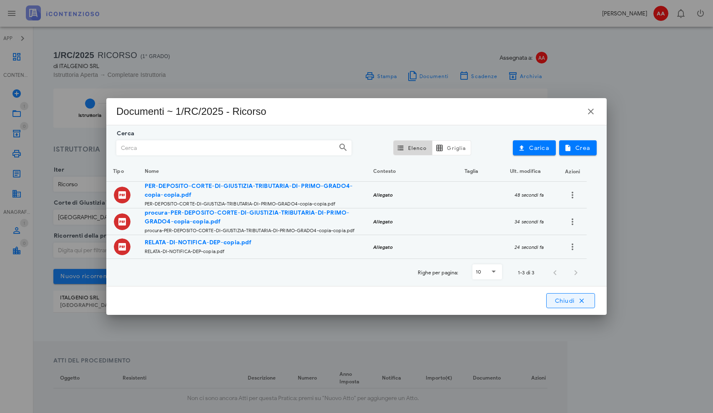
click at [562, 301] on span "Chiudi" at bounding box center [570, 301] width 33 height 8
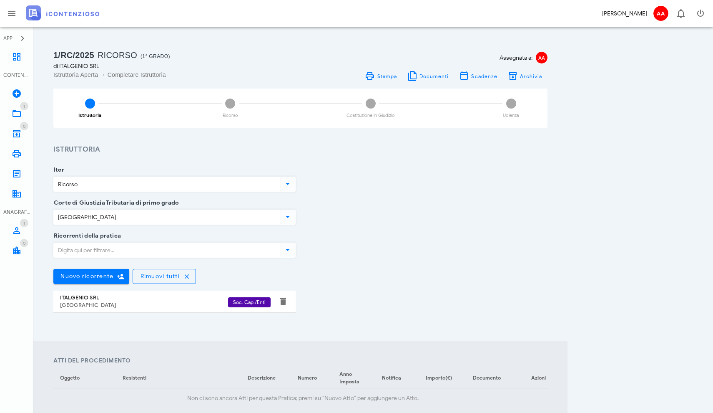
click at [91, 300] on div "ITALGENIO SRL" at bounding box center [144, 297] width 168 height 7
click at [98, 248] on input "Ricorrenti della pratica" at bounding box center [166, 250] width 225 height 14
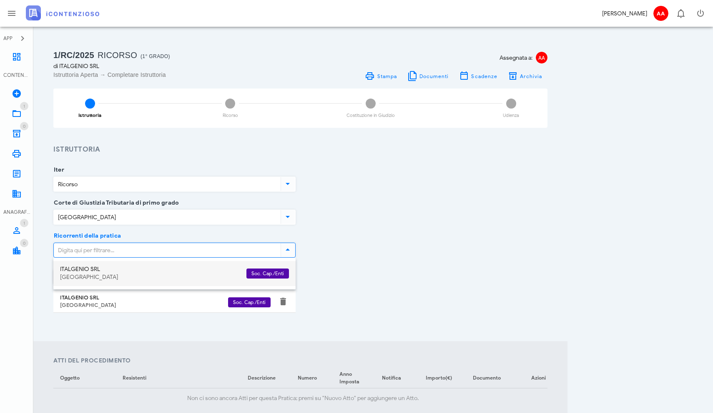
click at [87, 272] on div "ITALGENIO SRL" at bounding box center [150, 269] width 180 height 7
type input "ITA"
click at [65, 280] on div "Prato" at bounding box center [150, 277] width 180 height 7
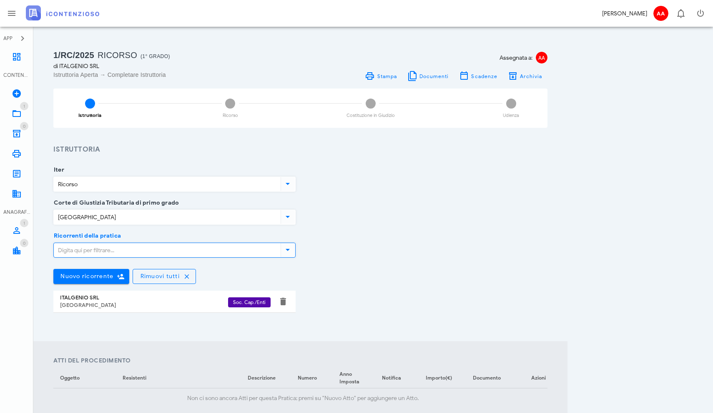
click at [413, 233] on div "Corte di Giustizia Tributaria di primo grado Prato" at bounding box center [300, 219] width 504 height 33
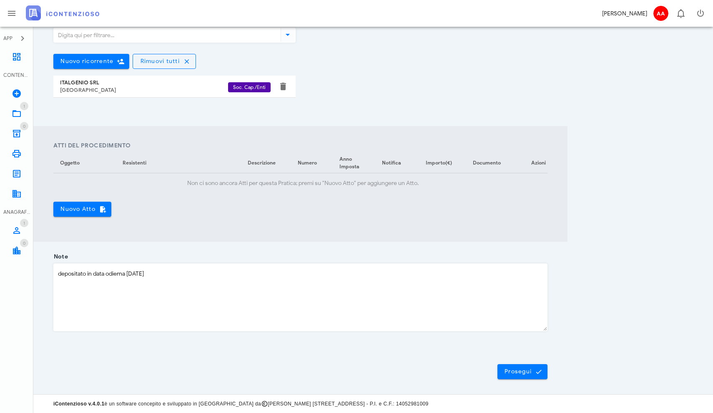
scroll to position [214, 0]
click at [514, 370] on span "Prosegui" at bounding box center [522, 372] width 37 height 8
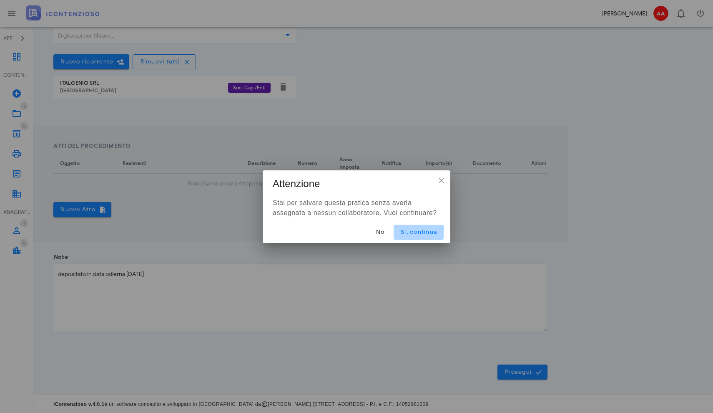
click at [414, 235] on span "Sì, continua" at bounding box center [419, 231] width 37 height 7
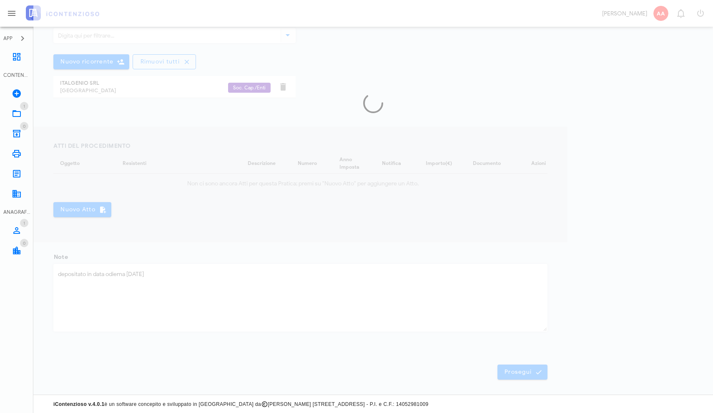
scroll to position [0, 0]
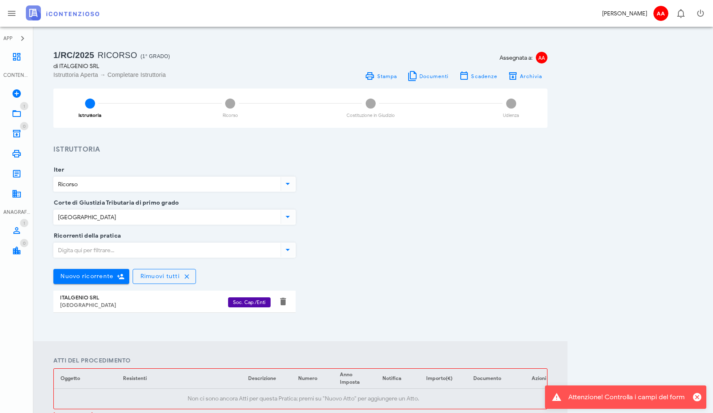
click at [441, 267] on div "Ricorrenti della pratica Nuovo ricorrente Rimuovi tutti ITALGENIO SRL Prato Soc…" at bounding box center [300, 281] width 504 height 90
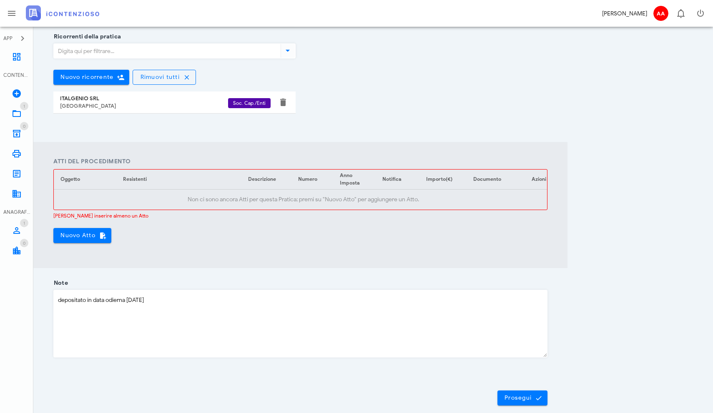
scroll to position [225, 0]
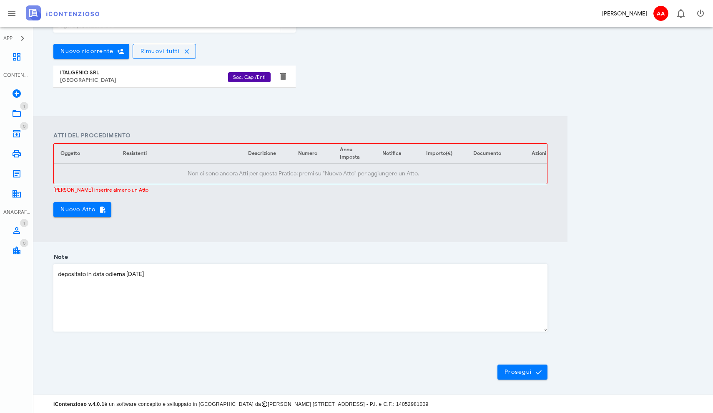
click at [178, 113] on section "Iter Ricorso Corte di Giustizia Tributaria di primo grado Prato Ricorrenti dell…" at bounding box center [300, 23] width 534 height 186
click at [97, 211] on span "Nuovo Atto" at bounding box center [82, 210] width 45 height 8
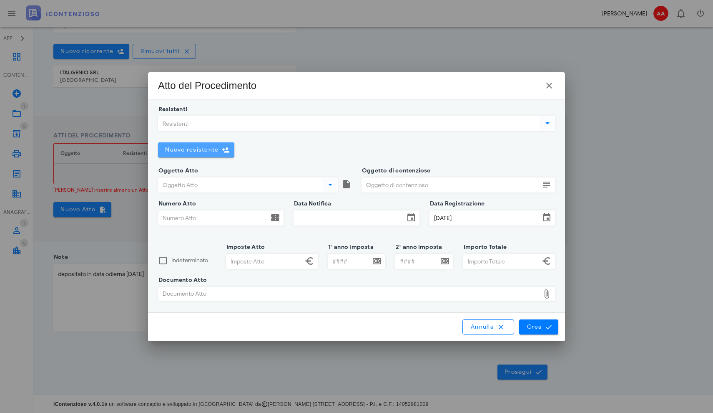
click at [225, 149] on icon "button" at bounding box center [226, 150] width 8 height 8
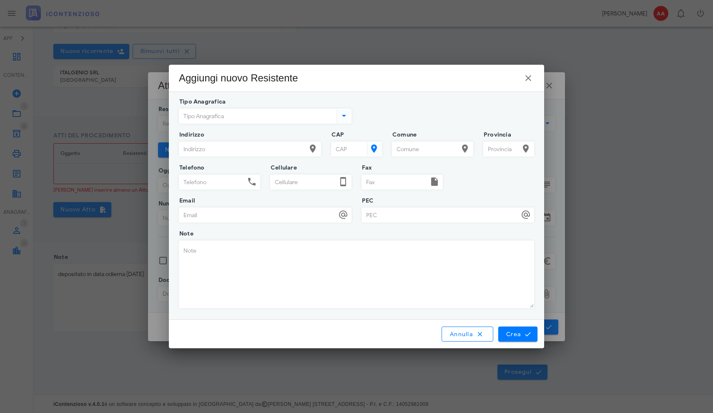
click at [229, 115] on input "Tipo Anagrafica" at bounding box center [257, 116] width 156 height 14
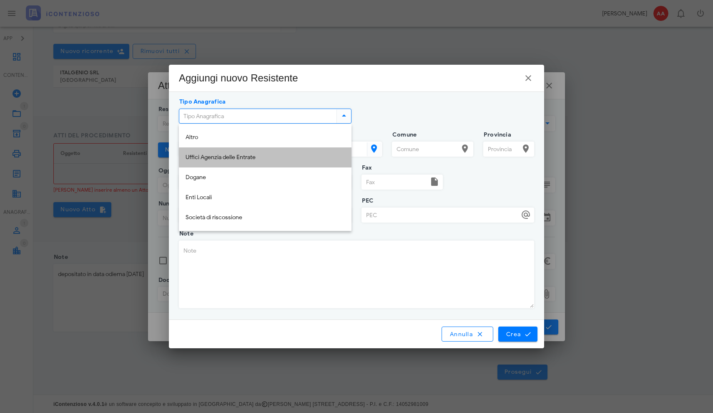
click at [225, 156] on div "Uffici Agenzia delle Entrate" at bounding box center [265, 157] width 159 height 7
type input "Uffici Agenzia delle Entrate"
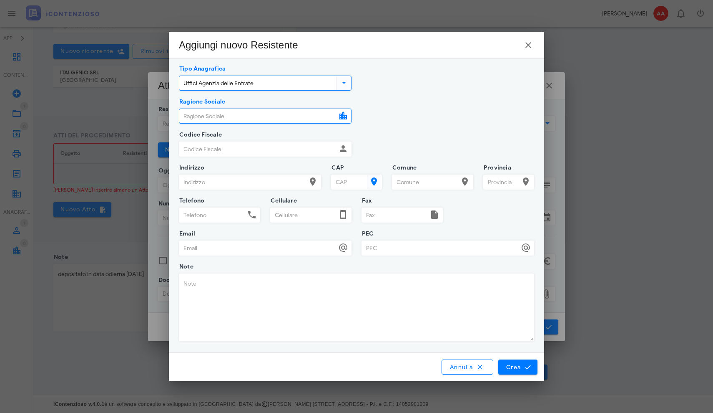
click at [296, 121] on input "Ragione Sociale" at bounding box center [257, 116] width 157 height 14
type input "AGENZIA DELLE ENTRATE"
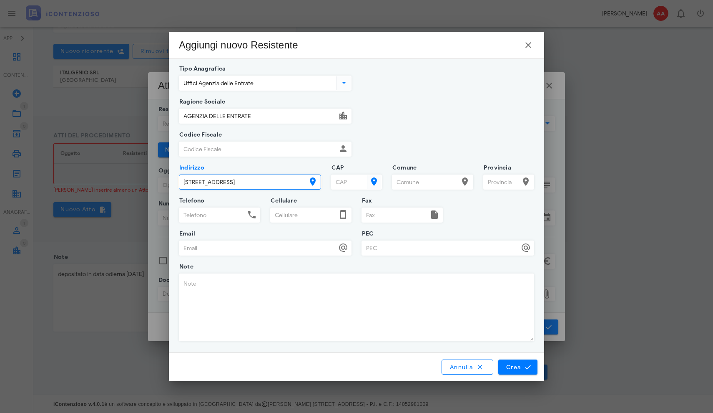
type input "VIA RIMINI 17"
click at [355, 185] on input "CAP" at bounding box center [349, 182] width 34 height 14
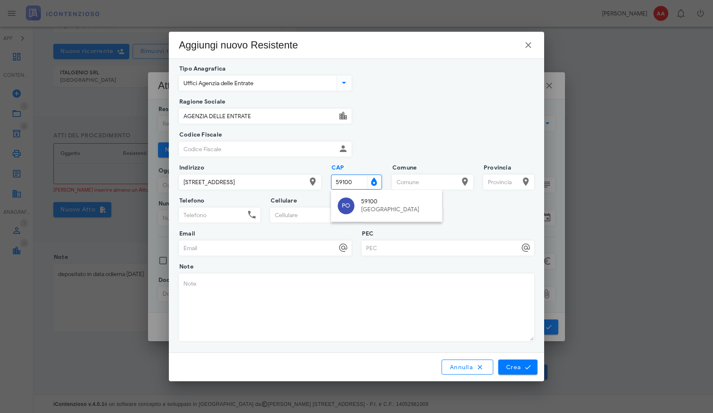
type input "59100"
click at [413, 184] on input "Comune" at bounding box center [426, 182] width 66 height 14
click at [360, 174] on div "CAP" at bounding box center [356, 184] width 51 height 33
click at [359, 174] on div "CAP" at bounding box center [356, 184] width 51 height 33
click at [351, 184] on input "CAP" at bounding box center [349, 182] width 34 height 14
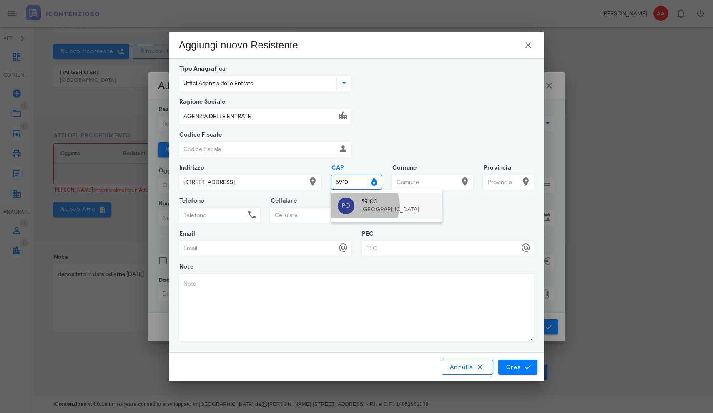
click at [358, 210] on div "PO 59100 Prato" at bounding box center [386, 205] width 111 height 25
type input "59100"
type input "Prato"
type input "PO"
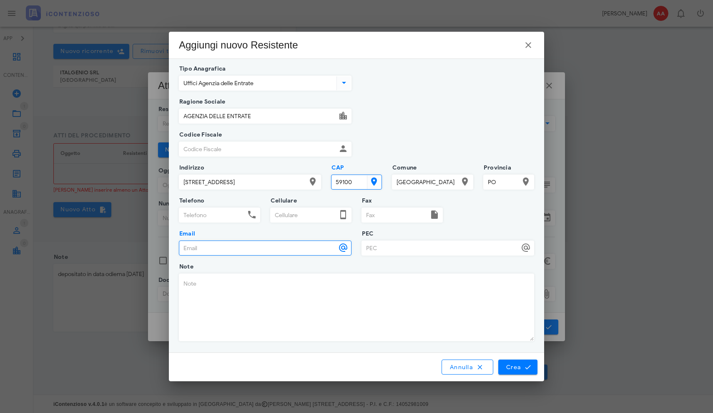
click at [420, 277] on textarea "Note" at bounding box center [356, 307] width 355 height 67
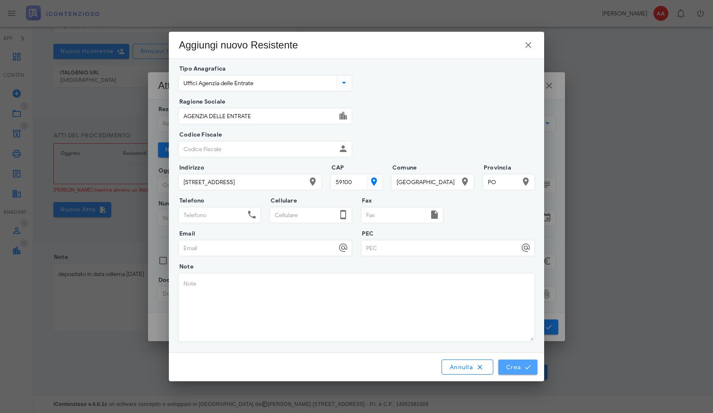
click at [517, 369] on span "Crea" at bounding box center [518, 367] width 24 height 8
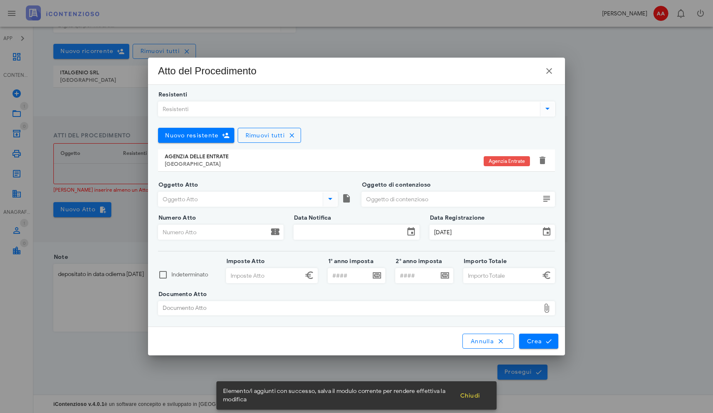
click at [205, 201] on input "Oggetto Atto" at bounding box center [240, 199] width 163 height 14
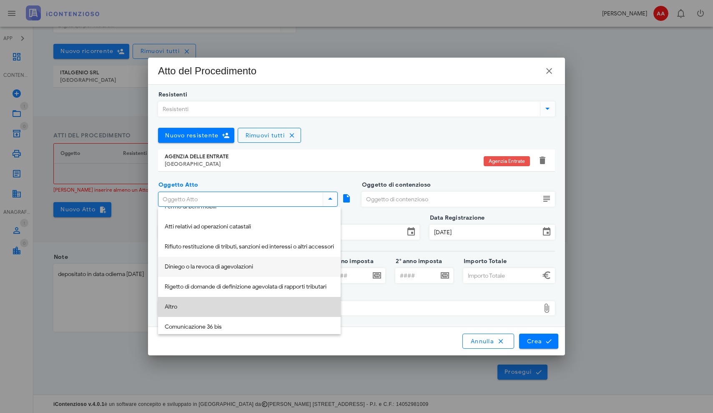
scroll to position [137, 0]
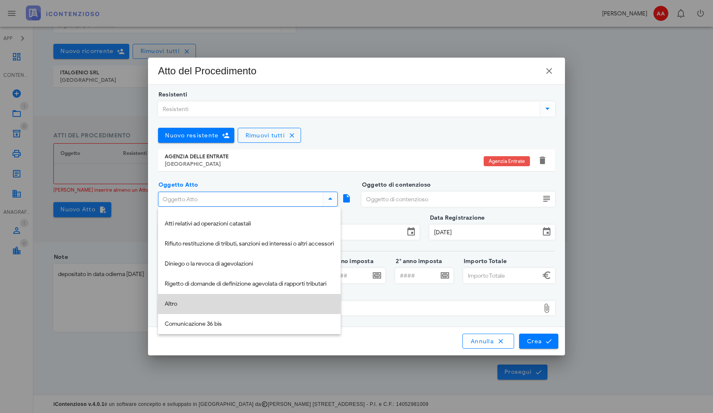
type input "Altro"
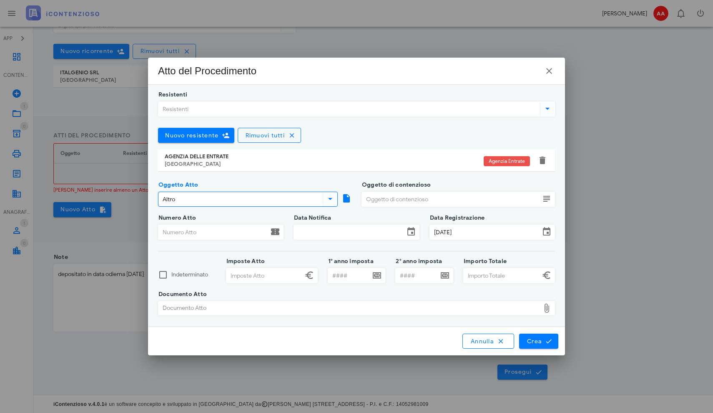
click at [385, 196] on input "Oggetto di contenzioso" at bounding box center [451, 199] width 178 height 14
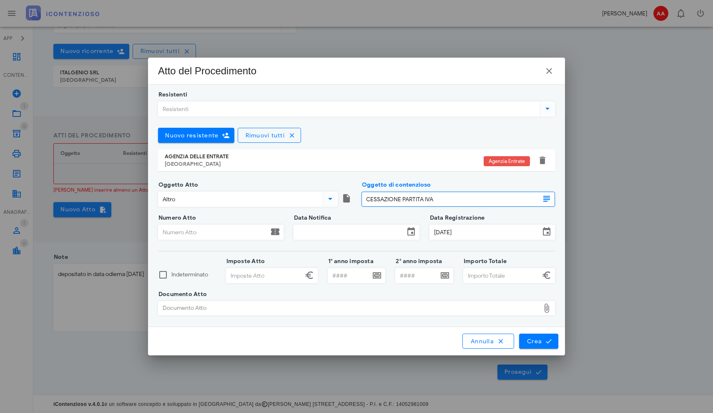
type input "CESSAZIONE PARTITA IVA"
click at [208, 235] on input "Numero Atto" at bounding box center [214, 232] width 110 height 14
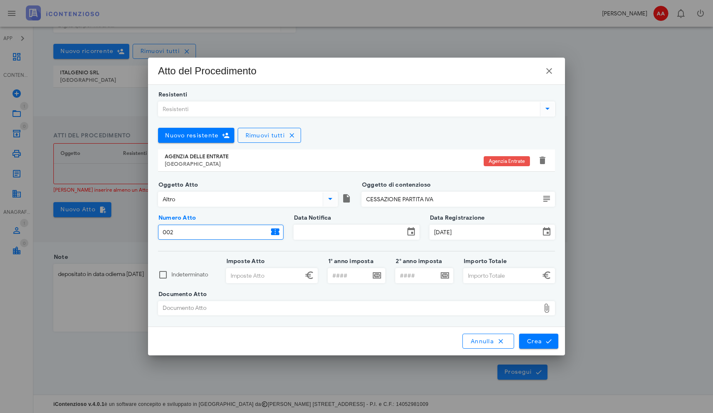
type input "002"
click at [308, 229] on input "Data Notifica" at bounding box center [349, 232] width 110 height 14
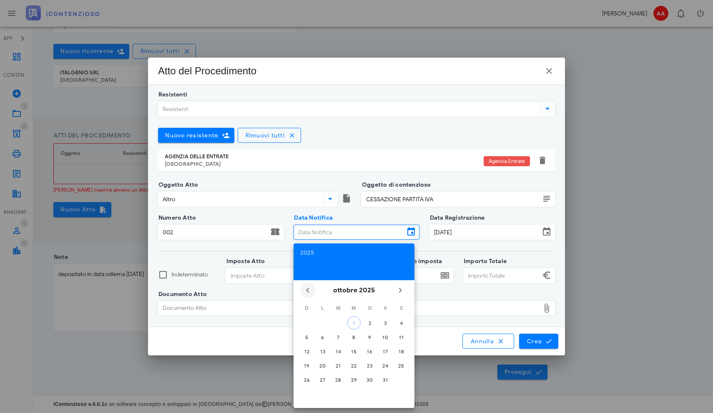
click at [310, 291] on icon "Il mese scorso" at bounding box center [308, 290] width 10 height 10
click at [384, 322] on div "4" at bounding box center [385, 323] width 13 height 6
type input "[DATE]"
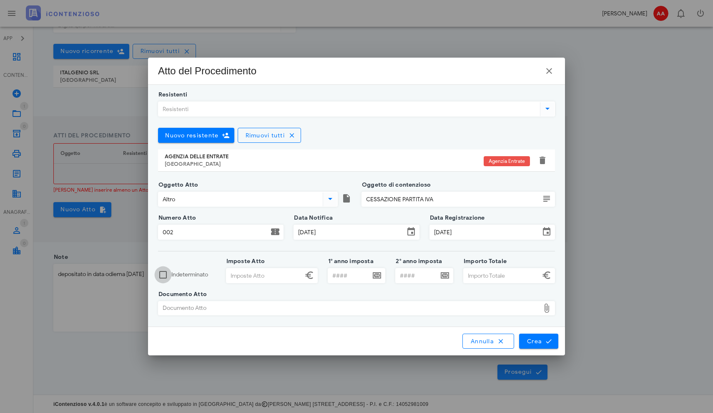
click at [164, 274] on div at bounding box center [163, 274] width 14 height 14
checkbox input "true"
click at [548, 310] on icon at bounding box center [547, 308] width 10 height 10
click at [454, 313] on div "Documento Atto" at bounding box center [350, 307] width 382 height 13
type input "C:\fakepath\PROVVDIMENTO.pdf"
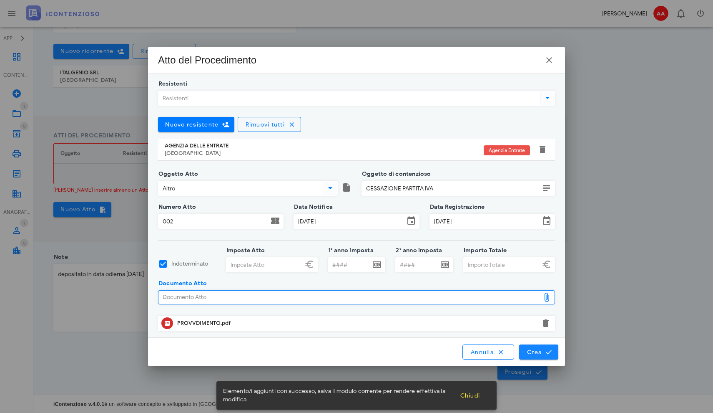
click at [536, 354] on span "Crea" at bounding box center [539, 352] width 24 height 8
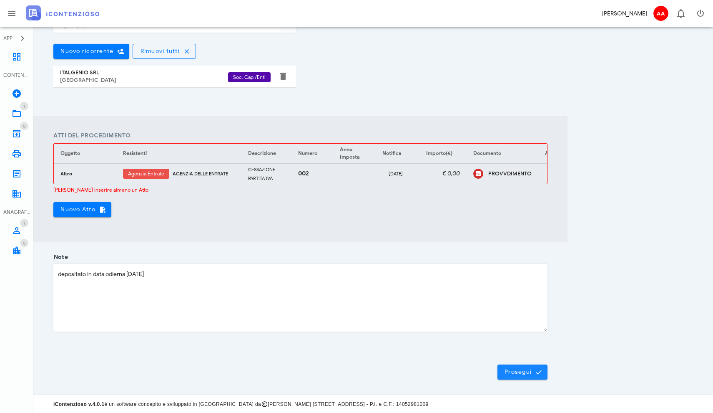
click at [520, 373] on span "Prosegui" at bounding box center [522, 372] width 37 height 8
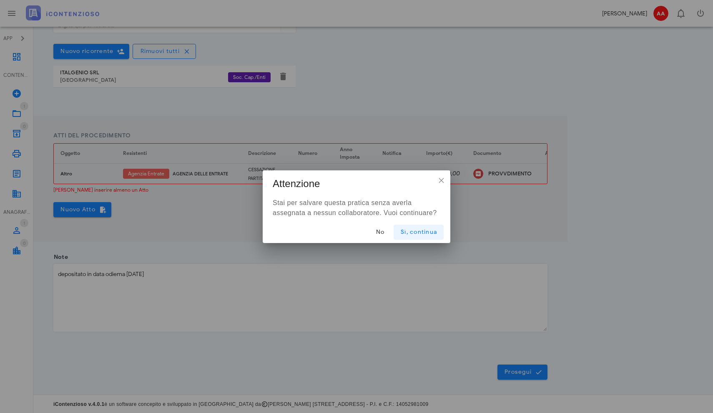
click at [413, 232] on span "Sì, continua" at bounding box center [419, 231] width 37 height 7
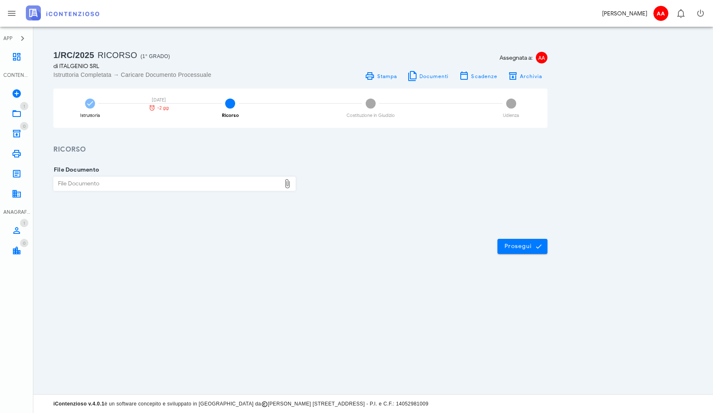
scroll to position [0, 0]
click at [229, 111] on div "2 Ricorso" at bounding box center [230, 107] width 73 height 39
click at [288, 188] on icon at bounding box center [287, 184] width 10 height 10
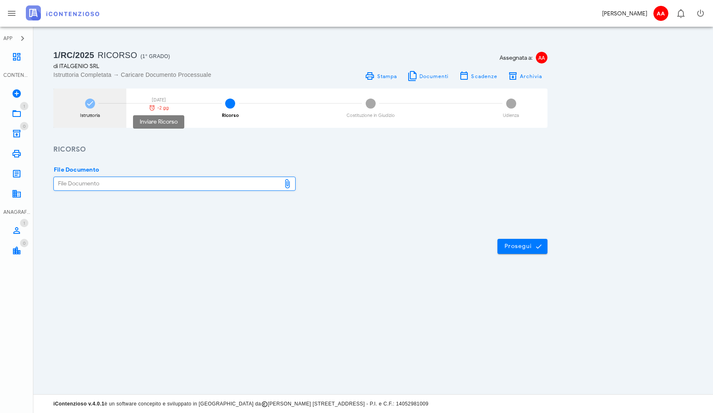
click at [153, 105] on icon at bounding box center [152, 107] width 7 height 7
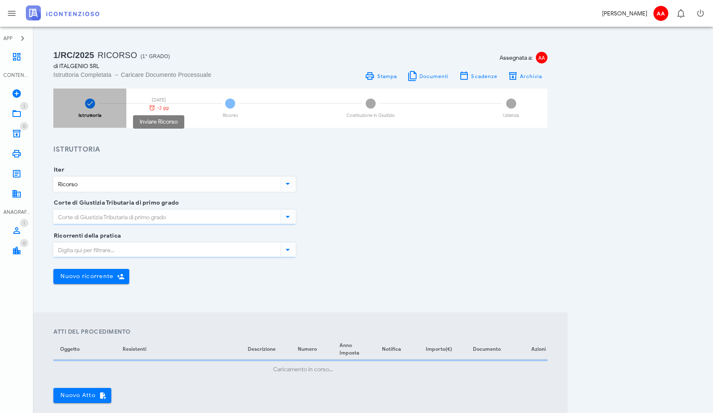
type input "Prato"
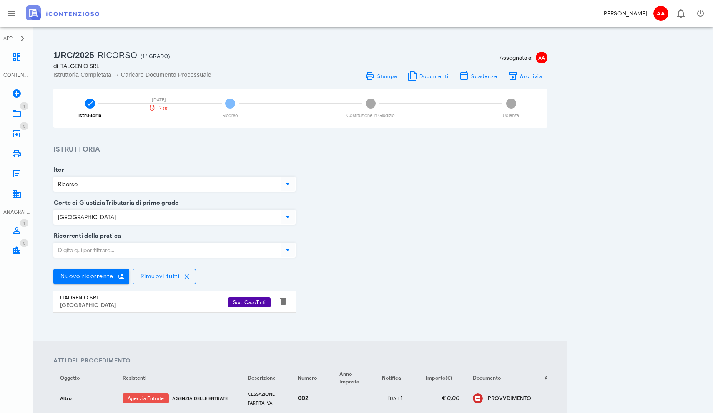
click at [326, 219] on div "Corte di Giustizia Tributaria di primo grado Prato" at bounding box center [300, 219] width 504 height 33
click at [337, 223] on div "Corte di Giustizia Tributaria di primo grado Prato" at bounding box center [300, 219] width 504 height 33
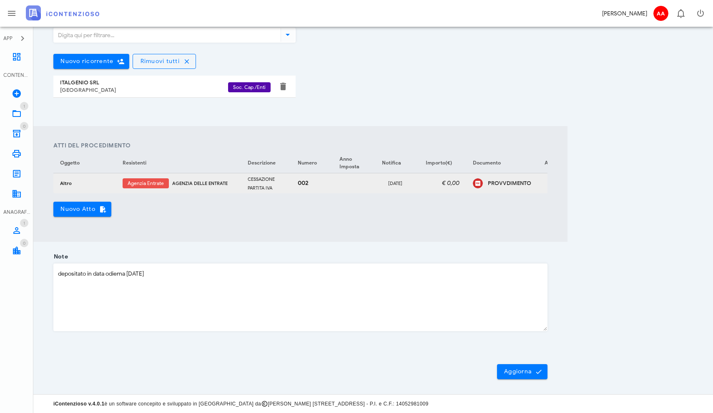
scroll to position [214, 0]
click at [515, 373] on span "Aggiorna" at bounding box center [522, 372] width 37 height 8
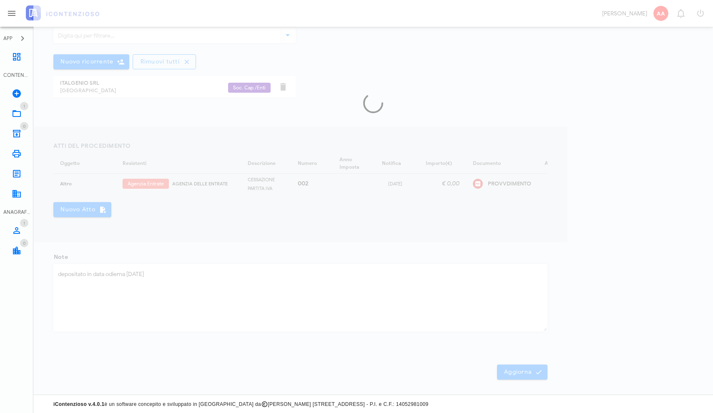
scroll to position [0, 0]
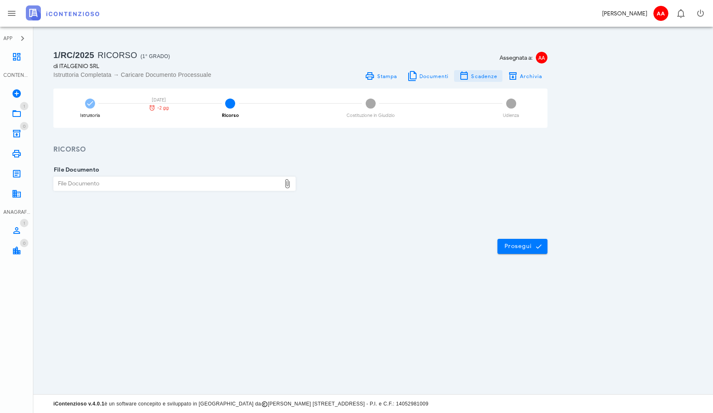
click at [480, 78] on span "Scadenze" at bounding box center [484, 76] width 27 height 6
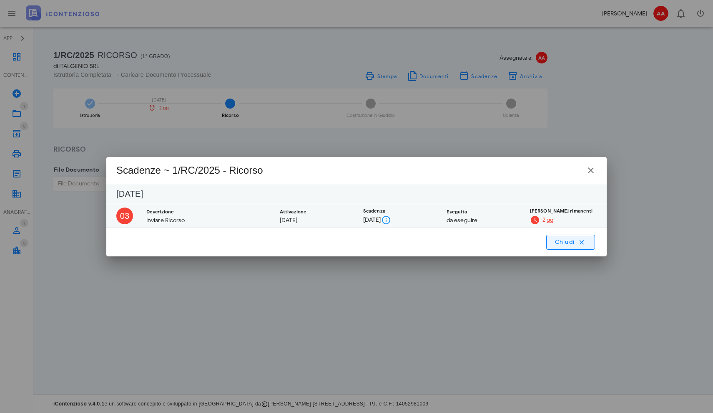
click at [563, 241] on span "Chiudi" at bounding box center [570, 242] width 33 height 8
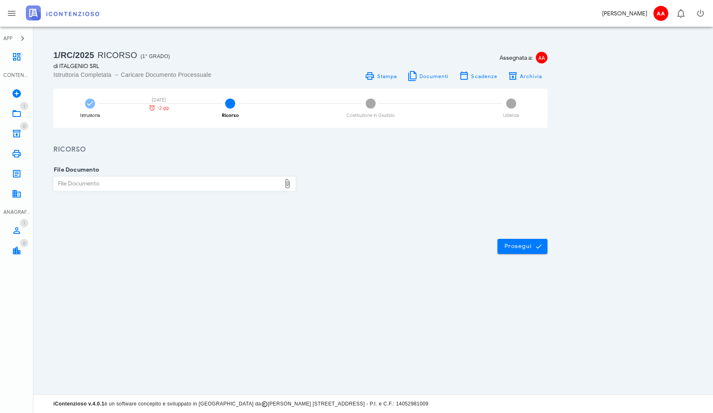
click at [369, 106] on span "3" at bounding box center [371, 103] width 10 height 10
click at [288, 184] on icon at bounding box center [287, 184] width 10 height 10
click at [254, 187] on div "File Documento" at bounding box center [167, 183] width 227 height 13
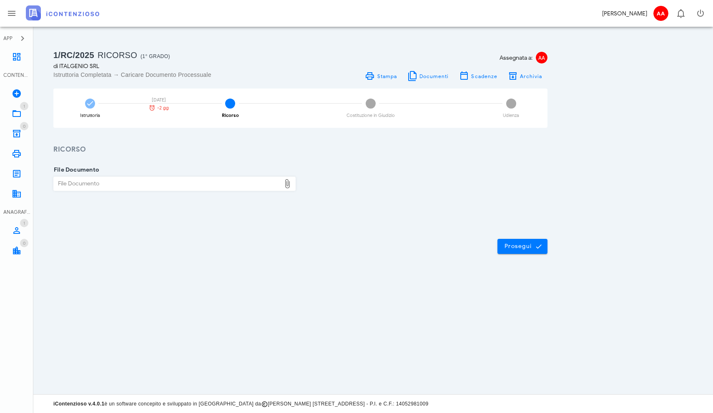
type input "C:\fakepath\PER DEPOSITO CORTE DI GIUSTIZIA TRIBUTARIA DI PRIMO GRADO[4] copia …"
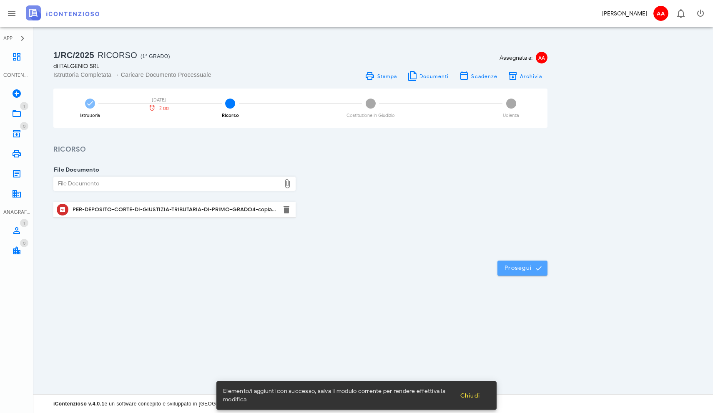
click at [525, 265] on span "Prosegui" at bounding box center [522, 268] width 37 height 8
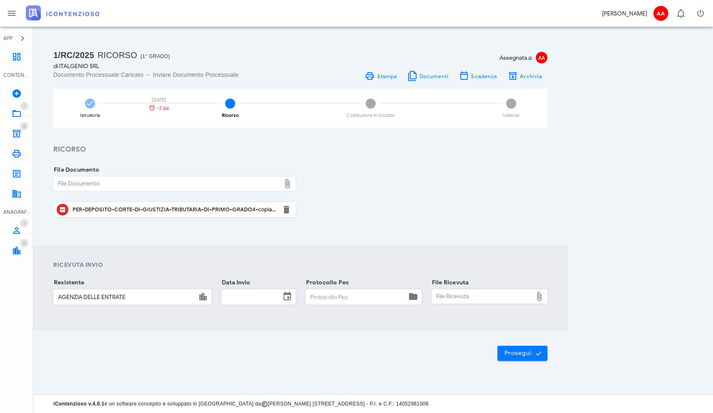
click at [287, 295] on icon at bounding box center [287, 296] width 10 height 10
click at [256, 296] on input "Data Invio" at bounding box center [251, 297] width 59 height 14
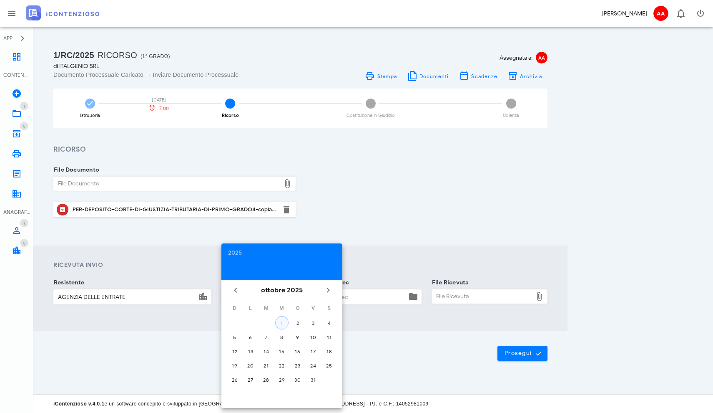
click at [281, 323] on div "1" at bounding box center [282, 323] width 13 height 6
type input "[DATE]"
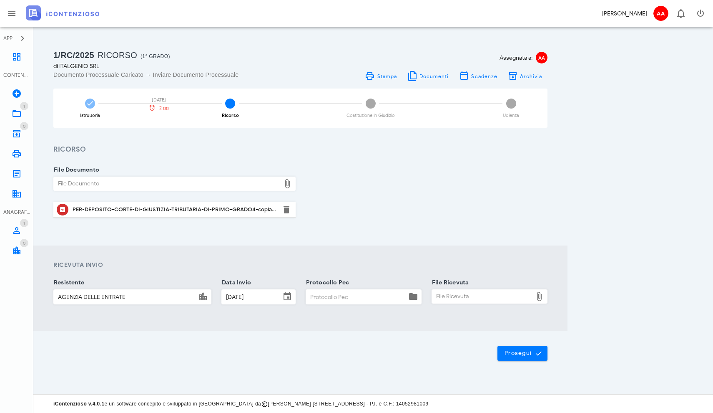
click at [315, 293] on input "Protocollo Pec" at bounding box center [356, 297] width 101 height 14
click at [412, 296] on icon at bounding box center [413, 296] width 10 height 10
click at [364, 295] on input "Protocollo Pec" at bounding box center [356, 297] width 101 height 14
click at [325, 298] on input "Protocollo Pec" at bounding box center [356, 297] width 101 height 14
paste input "74509.01-10-2025-I"
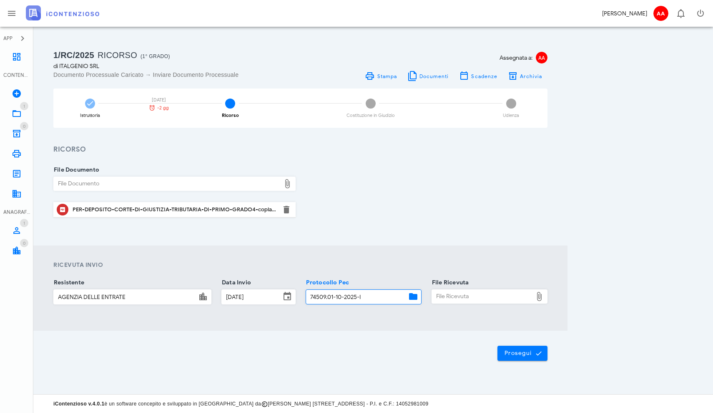
type input "74509.01-10-2025-I"
click at [450, 296] on div "File Ricevuta" at bounding box center [482, 296] width 101 height 13
click at [539, 298] on icon at bounding box center [539, 296] width 10 height 10
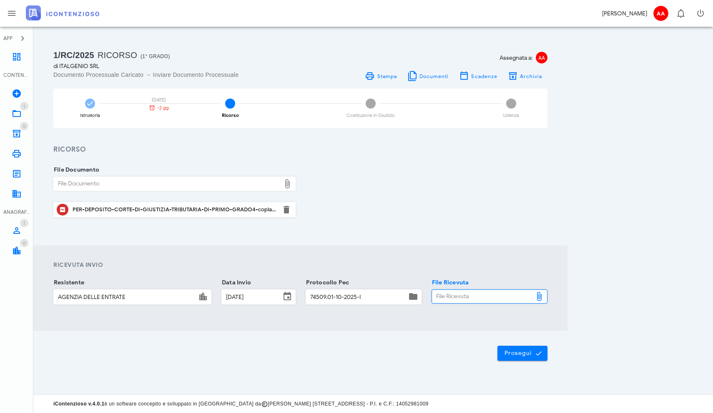
click at [524, 297] on div "File Ricevuta" at bounding box center [482, 296] width 101 height 13
type input "C:\fakepath\NOTIFICA PROTOCOLLAZIONE MESSAGGIO DI POSTA ELETTRONICA CERTIFICATA…"
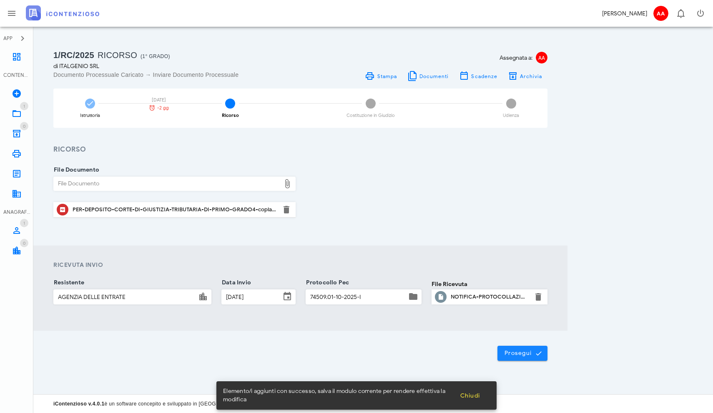
click at [523, 355] on span "Prosegui" at bounding box center [522, 353] width 37 height 8
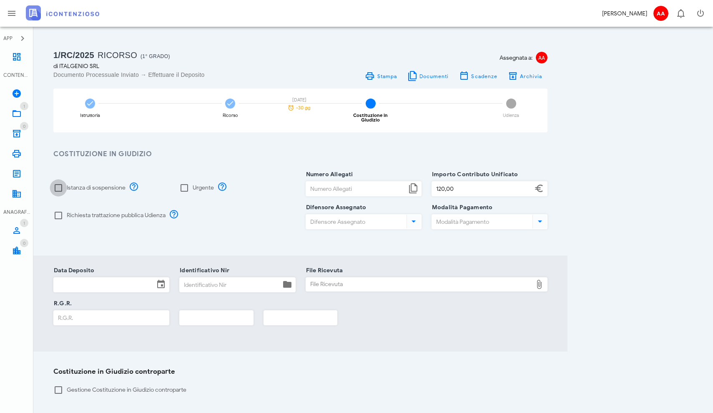
click at [60, 183] on div at bounding box center [58, 188] width 14 height 14
checkbox input "true"
click at [58, 212] on div at bounding box center [58, 215] width 14 height 14
checkbox input "true"
click at [163, 279] on icon at bounding box center [161, 284] width 10 height 10
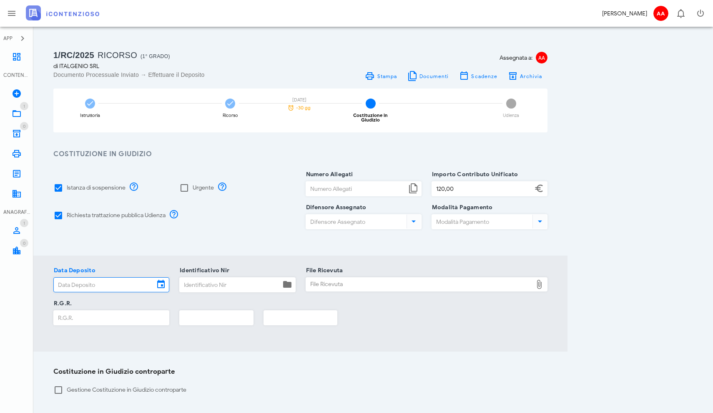
click at [365, 217] on input "Difensore Assegnato" at bounding box center [355, 221] width 99 height 14
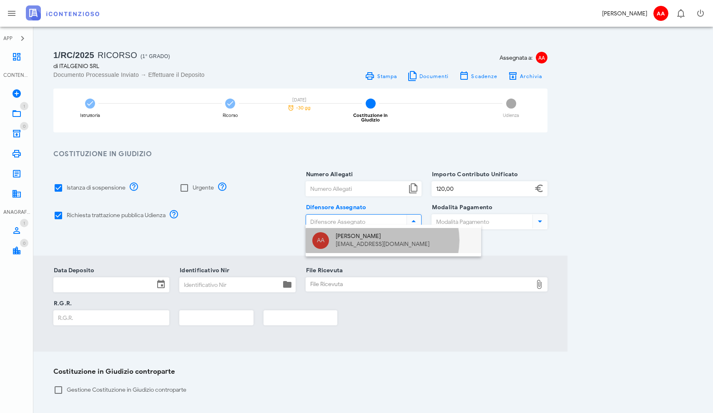
click at [347, 244] on div "addonizio@connetto.legal" at bounding box center [405, 244] width 139 height 7
type input "Alfredo Addonizio"
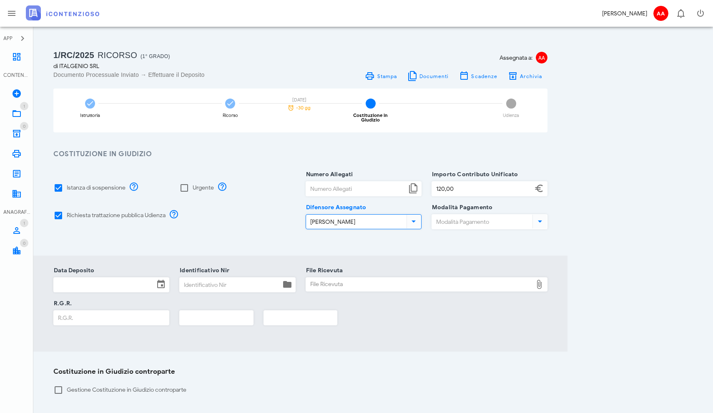
click at [460, 220] on input "Modalità Pagamento" at bounding box center [481, 221] width 99 height 14
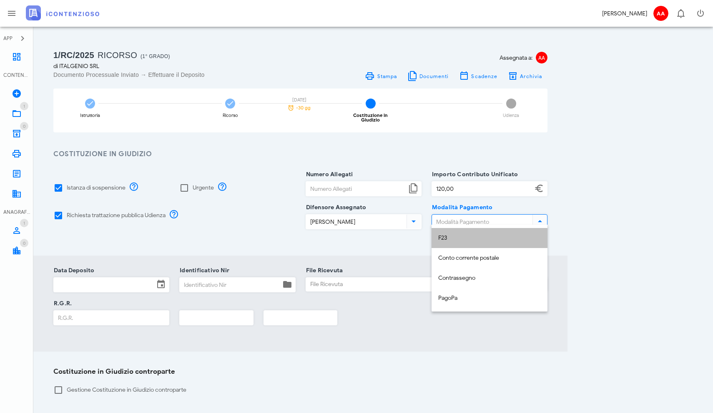
click at [447, 240] on div "F23" at bounding box center [490, 237] width 103 height 7
type input "F23"
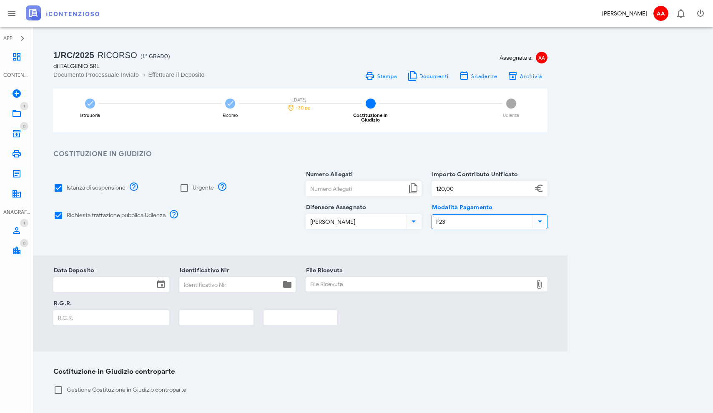
click at [159, 279] on icon at bounding box center [161, 284] width 10 height 10
click at [138, 279] on input "Data Deposito" at bounding box center [104, 284] width 101 height 14
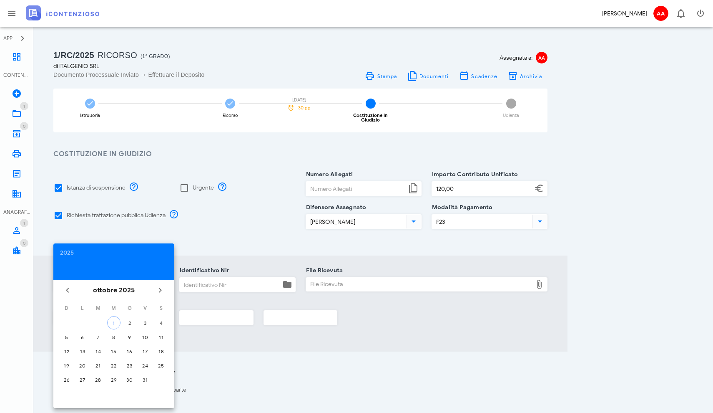
click at [138, 279] on input "Data Deposito" at bounding box center [104, 284] width 101 height 14
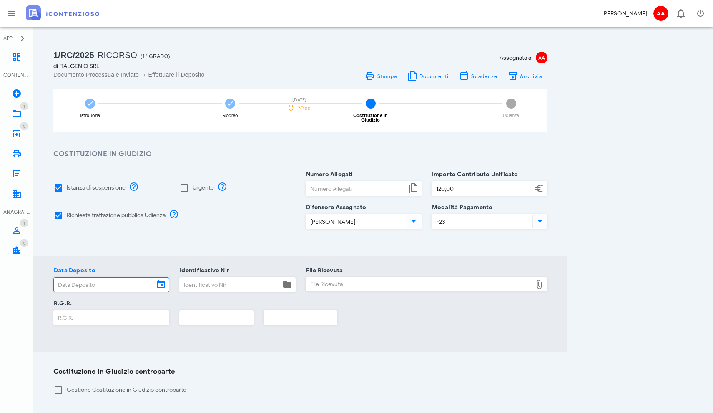
click at [138, 279] on input "Data Deposito" at bounding box center [104, 284] width 101 height 14
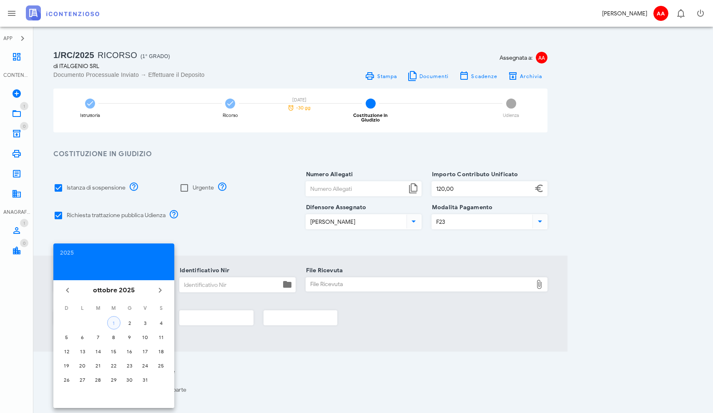
click at [114, 325] on div "1" at bounding box center [114, 323] width 13 height 6
type input "[DATE]"
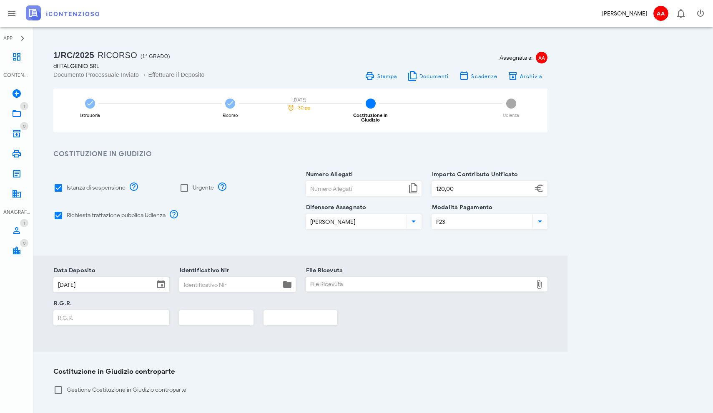
click at [223, 280] on input "Identificativo Nir" at bounding box center [230, 284] width 101 height 14
click at [287, 280] on icon at bounding box center [287, 284] width 10 height 10
click at [266, 281] on input "Identificativo Nir" at bounding box center [230, 284] width 101 height 14
click at [222, 282] on input "Identificativo Nir" at bounding box center [230, 284] width 101 height 14
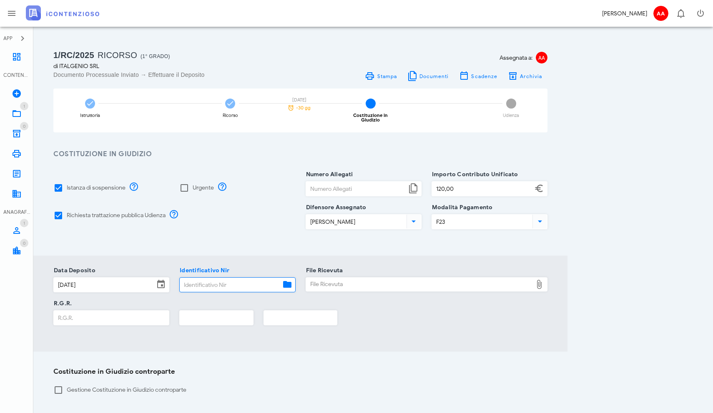
click at [222, 282] on input "Identificativo Nir" at bounding box center [230, 284] width 101 height 14
click at [291, 277] on div "Identificativo Nir" at bounding box center [237, 284] width 116 height 15
click at [290, 277] on div "Identificativo Nir" at bounding box center [237, 284] width 116 height 15
click at [285, 279] on icon at bounding box center [287, 284] width 10 height 10
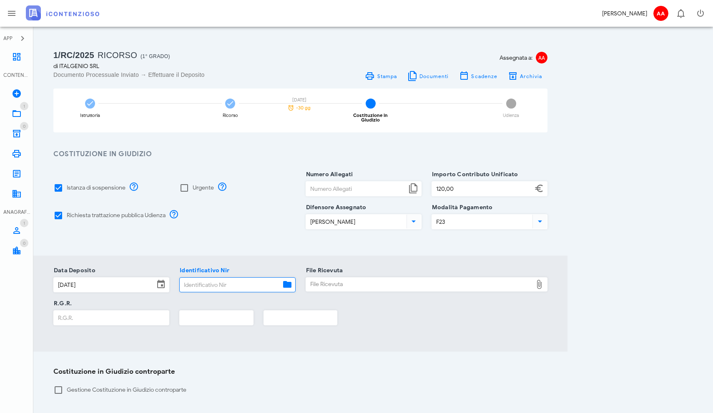
click at [285, 279] on icon at bounding box center [287, 284] width 10 height 10
click at [226, 281] on input "Identificativo Nir" at bounding box center [230, 284] width 101 height 14
paste input "74509.01-10-2025-I"
type input "74509.01-10-2025-I"
click at [350, 280] on div "File Ricevuta" at bounding box center [419, 283] width 227 height 13
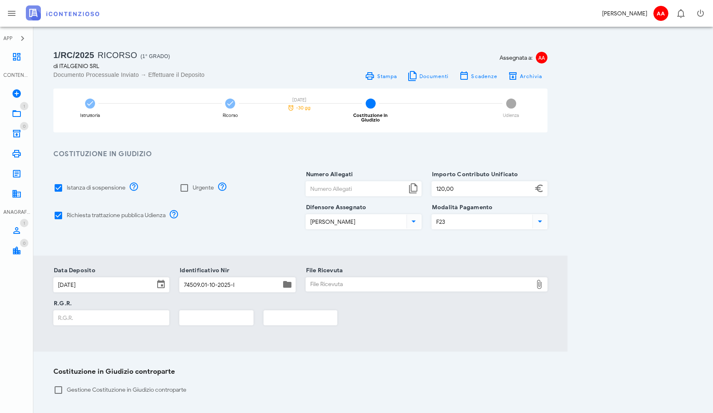
type input "C:\fakepath\NOTIFICA PROTOCOLLAZIONE MESSAGGIO DI POSTA ELETTRONICA CERTIFICATA…"
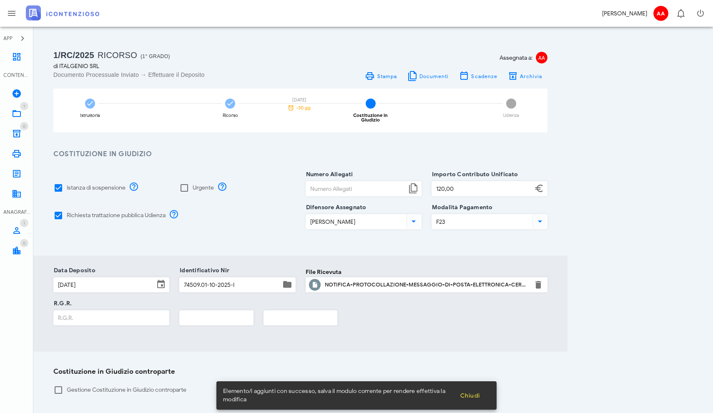
click at [280, 345] on div "Data Deposito 01/10/2025 Identificativo Nir 74509.01-10-2025-I File Ricevuta Fi…" at bounding box center [300, 303] width 534 height 96
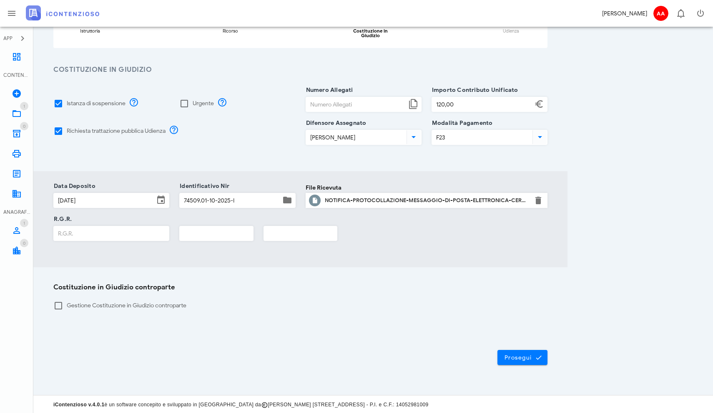
scroll to position [80, 0]
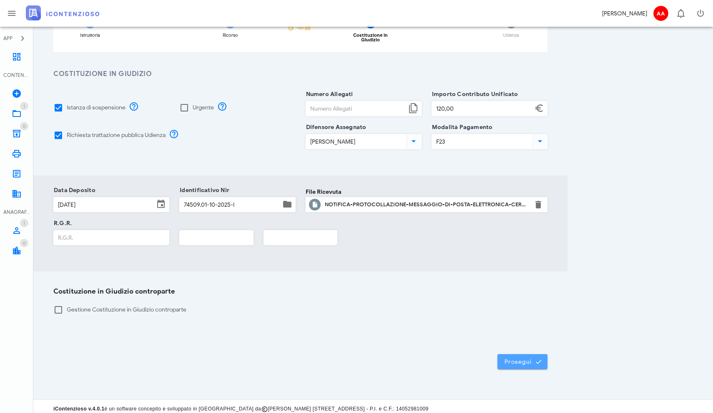
click at [515, 358] on span "Prosegui" at bounding box center [522, 362] width 37 height 8
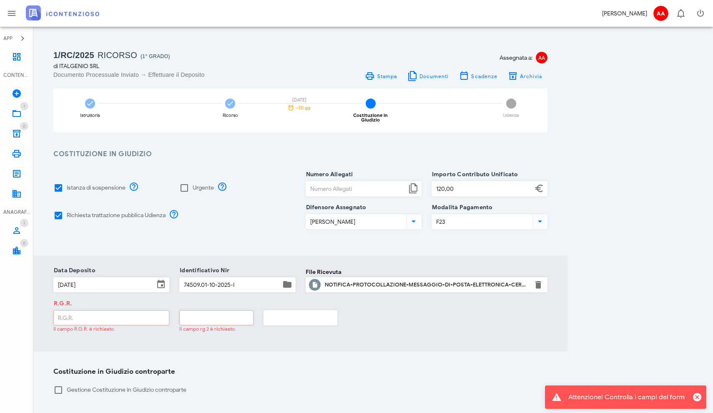
click at [201, 315] on input "text" at bounding box center [216, 317] width 73 height 14
click at [128, 313] on input "R.G.R." at bounding box center [111, 317] width 115 height 14
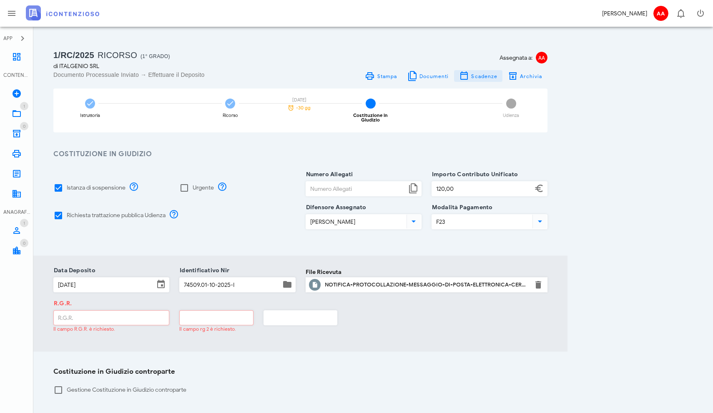
click at [476, 75] on span "Scadenze" at bounding box center [484, 76] width 27 height 6
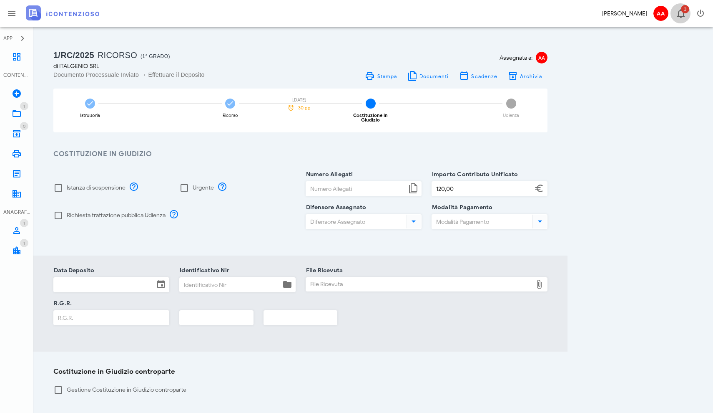
click at [683, 15] on icon "button" at bounding box center [681, 13] width 10 height 10
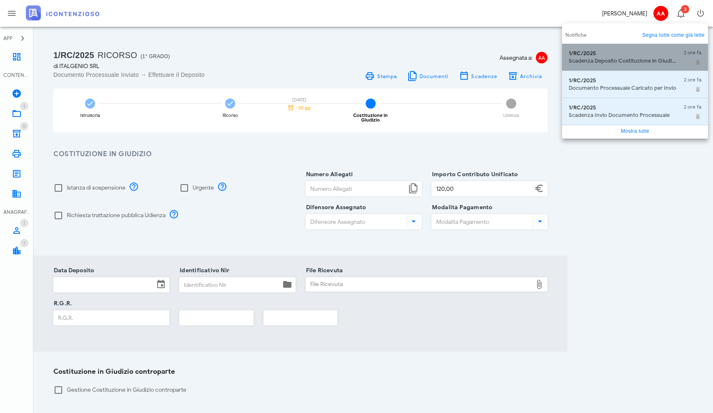
click at [613, 57] on div "1/RC/2025 Scadenza Deposito Costituzione in Giudizio" at bounding box center [623, 57] width 108 height 21
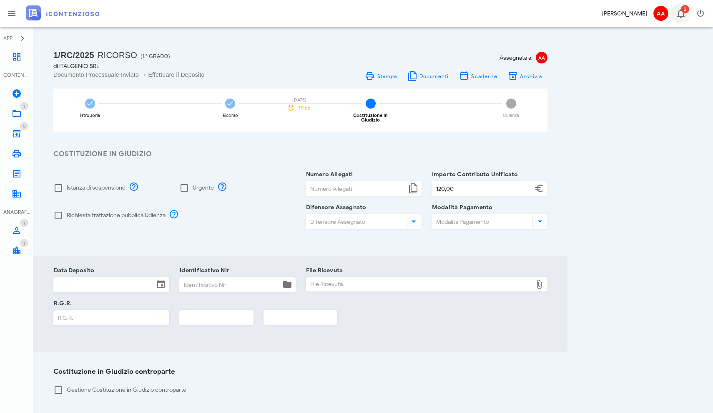
click at [683, 10] on span "2" at bounding box center [685, 9] width 8 height 8
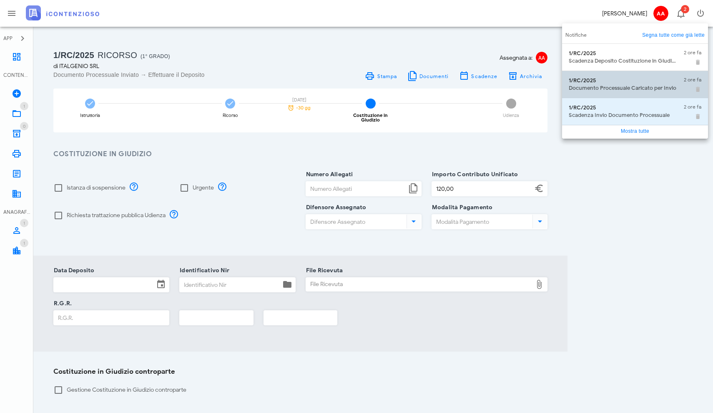
click at [609, 78] on div "1/RC/2025" at bounding box center [623, 80] width 108 height 7
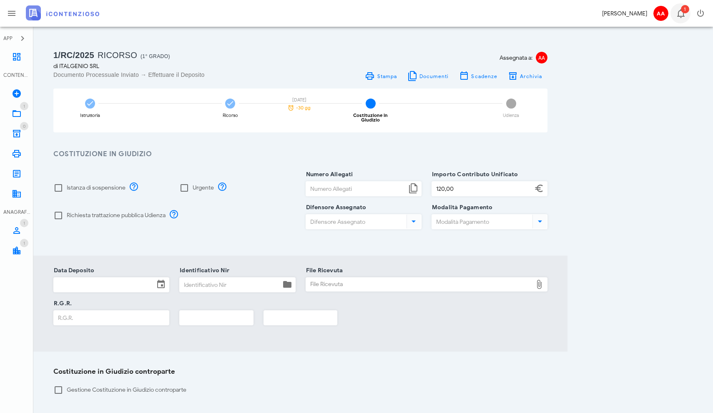
click at [685, 13] on span "1" at bounding box center [685, 9] width 8 height 8
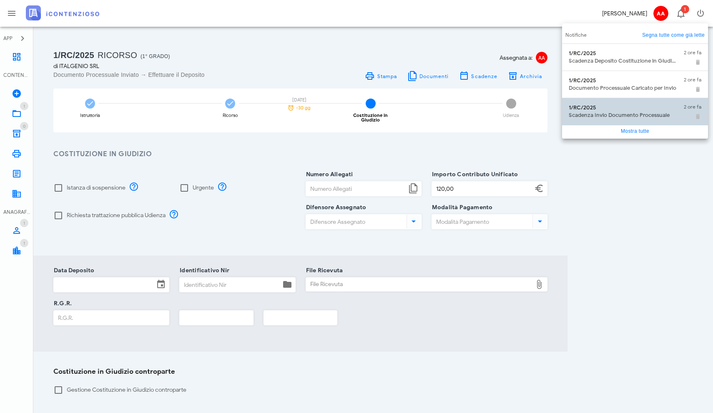
click at [624, 112] on div "Scadenza Invio Documento Processuale" at bounding box center [623, 115] width 108 height 7
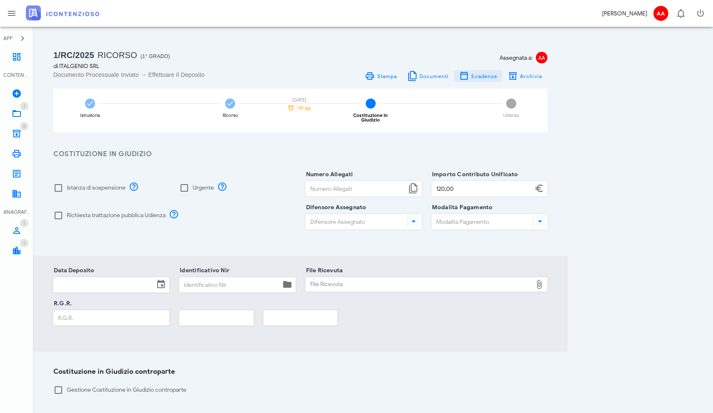
click at [484, 76] on span "Scadenze" at bounding box center [484, 76] width 27 height 6
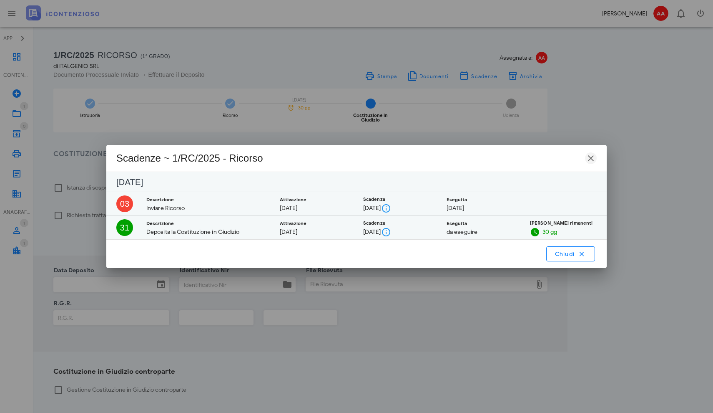
click at [592, 159] on icon "button" at bounding box center [591, 158] width 10 height 10
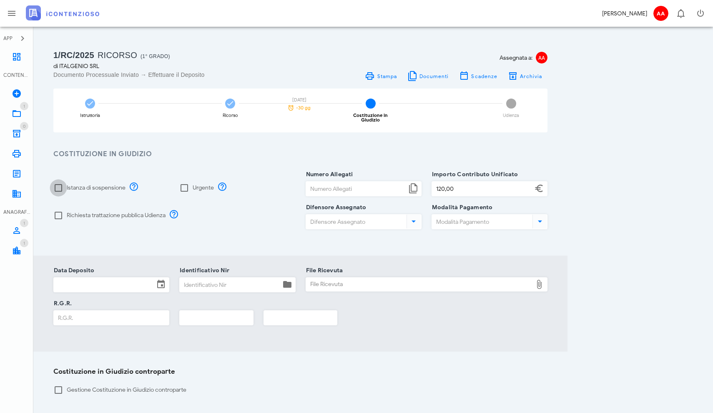
click at [62, 184] on div at bounding box center [58, 188] width 14 height 14
checkbox input "true"
click at [60, 212] on div at bounding box center [58, 215] width 14 height 14
checkbox input "true"
click at [21, 39] on icon "button" at bounding box center [23, 38] width 10 height 10
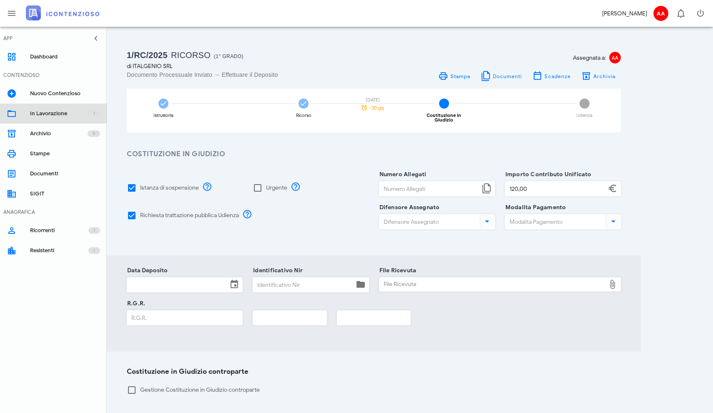
click at [32, 111] on div "In Lavorazione" at bounding box center [59, 113] width 58 height 7
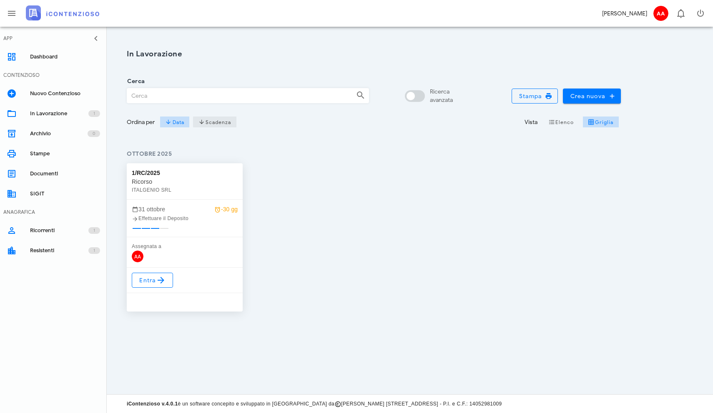
click at [209, 121] on span "Scadenza" at bounding box center [215, 121] width 33 height 7
click at [156, 277] on icon at bounding box center [161, 280] width 10 height 10
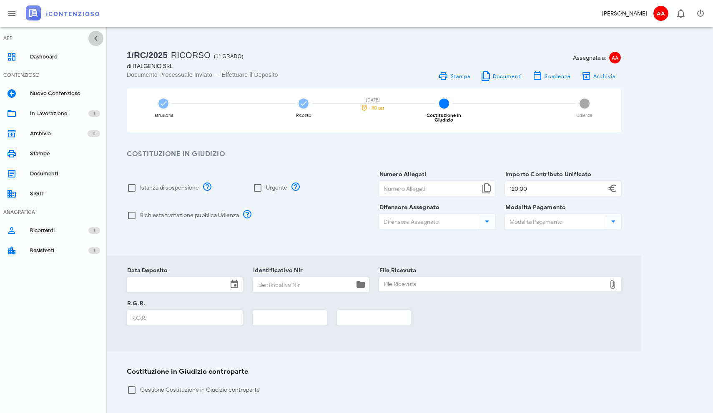
click at [94, 38] on icon "button" at bounding box center [96, 38] width 10 height 10
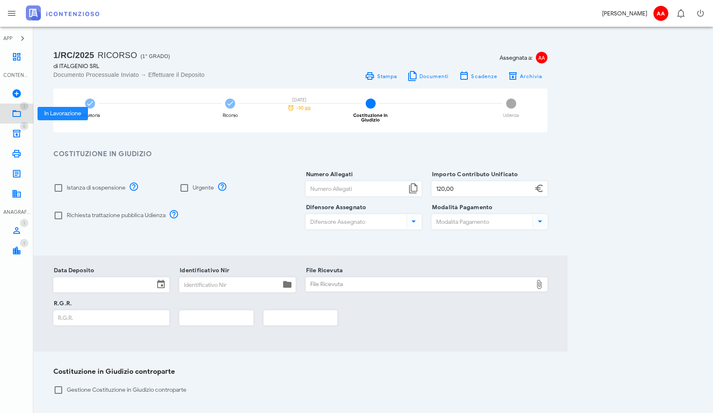
click at [17, 115] on icon at bounding box center [17, 113] width 10 height 10
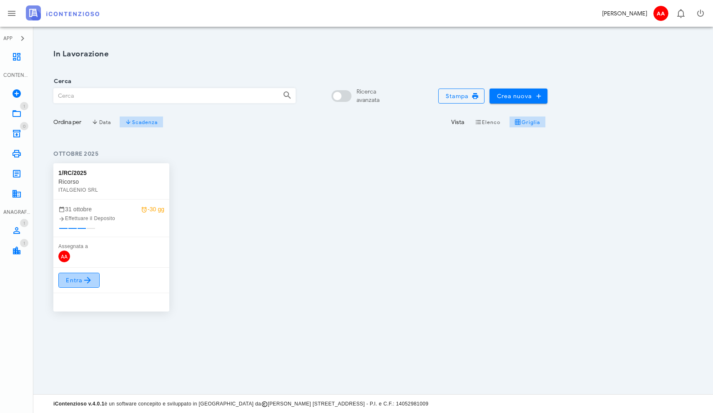
click at [86, 282] on icon at bounding box center [88, 280] width 10 height 10
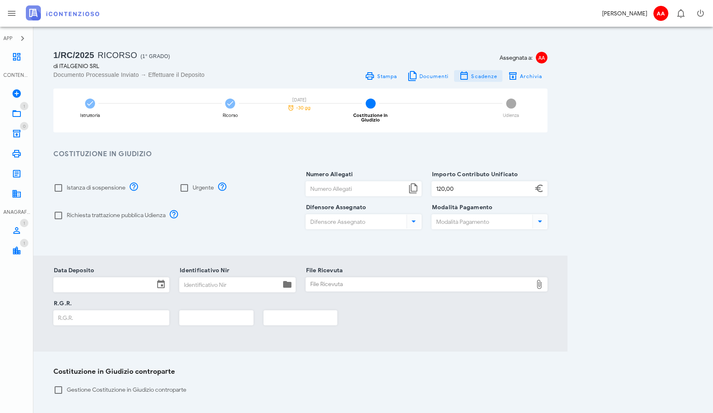
click at [481, 76] on span "Scadenze" at bounding box center [484, 76] width 27 height 6
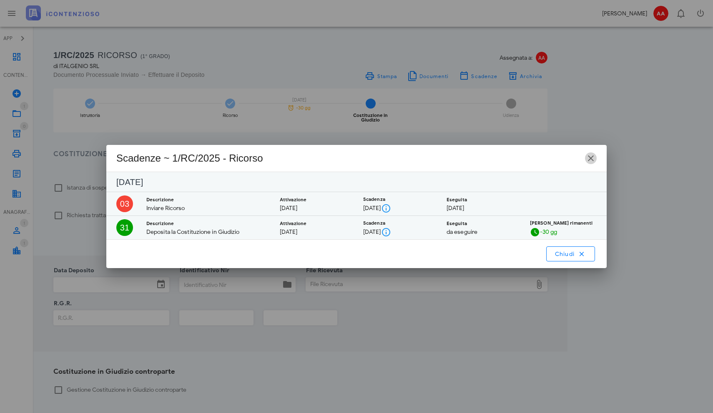
click at [590, 159] on icon "button" at bounding box center [591, 158] width 10 height 10
